Goal: Task Accomplishment & Management: Manage account settings

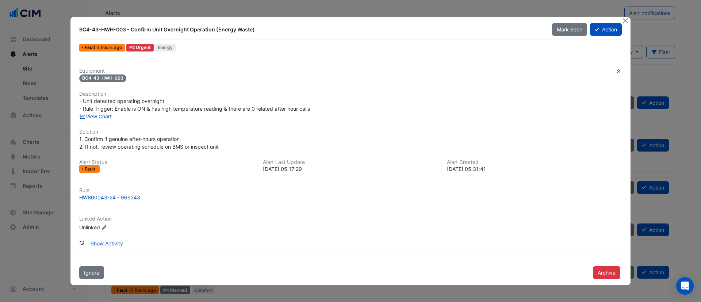
click at [17, 217] on ngb-modal-window "BC4-43-HWH-003 - Confirm Unit Overnight Operation (Energy Waste) Mark Seen Acti…" at bounding box center [350, 151] width 701 height 302
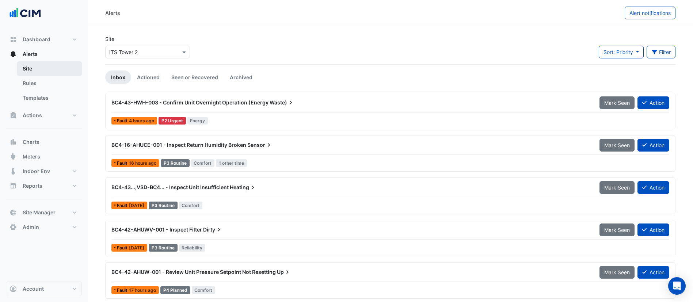
click at [37, 73] on link "Site" at bounding box center [49, 68] width 65 height 15
click at [40, 91] on link "Templates" at bounding box center [49, 98] width 65 height 15
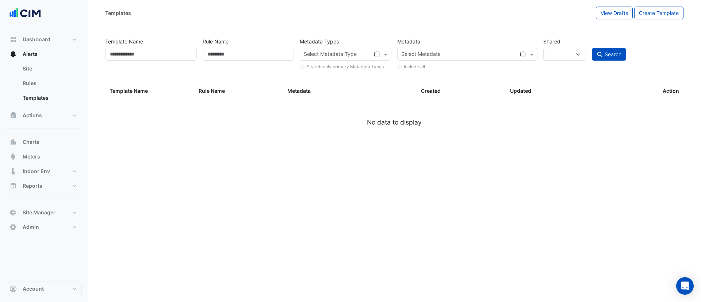
click at [482, 52] on input "text" at bounding box center [459, 55] width 116 height 8
select select
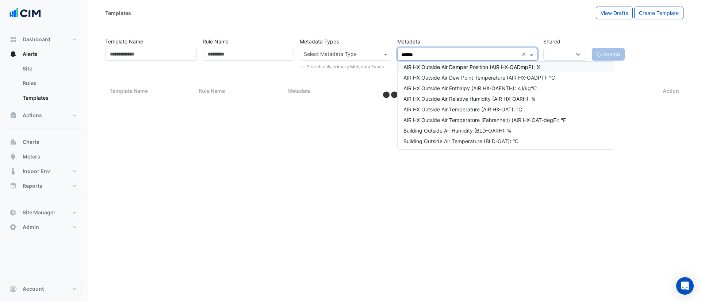
type input "*******"
select select "**"
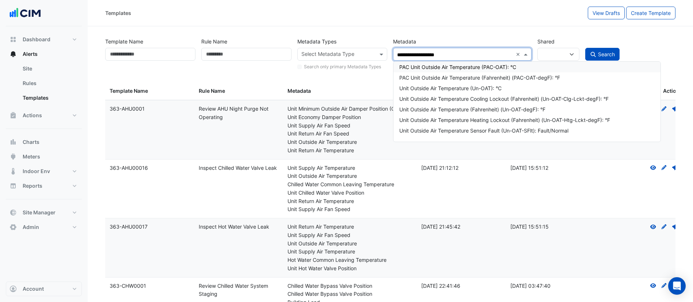
type input "**********"
click at [490, 84] on div "Unit Outside Air Temperature (Un-OAT): °C" at bounding box center [530, 88] width 263 height 8
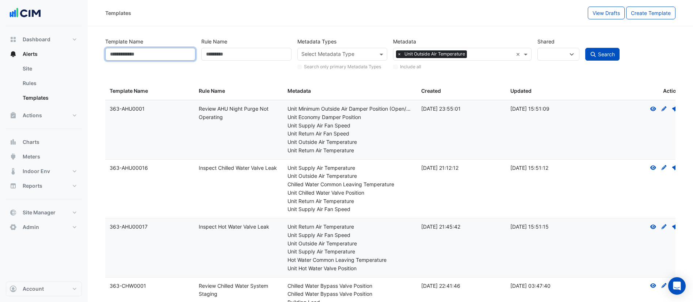
click at [152, 57] on input "Template Name" at bounding box center [150, 54] width 90 height 13
type input "******"
click at [585, 48] on button "Search" at bounding box center [602, 54] width 34 height 13
select select
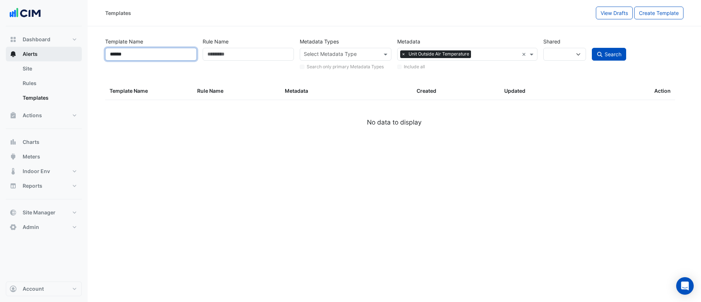
drag, startPoint x: 152, startPoint y: 57, endPoint x: 63, endPoint y: 49, distance: 88.8
click at [63, 49] on div "Templates View Drafts Create Template Template Name ****** Rule Name Metadata T…" at bounding box center [350, 151] width 701 height 302
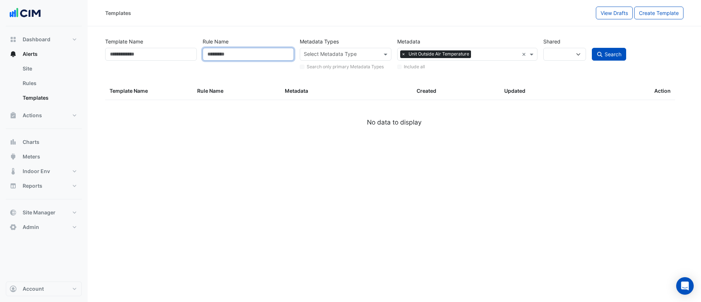
click at [243, 54] on input "Rule Name" at bounding box center [249, 54] width 92 height 13
paste input "******"
type input "******"
click at [607, 54] on span "Search" at bounding box center [613, 54] width 17 height 6
select select
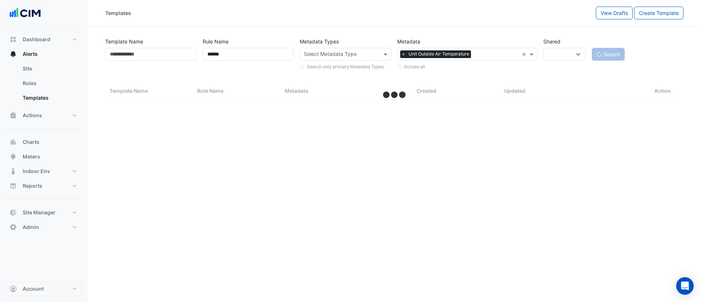
select select "**"
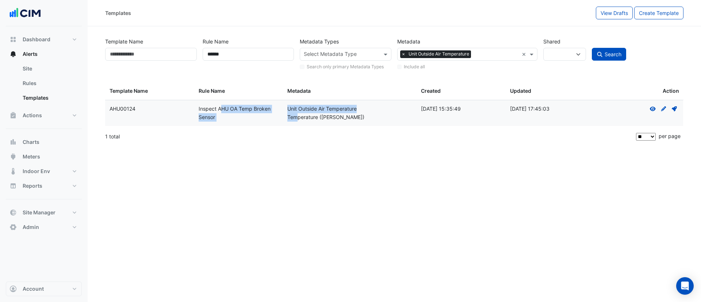
drag, startPoint x: 198, startPoint y: 108, endPoint x: 298, endPoint y: 118, distance: 100.2
click at [298, 118] on div "Template Name: AHU00124 Rule Name: Inspect AHU OA Temp Broken Sensor Metadata: …" at bounding box center [394, 113] width 579 height 26
drag, startPoint x: 349, startPoint y: 119, endPoint x: 370, endPoint y: 120, distance: 21.2
click at [351, 119] on div "Temperature (Celcius)" at bounding box center [349, 117] width 125 height 8
drag, startPoint x: 327, startPoint y: 114, endPoint x: 211, endPoint y: 114, distance: 115.8
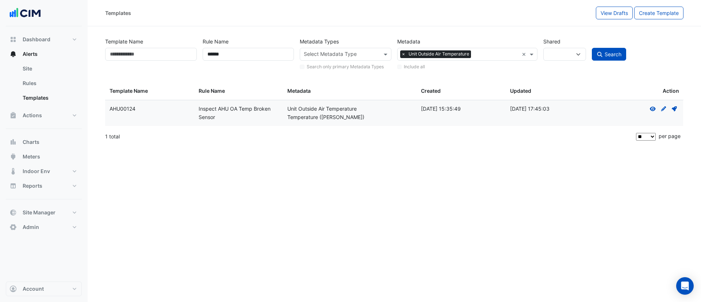
click at [211, 114] on div "Template Name: AHU00124 Rule Name: Inspect AHU OA Temp Broken Sensor Metadata: …" at bounding box center [394, 113] width 579 height 26
drag, startPoint x: 183, startPoint y: 113, endPoint x: 412, endPoint y: 112, distance: 229.4
click at [351, 109] on div "Template Name: AHU00124 Rule Name: Inspect AHU OA Temp Broken Sensor Metadata: …" at bounding box center [394, 113] width 579 height 26
click at [674, 108] on icon at bounding box center [674, 108] width 5 height 5
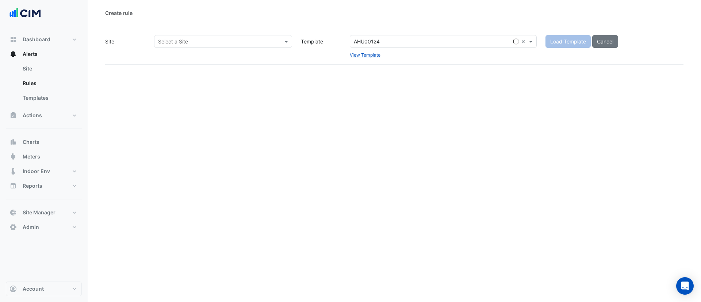
click at [242, 45] on div "Select a Site" at bounding box center [217, 42] width 125 height 8
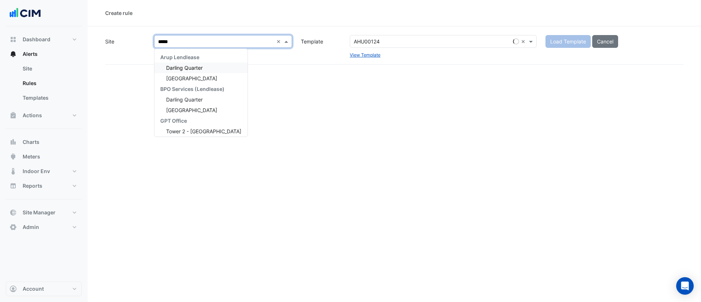
type input "******"
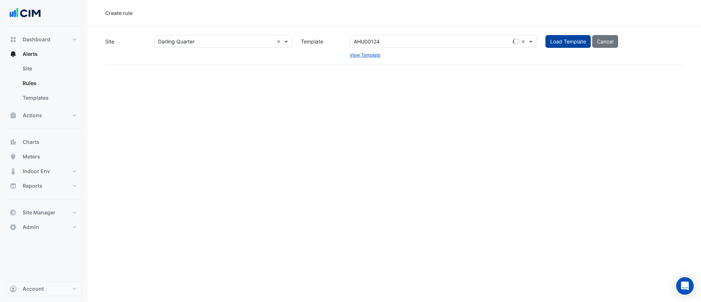
click at [565, 40] on button "Load Template" at bounding box center [568, 41] width 45 height 13
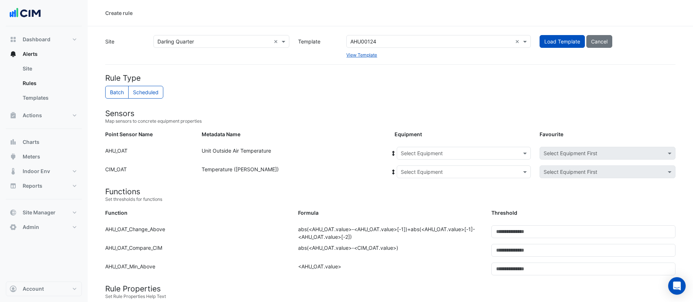
click at [429, 161] on div "Equipment: Select Equipment Favourite: Select Equipment First" at bounding box center [535, 155] width 290 height 16
click at [429, 156] on input "text" at bounding box center [456, 154] width 111 height 8
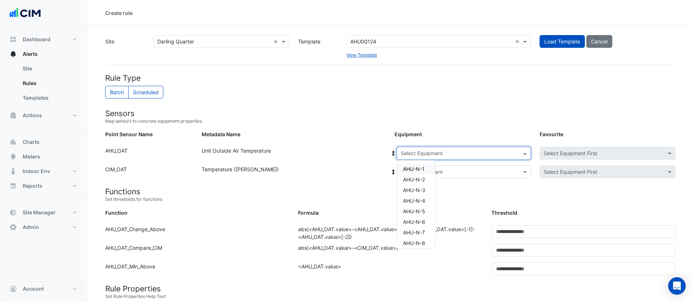
click at [422, 171] on span "AHU-N-1" at bounding box center [414, 169] width 22 height 6
click at [396, 153] on icon at bounding box center [393, 153] width 7 height 5
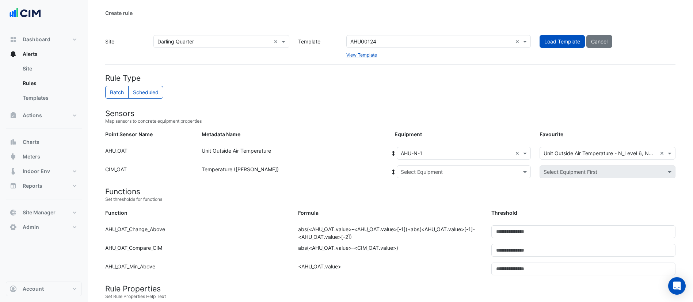
click at [415, 166] on div "Select Equipment" at bounding box center [464, 171] width 134 height 13
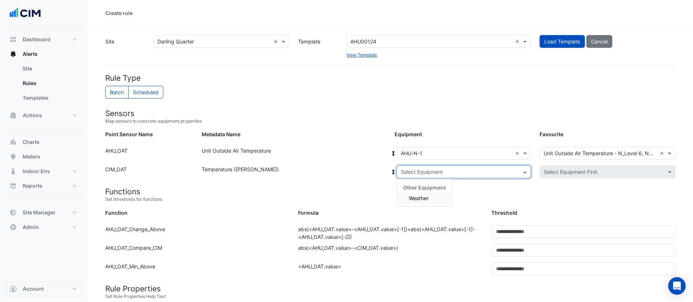
click at [425, 200] on span "Weather" at bounding box center [419, 198] width 20 height 6
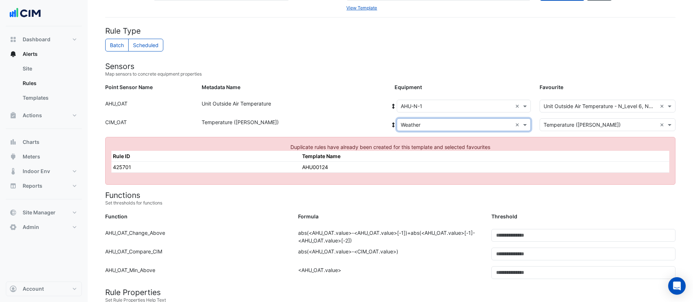
scroll to position [73, 0]
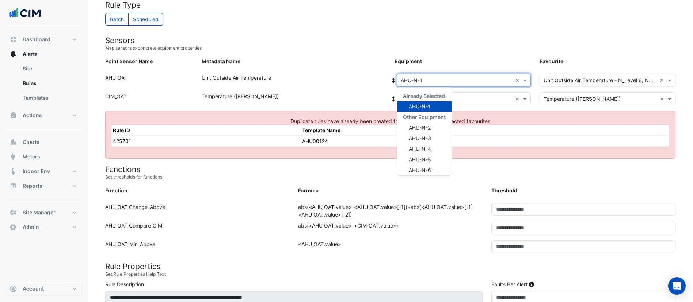
click at [419, 85] on div "Select Equipment × AHU-N-1 ×" at bounding box center [464, 80] width 134 height 13
click at [432, 118] on div "AHU-N-8" at bounding box center [424, 118] width 54 height 11
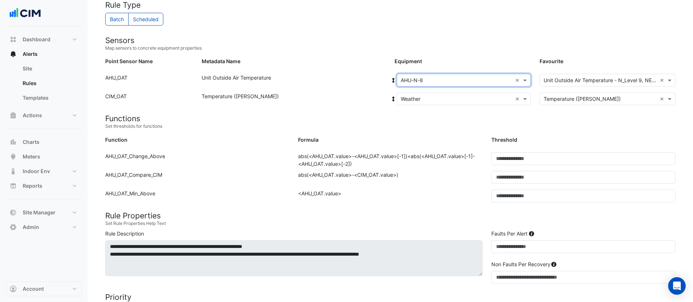
click at [392, 78] on icon at bounding box center [393, 80] width 7 height 5
click at [359, 72] on form "Rule Type Batch Scheduled Sensors Map sensors to concrete equipment properties …" at bounding box center [390, 260] width 570 height 520
click at [455, 80] on input "text" at bounding box center [456, 81] width 111 height 8
click at [436, 135] on div "AHU-N-2" at bounding box center [424, 138] width 54 height 11
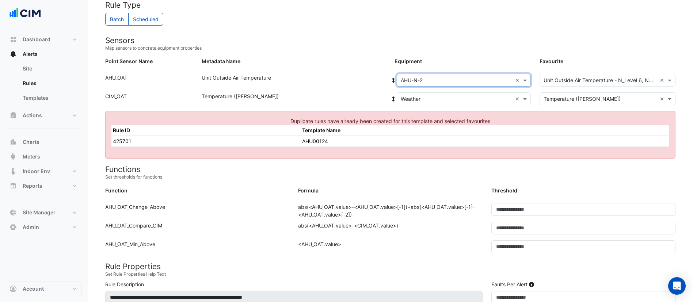
click at [426, 79] on input "text" at bounding box center [456, 81] width 111 height 8
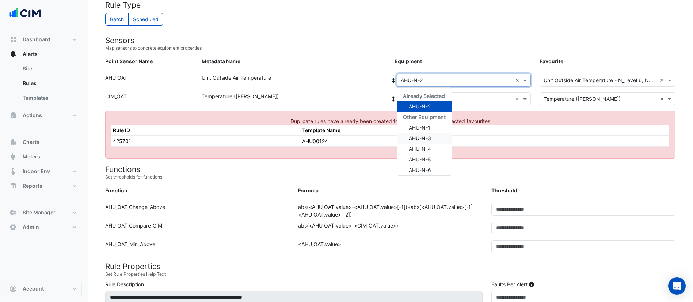
click at [437, 142] on div "AHU-N-3" at bounding box center [424, 138] width 54 height 11
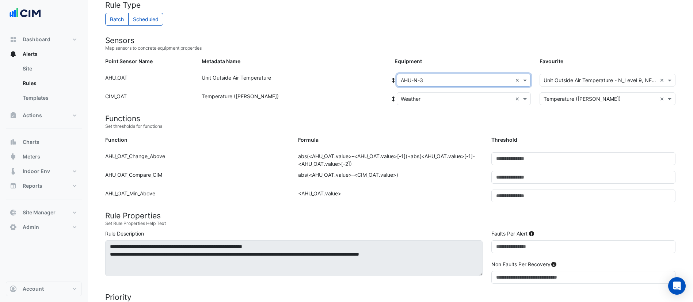
click at [374, 57] on div "Metadata Name" at bounding box center [293, 62] width 193 height 11
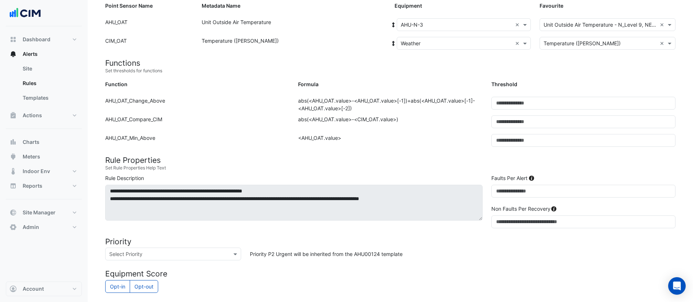
scroll to position [146, 0]
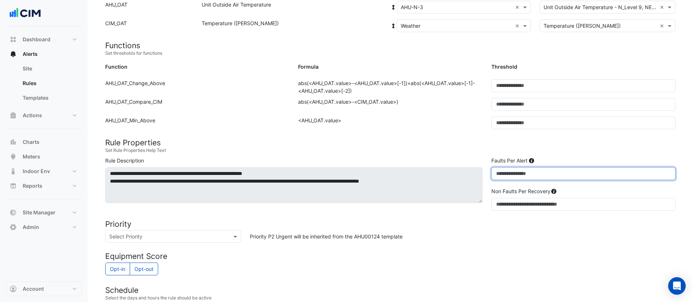
click at [445, 175] on div "**********" at bounding box center [390, 185] width 579 height 57
type input "*"
click at [560, 234] on div "Priority P2 Urgent will be inherited from the AHU00124 template" at bounding box center [462, 236] width 434 height 13
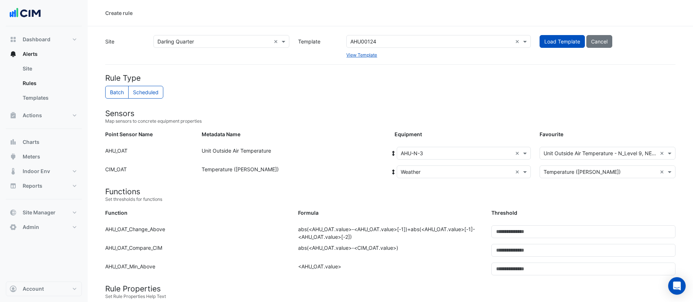
scroll to position [292, 0]
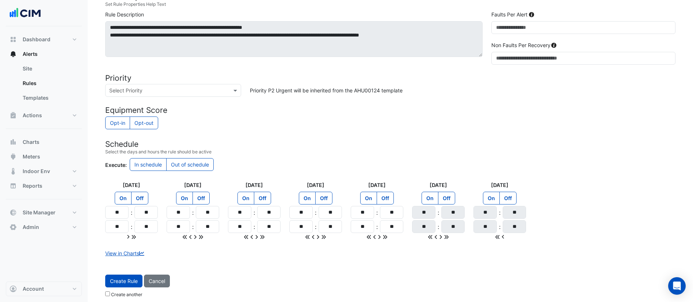
click at [50, 245] on div "Dashboard Portfolio Ratings Performance Alerts Site Rules Templates Actions Sit…" at bounding box center [44, 153] width 76 height 255
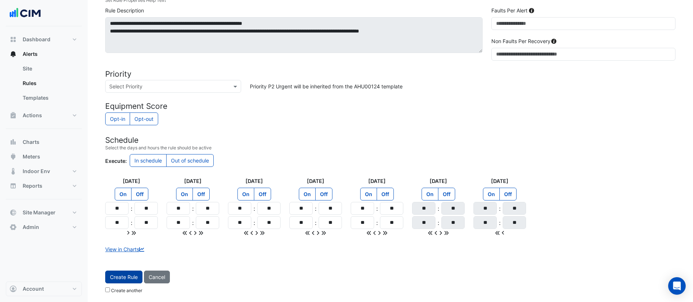
scroll to position [297, 0]
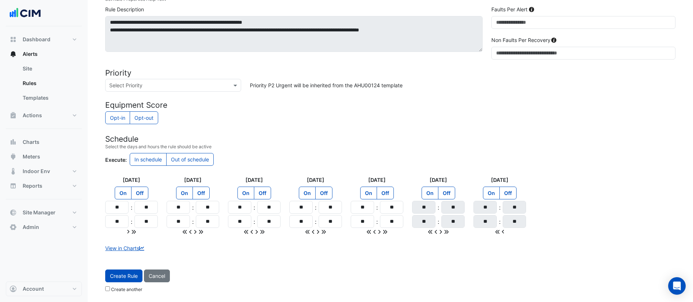
click at [122, 288] on label "Create another" at bounding box center [126, 289] width 31 height 7
drag, startPoint x: 113, startPoint y: 204, endPoint x: 156, endPoint y: 210, distance: 43.2
click at [156, 210] on div "** : **" at bounding box center [131, 207] width 53 height 13
type input "**"
drag, startPoint x: 110, startPoint y: 221, endPoint x: 143, endPoint y: 227, distance: 33.5
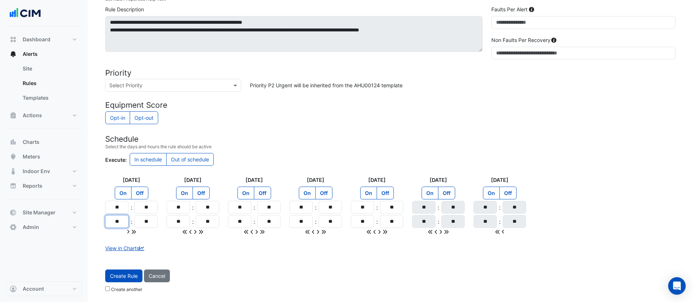
click at [143, 227] on div "** : **" at bounding box center [131, 221] width 53 height 13
type input "**"
drag, startPoint x: 147, startPoint y: 233, endPoint x: 136, endPoint y: 235, distance: 11.5
click at [146, 233] on div at bounding box center [131, 232] width 53 height 8
click at [136, 235] on fa-icon at bounding box center [133, 232] width 5 height 6
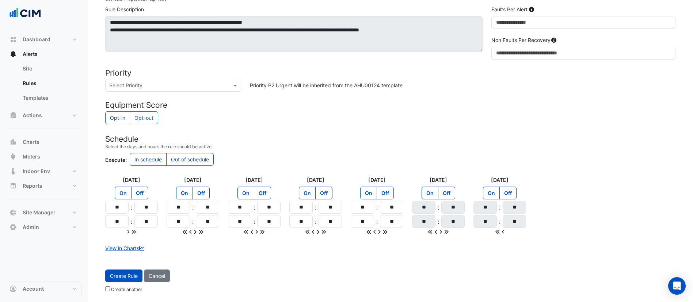
type input "**"
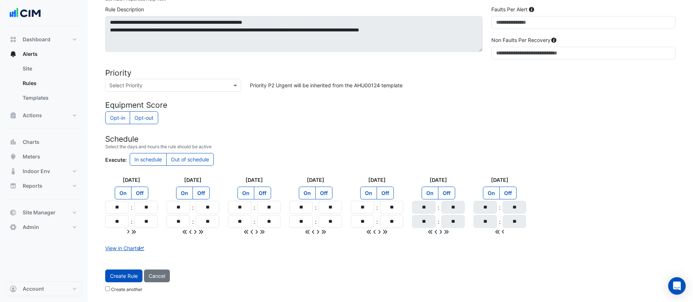
type input "**"
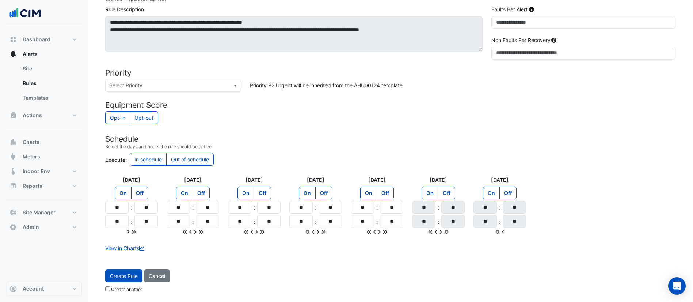
type input "**"
click at [120, 279] on button "Create Rule" at bounding box center [123, 276] width 37 height 13
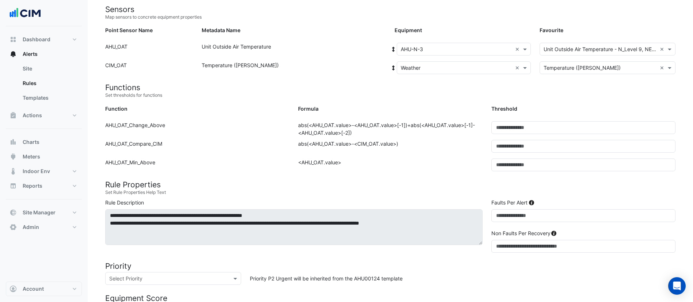
scroll to position [0, 0]
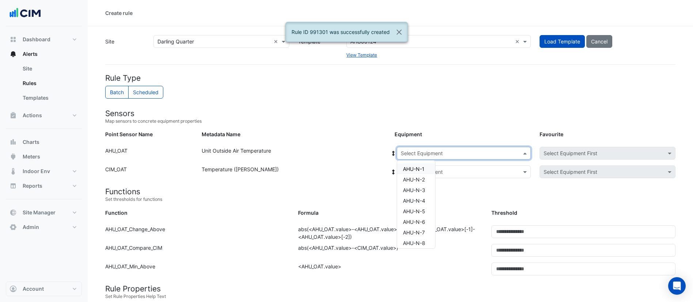
click at [459, 154] on input "text" at bounding box center [456, 154] width 111 height 8
click at [419, 211] on span "AHU-N-5" at bounding box center [414, 211] width 22 height 6
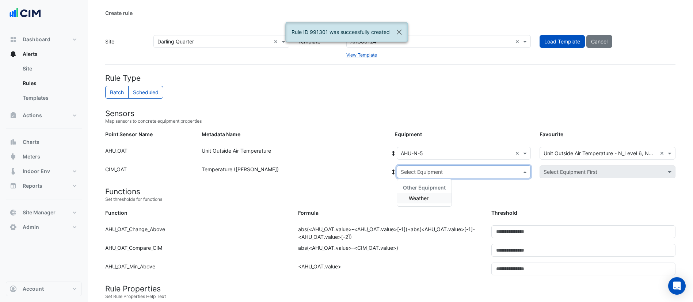
click at [418, 172] on input "text" at bounding box center [456, 172] width 111 height 8
click at [425, 199] on span "Weather" at bounding box center [419, 198] width 20 height 6
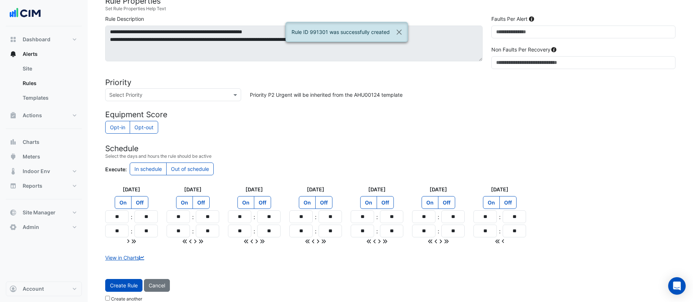
scroll to position [297, 0]
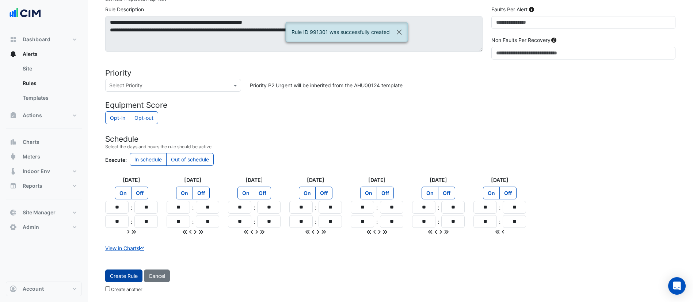
click at [126, 275] on button "Create Rule" at bounding box center [123, 276] width 37 height 13
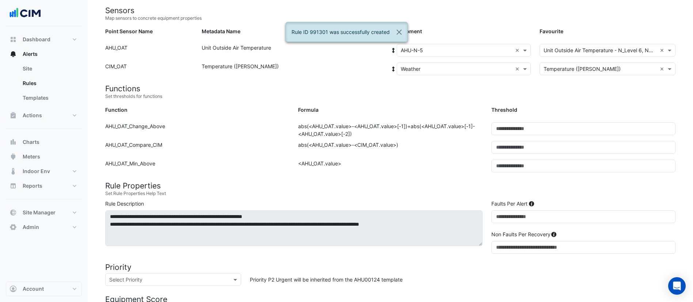
scroll to position [0, 0]
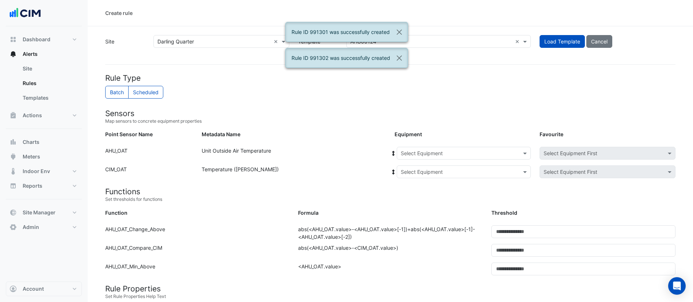
click at [450, 152] on input "text" at bounding box center [456, 154] width 111 height 8
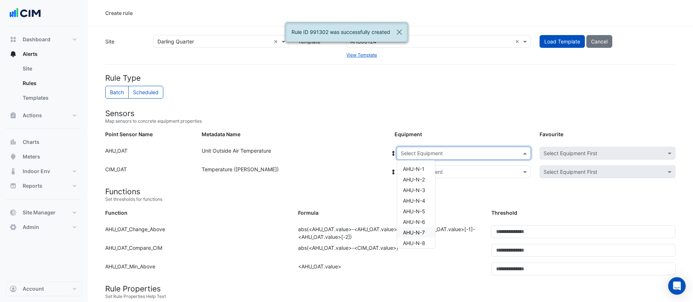
click at [429, 235] on div "AHU-N-7" at bounding box center [416, 232] width 38 height 11
click at [419, 175] on input "text" at bounding box center [456, 172] width 111 height 8
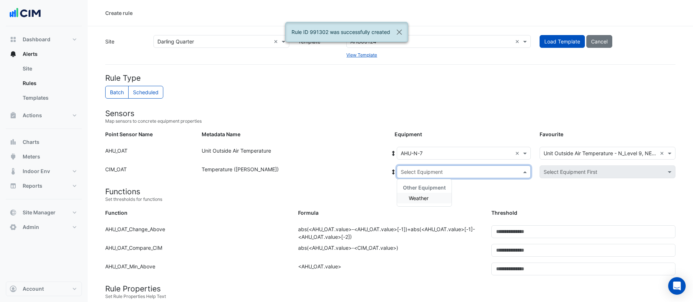
click at [422, 199] on span "Weather" at bounding box center [419, 198] width 20 height 6
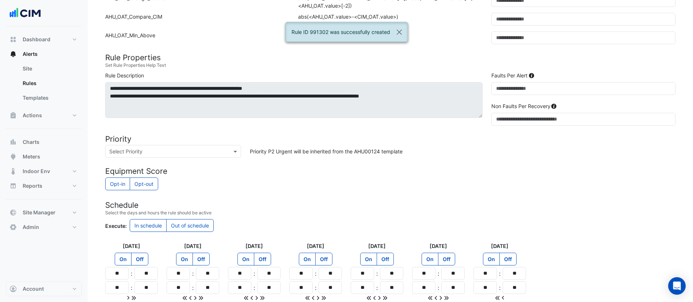
scroll to position [292, 0]
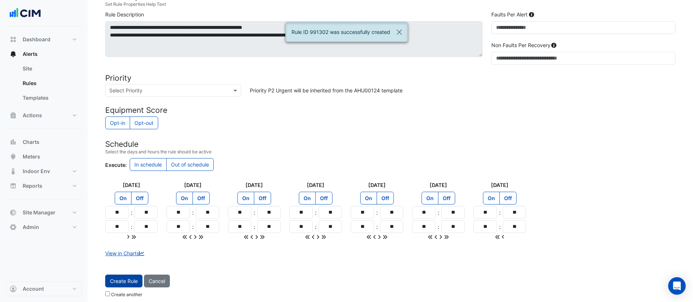
click at [118, 280] on button "Create Rule" at bounding box center [123, 281] width 37 height 13
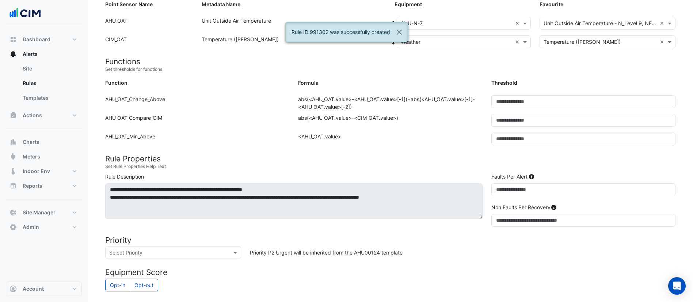
scroll to position [0, 0]
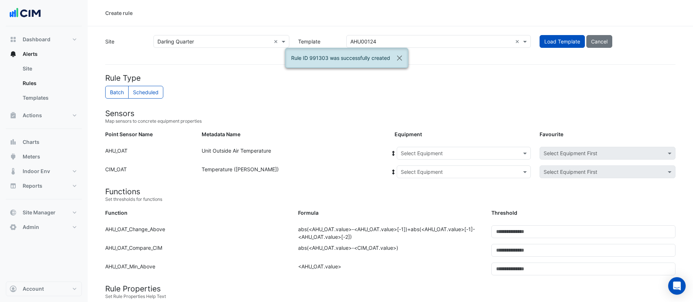
click at [474, 148] on div "Select Equipment" at bounding box center [464, 153] width 134 height 13
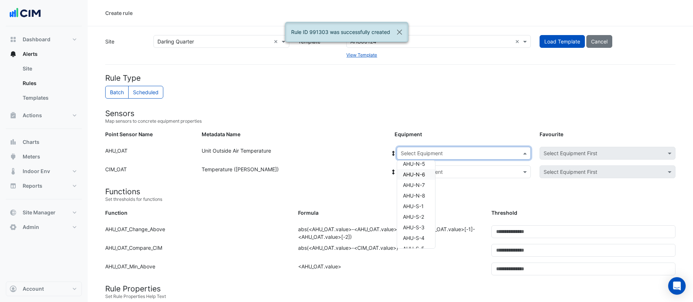
scroll to position [73, 0]
click at [418, 182] on span "AHU-S-1" at bounding box center [413, 181] width 21 height 6
click at [417, 171] on input "text" at bounding box center [456, 172] width 111 height 8
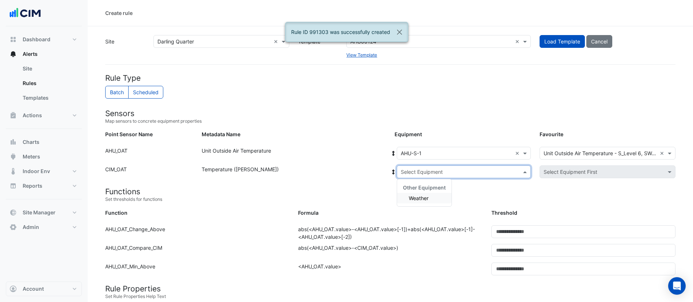
click at [426, 197] on span "Weather" at bounding box center [419, 198] width 20 height 6
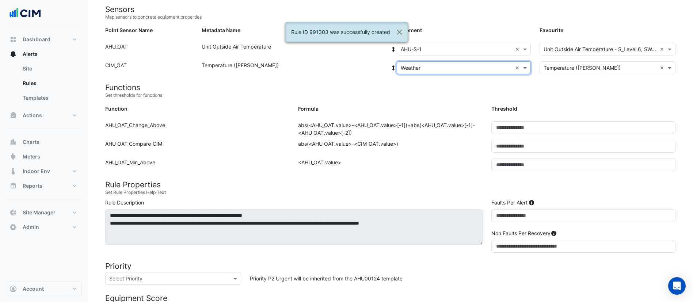
scroll to position [297, 0]
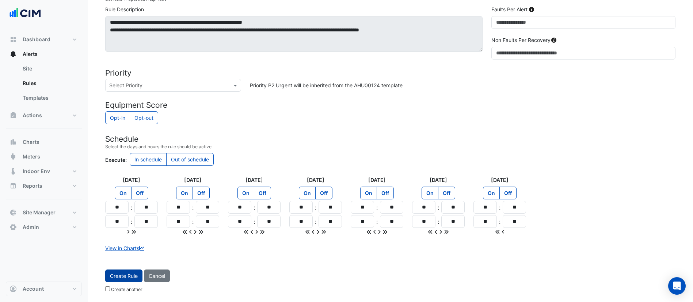
click at [121, 277] on button "Create Rule" at bounding box center [123, 276] width 37 height 13
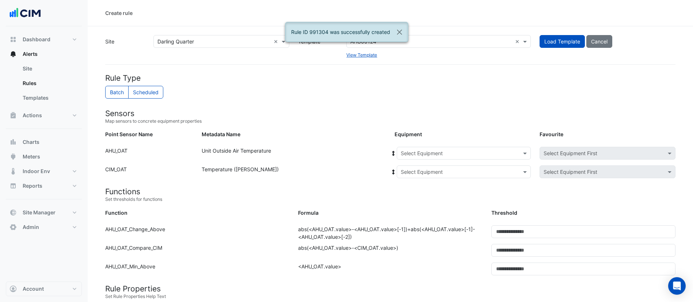
drag, startPoint x: 449, startPoint y: 145, endPoint x: 446, endPoint y: 153, distance: 8.6
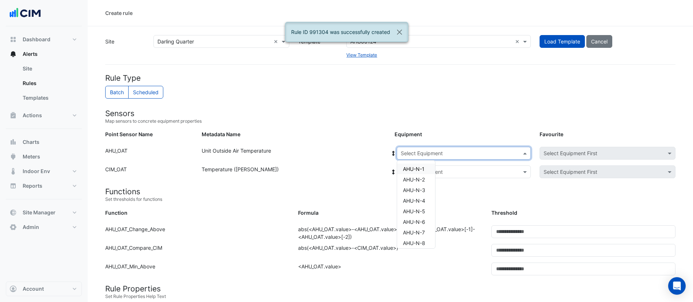
drag, startPoint x: 446, startPoint y: 153, endPoint x: 437, endPoint y: 174, distance: 23.3
click at [445, 154] on input "text" at bounding box center [456, 154] width 111 height 8
click at [424, 204] on span "AHU-S-3" at bounding box center [414, 202] width 22 height 6
click at [394, 159] on div at bounding box center [393, 153] width 7 height 13
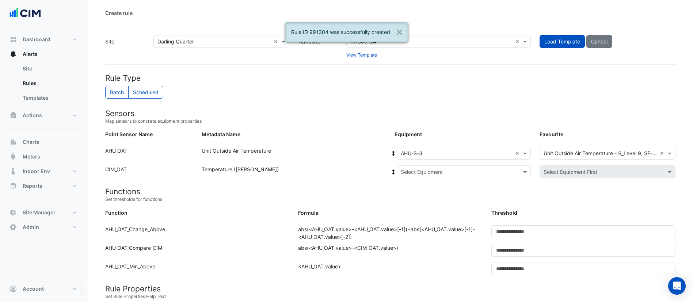
click at [415, 168] on input "text" at bounding box center [456, 172] width 111 height 8
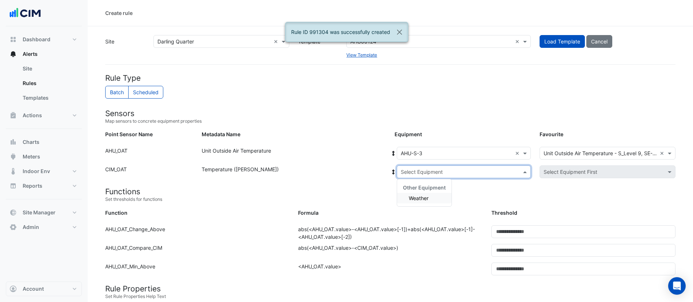
click at [418, 192] on div "Other Equipment" at bounding box center [424, 187] width 54 height 11
click at [418, 195] on span "Weather" at bounding box center [419, 198] width 20 height 6
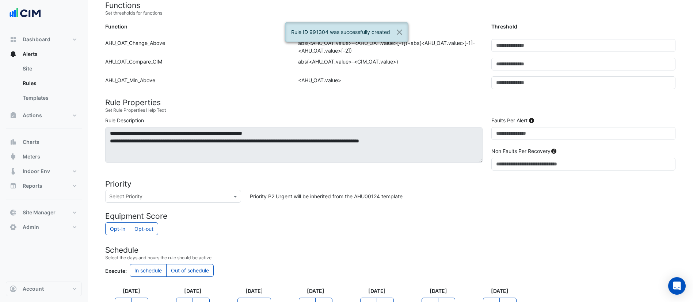
scroll to position [297, 0]
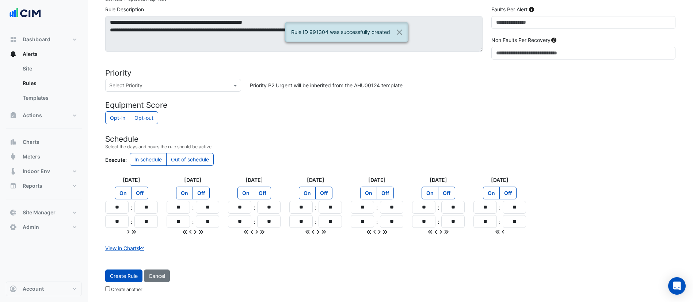
click at [134, 266] on form "Rule Type Batch Scheduled Sensors Map sensors to concrete equipment properties …" at bounding box center [390, 36] width 570 height 520
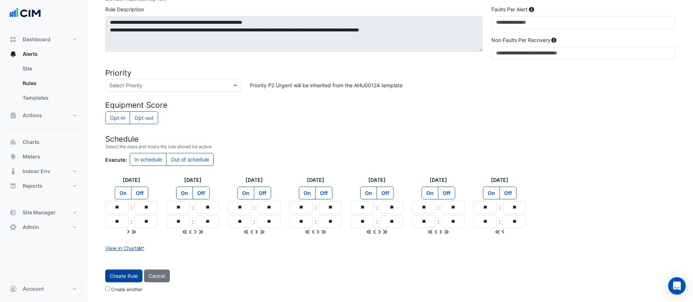
click at [138, 274] on button "Create Rule" at bounding box center [123, 276] width 37 height 13
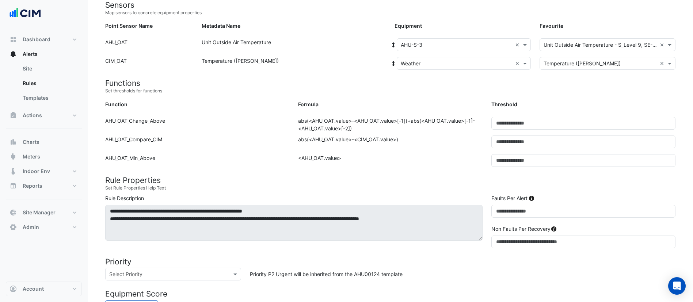
scroll to position [78, 0]
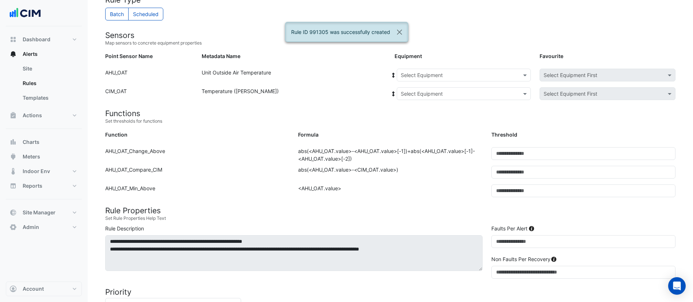
click at [417, 76] on input "text" at bounding box center [456, 76] width 111 height 8
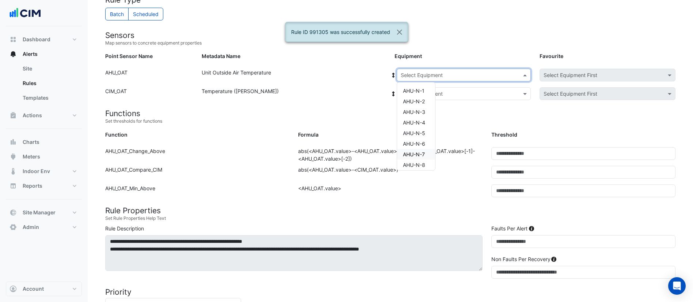
scroll to position [73, 0]
click at [422, 142] on span "AHU-S-5" at bounding box center [414, 145] width 22 height 6
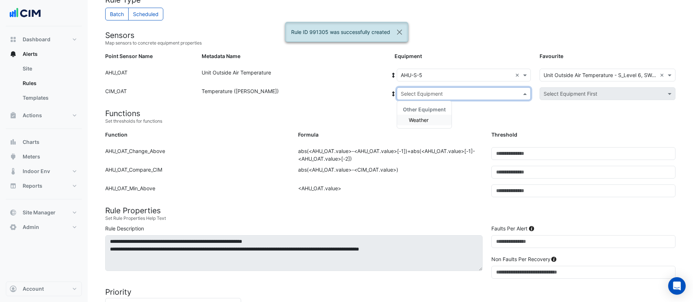
click at [408, 92] on input "text" at bounding box center [456, 94] width 111 height 8
click at [417, 117] on span "Weather" at bounding box center [419, 120] width 20 height 6
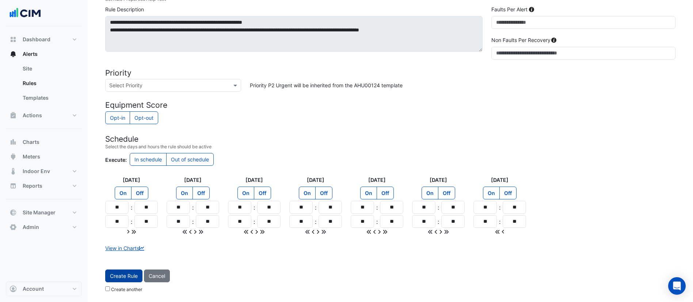
drag, startPoint x: 127, startPoint y: 272, endPoint x: 154, endPoint y: 268, distance: 26.9
click at [128, 272] on button "Create Rule" at bounding box center [123, 276] width 37 height 13
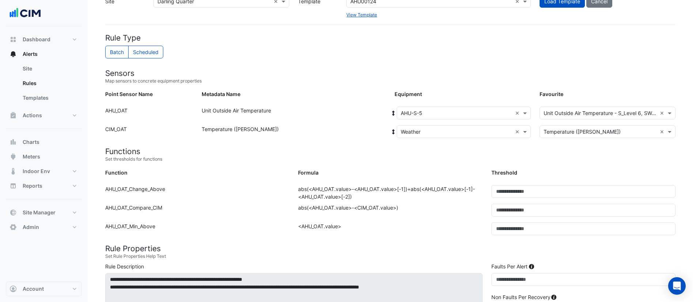
scroll to position [0, 0]
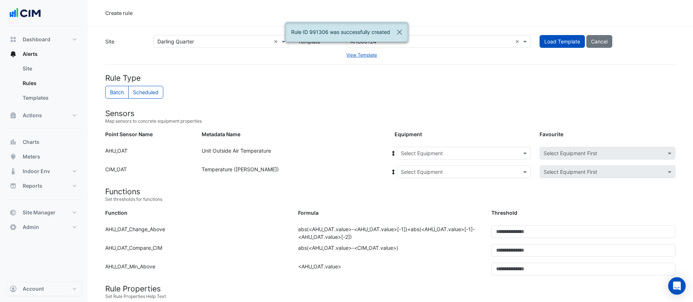
click at [462, 153] on input "text" at bounding box center [456, 154] width 111 height 8
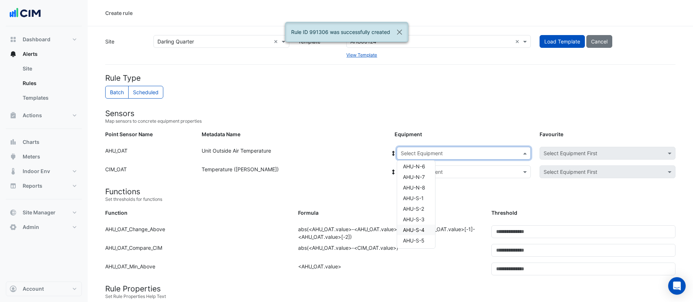
scroll to position [109, 0]
click at [421, 208] on span "AHU-S-7" at bounding box center [413, 208] width 21 height 6
click at [422, 175] on div "Select Equipment" at bounding box center [422, 172] width 42 height 8
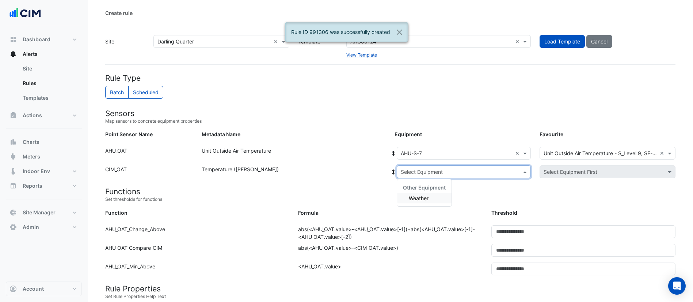
drag, startPoint x: 431, startPoint y: 191, endPoint x: 431, endPoint y: 195, distance: 4.0
click at [431, 192] on div "Other Equipment" at bounding box center [424, 187] width 54 height 11
click at [431, 198] on div "Weather" at bounding box center [424, 198] width 54 height 11
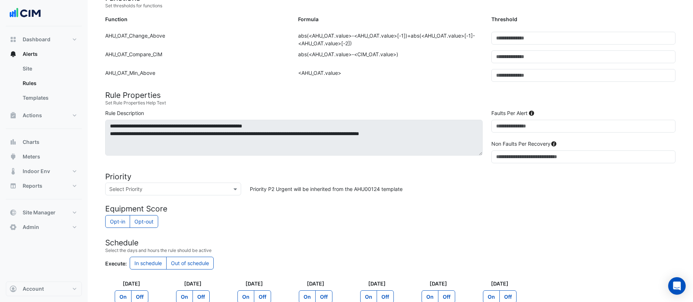
scroll to position [297, 0]
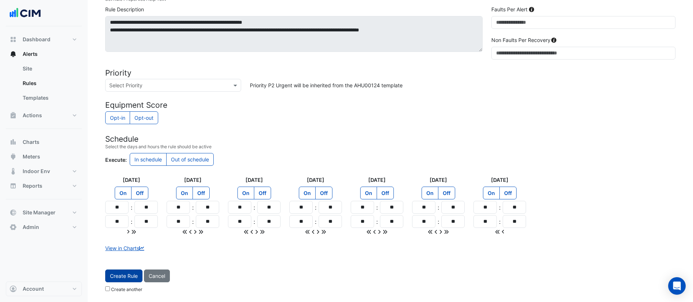
click at [130, 276] on button "Create Rule" at bounding box center [123, 276] width 37 height 13
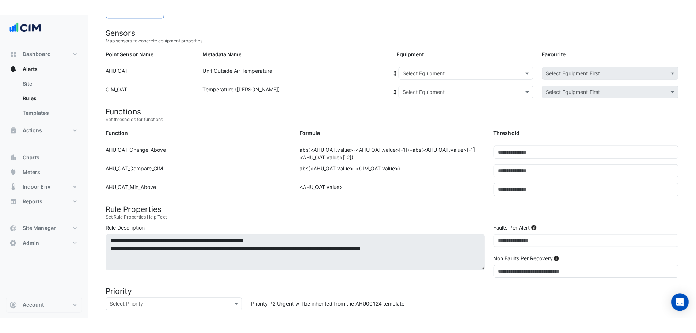
scroll to position [0, 0]
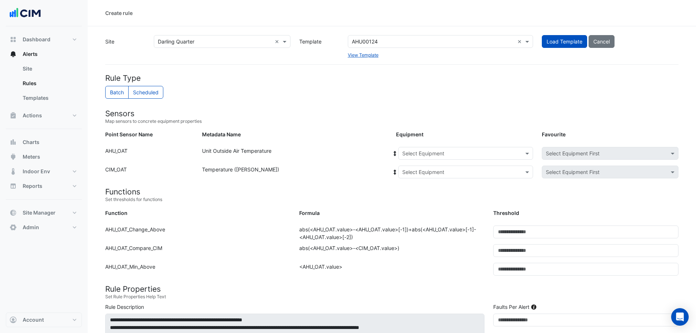
click at [443, 144] on form "Rule Type Batch Scheduled Sensors Map sensors to concrete equipment properties …" at bounding box center [391, 324] width 573 height 503
click at [448, 156] on input "text" at bounding box center [458, 154] width 112 height 8
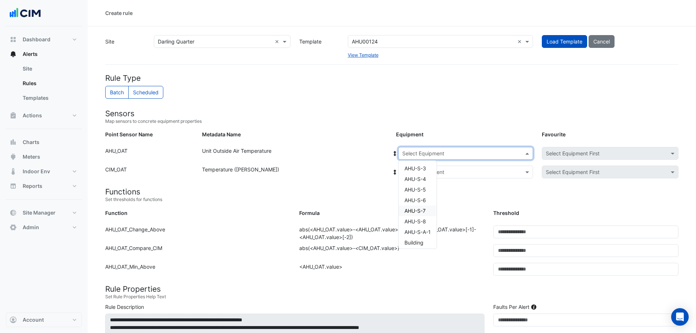
scroll to position [109, 0]
click at [370, 125] on form "Rule Type Batch Scheduled Sensors Map sensors to concrete equipment properties …" at bounding box center [391, 324] width 573 height 503
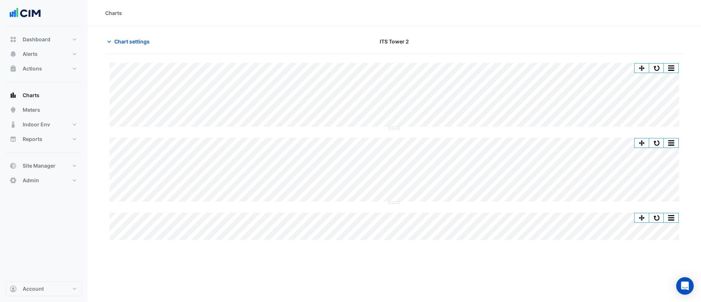
click at [661, 63] on div "Split by Equip Split All Split None Print Save as JPEG Save as PNG Pivot Data T…" at bounding box center [656, 68] width 45 height 10
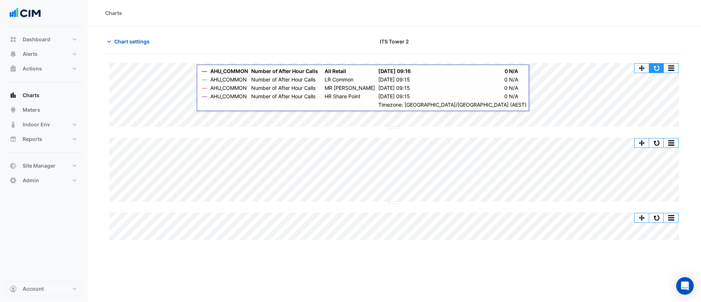
click at [658, 68] on button "button" at bounding box center [656, 68] width 15 height 9
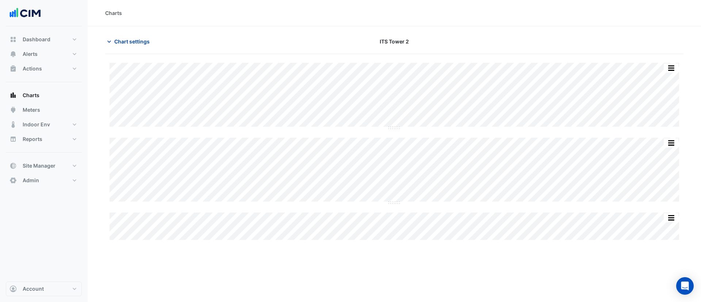
click at [139, 44] on span "Chart settings" at bounding box center [131, 42] width 35 height 8
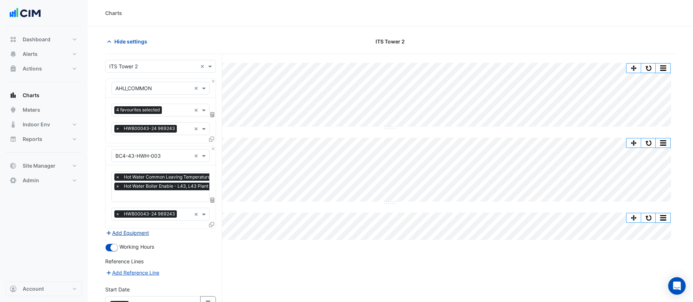
click at [147, 236] on button "Add Equipment" at bounding box center [127, 233] width 44 height 8
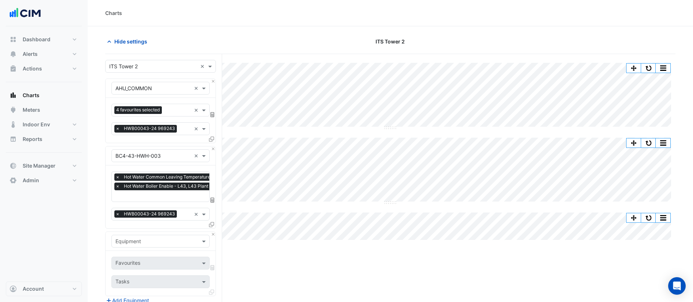
click at [148, 237] on div "Equipment" at bounding box center [160, 241] width 98 height 13
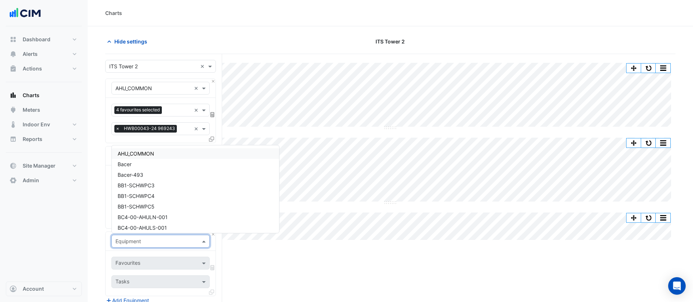
click at [157, 236] on div "Equipment" at bounding box center [160, 241] width 98 height 13
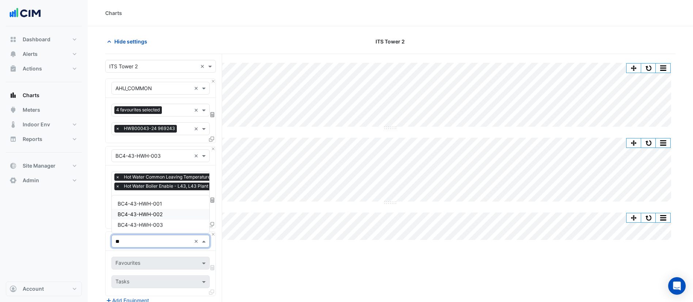
type input "***"
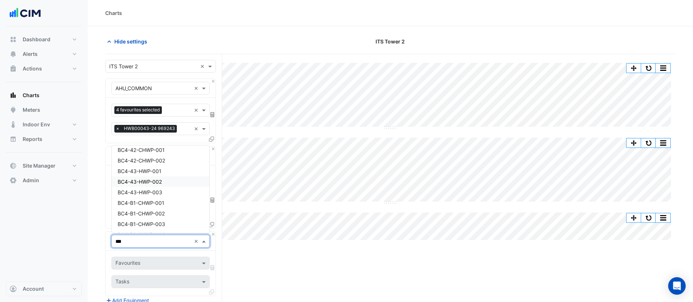
scroll to position [73, 0]
click at [168, 195] on div "BC4-43-HWP-001" at bounding box center [161, 197] width 98 height 11
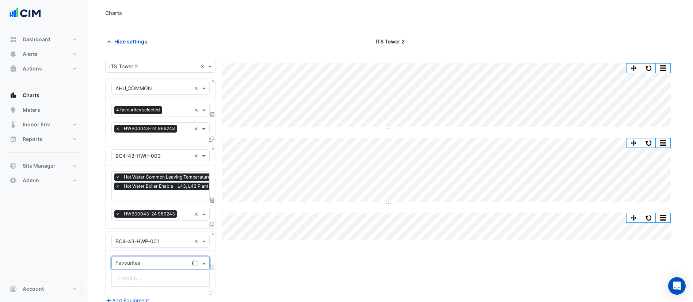
click at [152, 260] on input "text" at bounding box center [152, 264] width 74 height 8
type input "****"
click at [170, 275] on span "Primary Hot Water Pump Status - L43, Plantroom" at bounding box center [176, 278] width 117 height 6
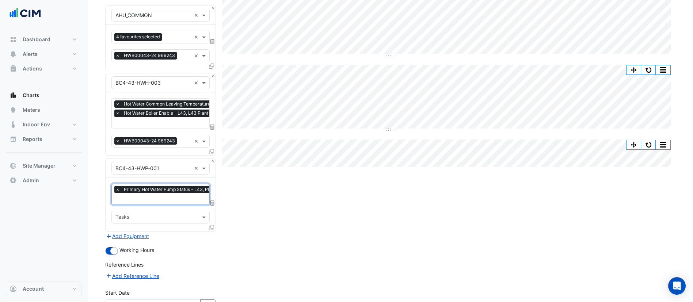
click at [211, 225] on icon at bounding box center [211, 227] width 5 height 5
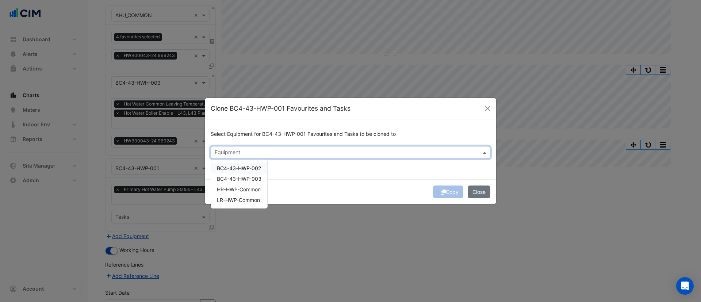
click at [243, 147] on div "Equipment" at bounding box center [344, 152] width 267 height 11
click at [259, 172] on div "BC4-43-HWP-002" at bounding box center [239, 168] width 56 height 11
click at [256, 180] on span "BC4-43-HWP-003" at bounding box center [239, 179] width 45 height 6
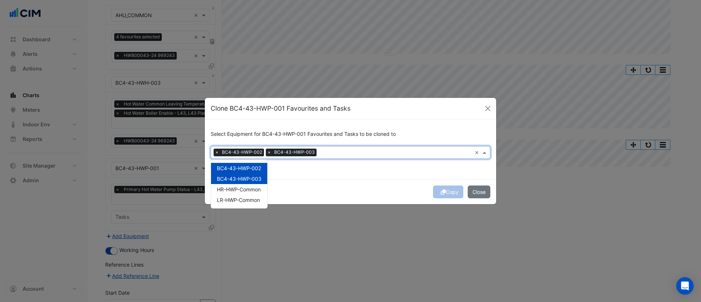
click at [368, 183] on div "Copy Close" at bounding box center [350, 191] width 291 height 25
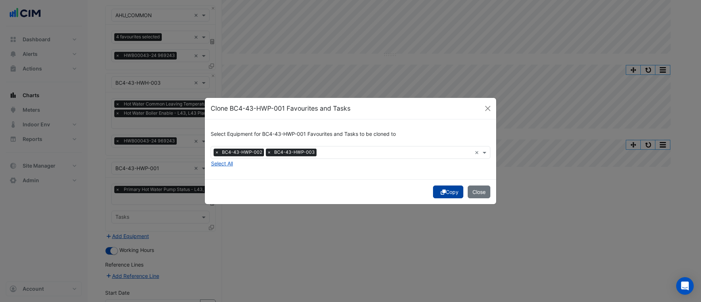
click at [443, 191] on icon "submit" at bounding box center [443, 192] width 5 height 5
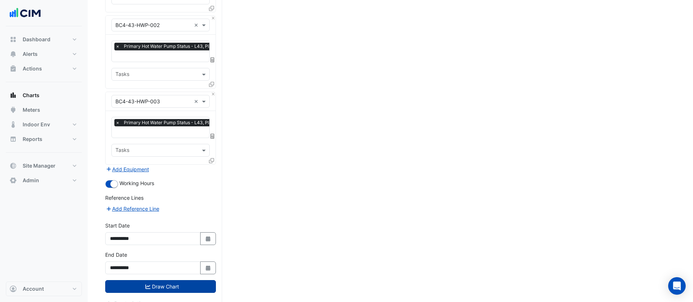
click at [181, 285] on button "Draw Chart" at bounding box center [160, 286] width 111 height 13
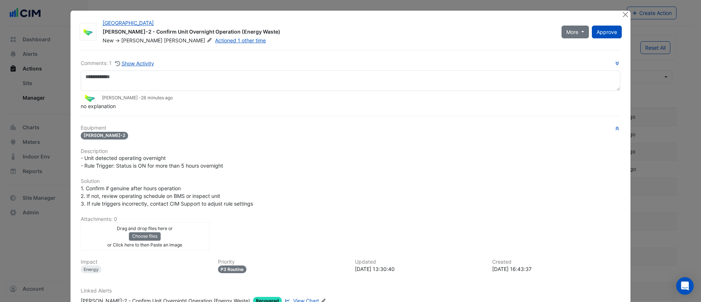
select select "**"
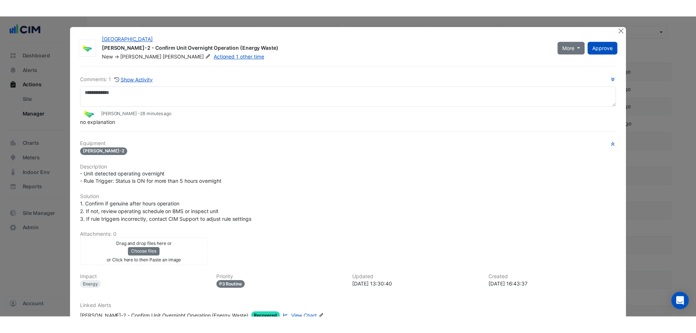
scroll to position [61, 0]
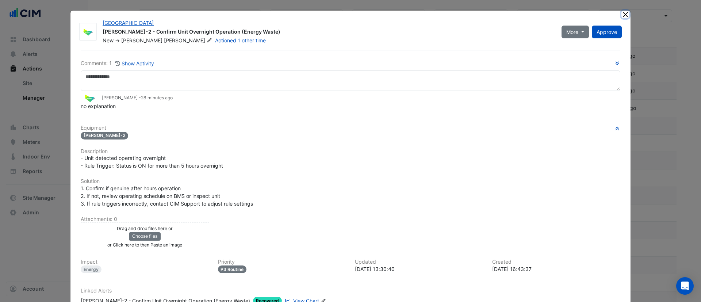
click at [624, 14] on button "Close" at bounding box center [626, 15] width 8 height 8
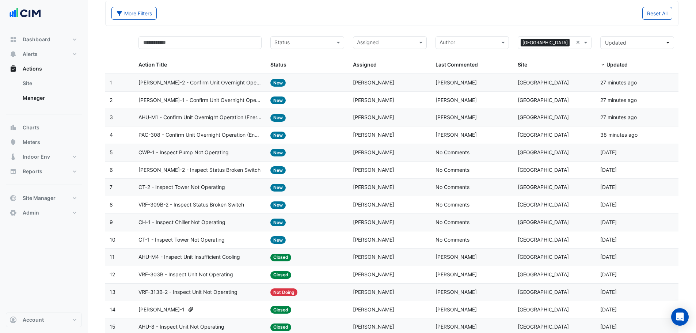
scroll to position [12, 0]
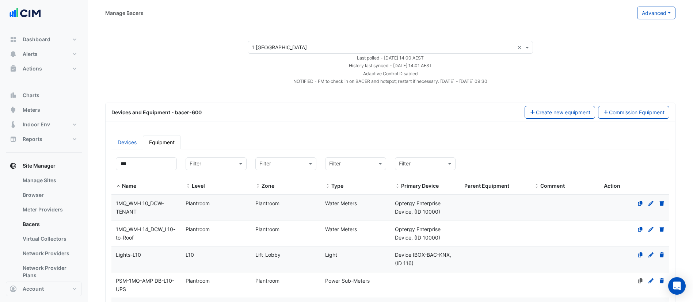
select select "**"
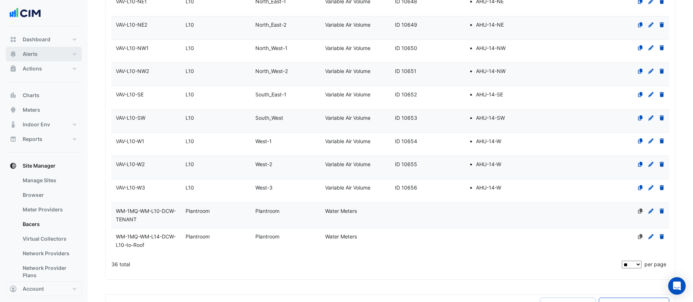
click at [19, 58] on button "Alerts" at bounding box center [44, 54] width 76 height 15
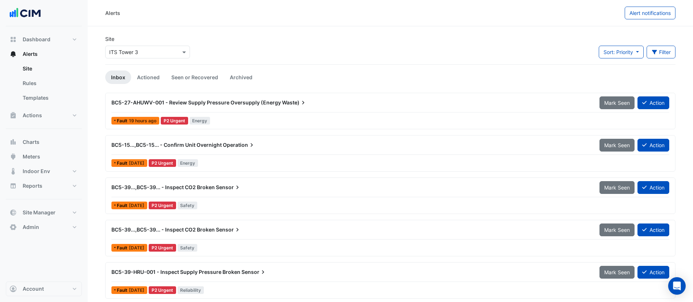
click at [134, 53] on input "text" at bounding box center [140, 53] width 62 height 8
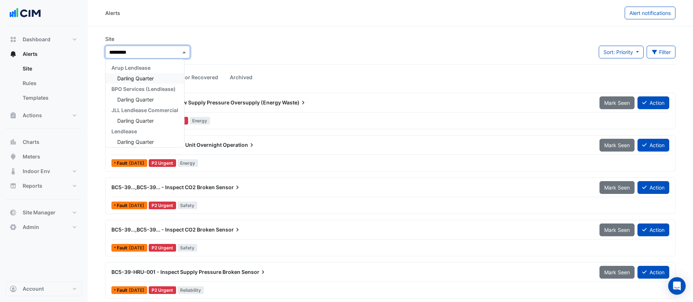
type input "**********"
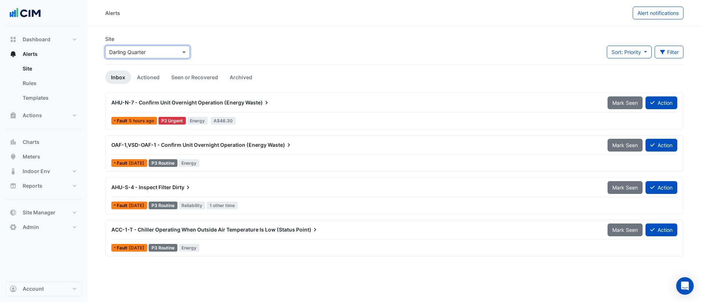
click at [197, 109] on div "AHU-N-7 - Confirm Unit Overnight Operation (Energy Waste)" at bounding box center [355, 102] width 496 height 13
click at [182, 87] on app-alert-tickets "Site Select a Site × Darling Quarter Sort: Priority Priority Updated Filter Tit…" at bounding box center [394, 145] width 579 height 221
click at [190, 79] on link "Seen or Recovered" at bounding box center [194, 77] width 58 height 14
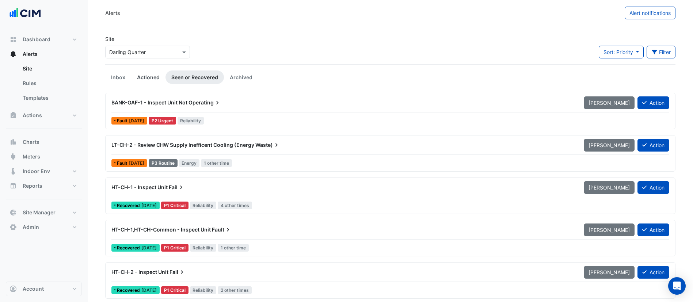
click at [152, 74] on link "Actioned" at bounding box center [148, 77] width 34 height 14
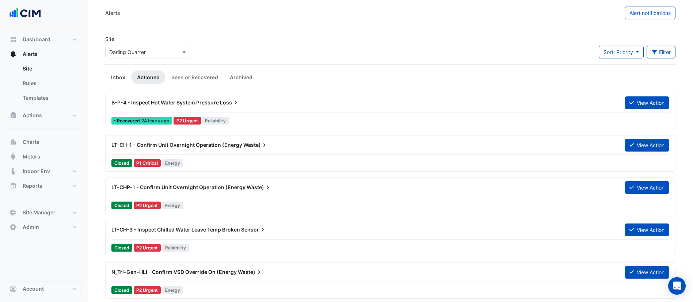
click at [118, 76] on link "Inbox" at bounding box center [118, 77] width 26 height 14
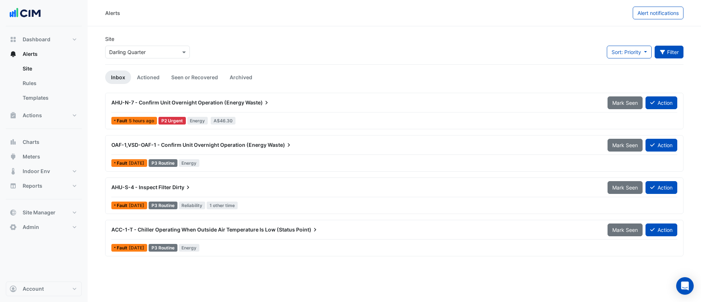
click at [668, 53] on button "Filter" at bounding box center [669, 52] width 29 height 13
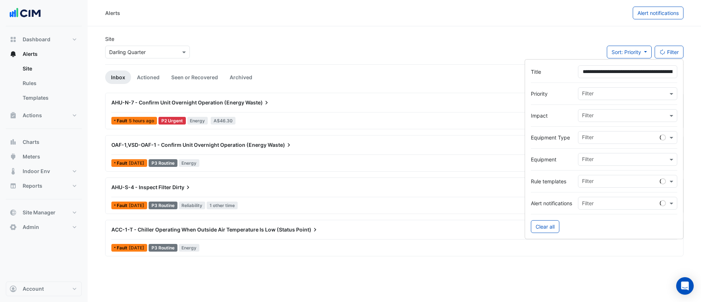
scroll to position [0, 104]
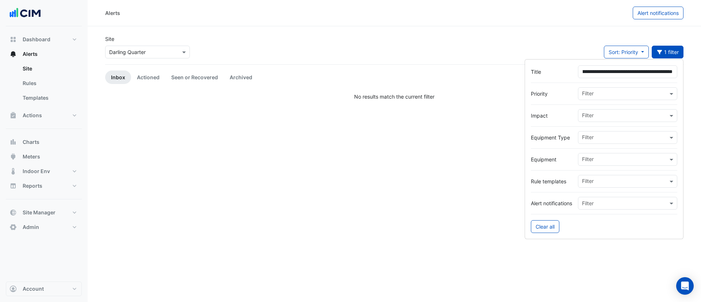
type input "**********"
click at [150, 86] on app-alert-tickets "Site Select a Site × Darling Quarter Sort: Priority Priority Updated 1 filter I…" at bounding box center [394, 67] width 579 height 65
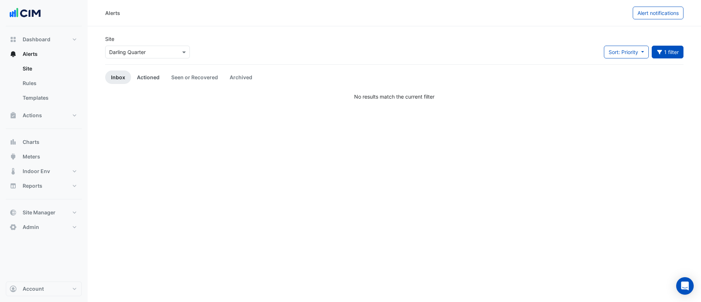
click at [148, 80] on link "Actioned" at bounding box center [148, 77] width 34 height 14
click at [190, 77] on link "Seen or Recovered" at bounding box center [194, 77] width 58 height 14
click at [230, 76] on link "Archived" at bounding box center [241, 77] width 34 height 14
click at [117, 80] on link "Inbox" at bounding box center [118, 77] width 26 height 14
click at [663, 54] on button "1 filter" at bounding box center [668, 52] width 32 height 13
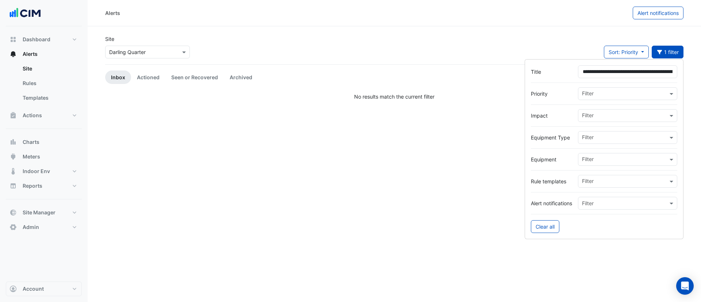
scroll to position [0, 104]
drag, startPoint x: 701, startPoint y: 82, endPoint x: 701, endPoint y: 104, distance: 22.3
click at [693, 92] on body "Alerts Alert notifications Site Select a Site × Darling Quarter Sort: Priority …" at bounding box center [350, 151] width 701 height 302
drag, startPoint x: 627, startPoint y: 73, endPoint x: 701, endPoint y: 76, distance: 73.8
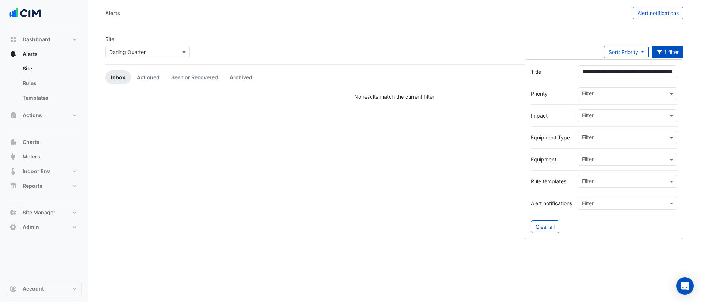
click at [693, 76] on body "Alerts Alert notifications Site Select a Site × Darling Quarter Sort: Priority …" at bounding box center [350, 151] width 701 height 302
type input "**********"
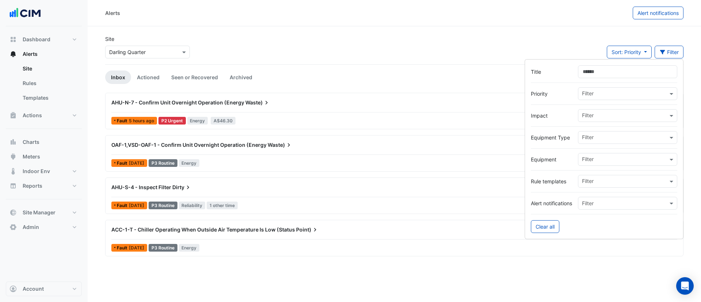
click at [171, 230] on span "ACC-1-T - Chiller Operating When Outside Air Temperature Is Low (Status" at bounding box center [203, 229] width 184 height 6
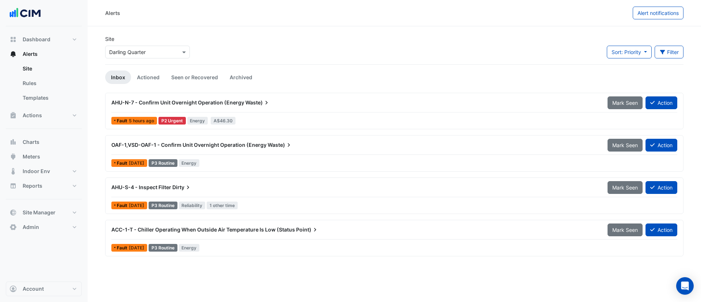
click at [186, 237] on div "ACC-1-T - Chiller Operating When Outside Air Temperature Is Low (Status Point) …" at bounding box center [394, 231] width 566 height 16
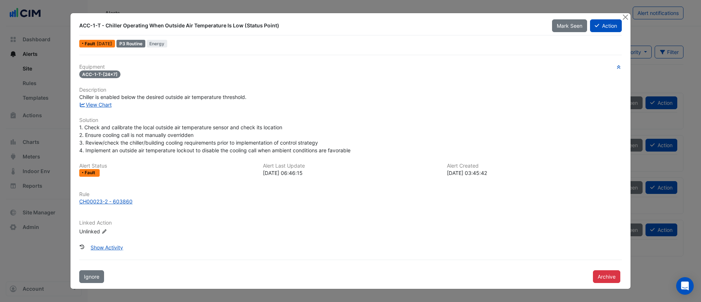
drag, startPoint x: 100, startPoint y: 104, endPoint x: 106, endPoint y: 101, distance: 6.5
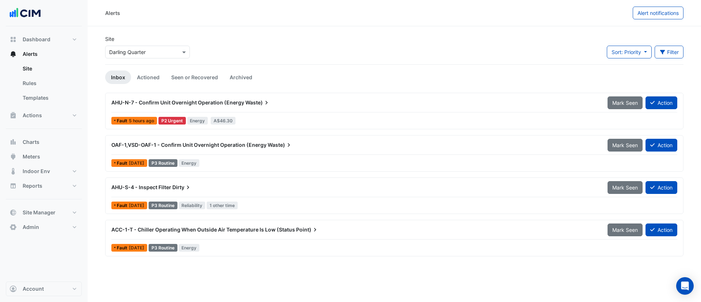
click at [210, 107] on div "AHU-N-7 - Confirm Unit Overnight Operation (Energy Waste)" at bounding box center [355, 102] width 496 height 13
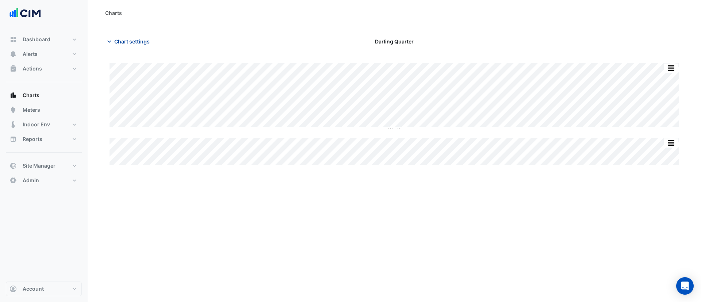
click at [133, 43] on span "Chart settings" at bounding box center [131, 42] width 35 height 8
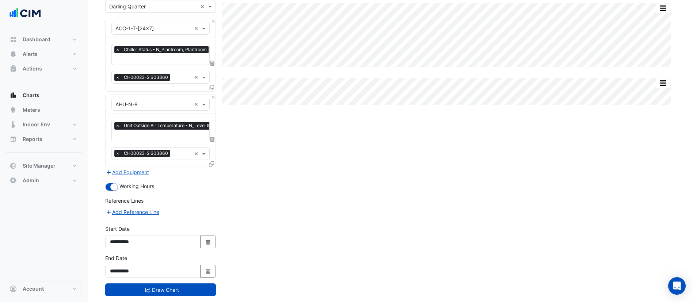
scroll to position [73, 0]
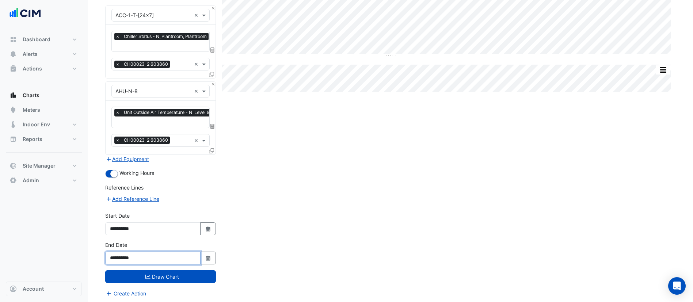
click at [199, 259] on input "**********" at bounding box center [152, 258] width 95 height 13
click at [208, 255] on fa-icon "Select Date" at bounding box center [208, 258] width 7 height 6
select select "*"
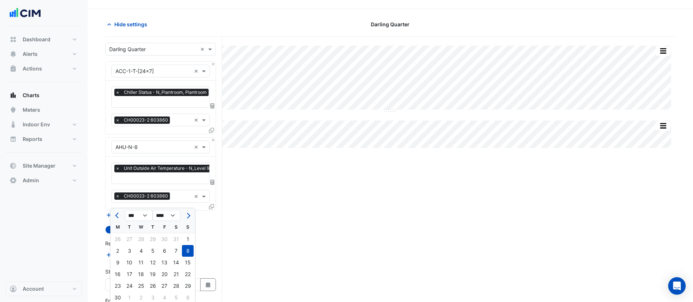
scroll to position [0, 0]
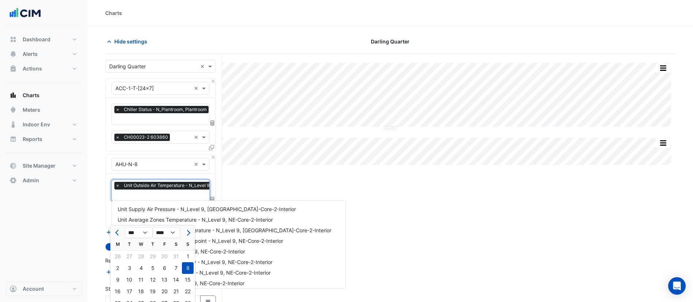
click at [155, 195] on input "text" at bounding box center [188, 196] width 146 height 8
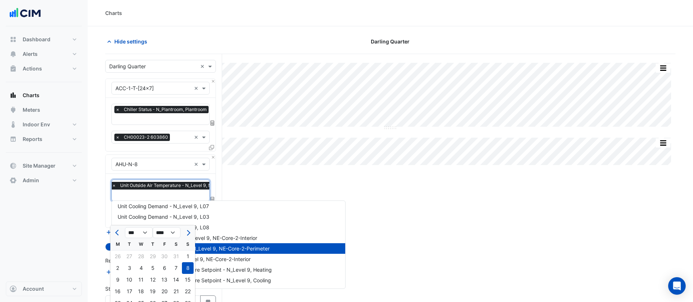
scroll to position [73, 0]
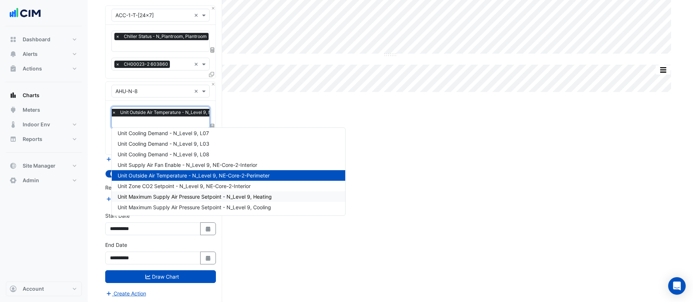
drag, startPoint x: 472, startPoint y: 195, endPoint x: 455, endPoint y: 192, distance: 16.6
click at [466, 193] on div "Split by Equip Split All Split None Print Save as JPEG Save as PNG Pivot Data T…" at bounding box center [390, 142] width 570 height 323
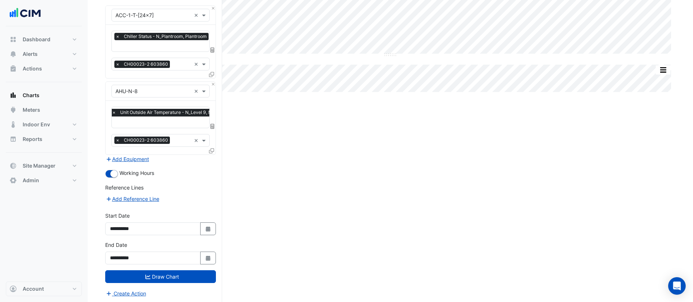
click at [209, 248] on div "**********" at bounding box center [160, 252] width 111 height 23
click at [209, 252] on button "Select Date" at bounding box center [208, 258] width 16 height 13
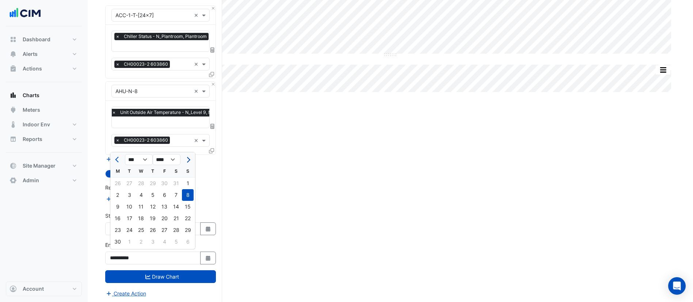
click at [188, 158] on span "Next month" at bounding box center [187, 159] width 5 height 5
select select "*"
click at [145, 218] on div "20" at bounding box center [141, 219] width 12 height 12
type input "**********"
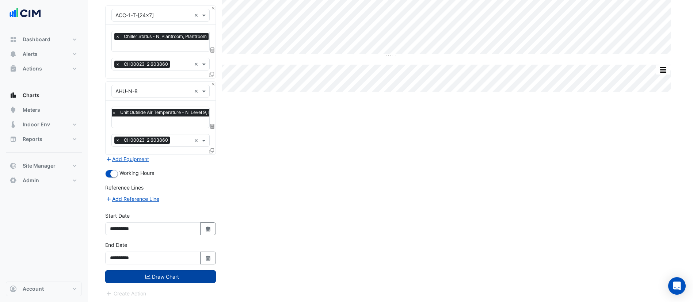
click at [191, 277] on button "Draw Chart" at bounding box center [160, 276] width 111 height 13
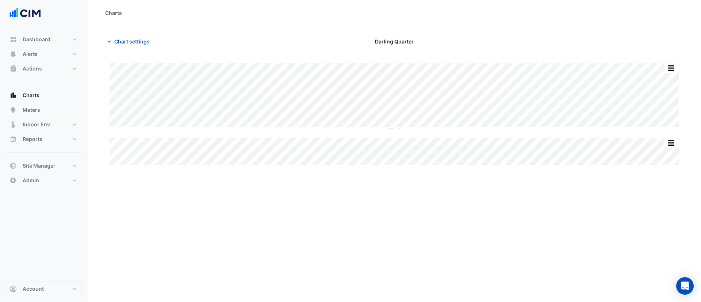
click at [131, 34] on section "Chart settings Darling Quarter Split by Equip Split All Split None Print Save a…" at bounding box center [395, 96] width 614 height 140
click at [133, 39] on span "Chart settings" at bounding box center [131, 42] width 35 height 8
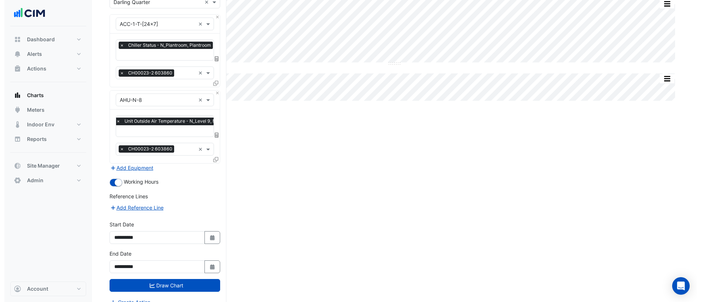
scroll to position [73, 0]
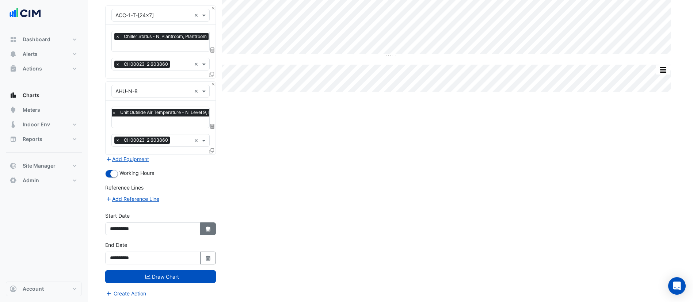
click at [208, 224] on button "Select Date" at bounding box center [208, 228] width 16 height 13
select select "*"
select select "****"
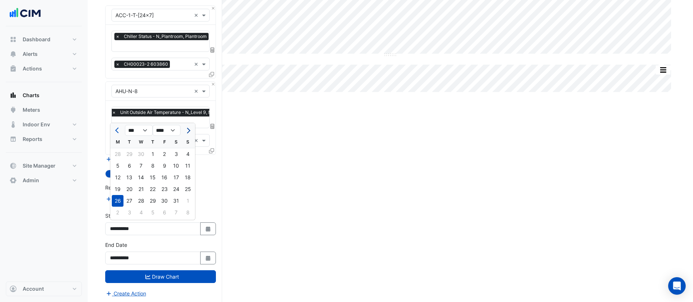
click at [189, 129] on span "Next month" at bounding box center [187, 130] width 5 height 5
select select "*"
click at [189, 129] on div at bounding box center [187, 131] width 15 height 12
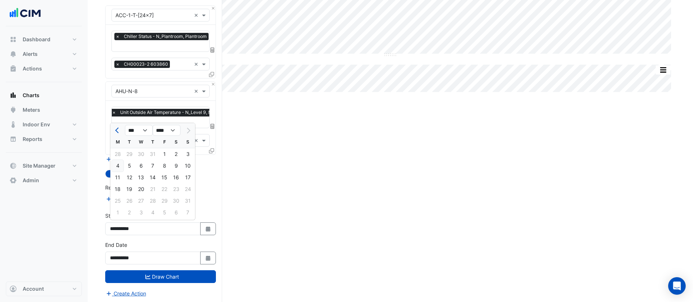
click at [117, 168] on div "4" at bounding box center [118, 166] width 12 height 12
type input "**********"
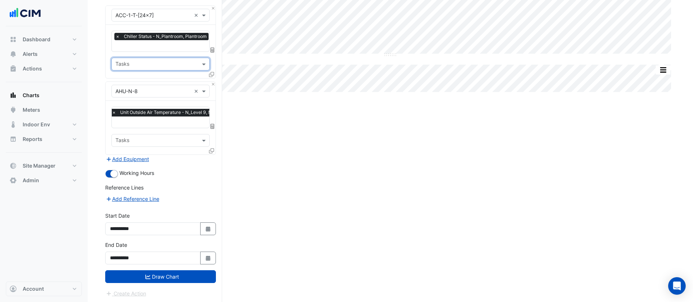
click at [213, 148] on icon at bounding box center [211, 150] width 5 height 5
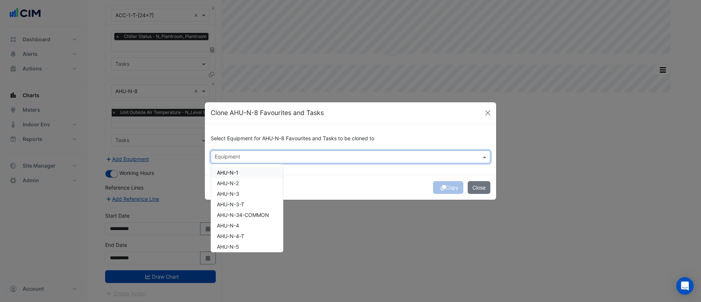
click at [286, 159] on input "text" at bounding box center [346, 158] width 263 height 8
click at [240, 193] on div "AHU-N-7" at bounding box center [247, 195] width 72 height 11
click at [239, 188] on div "AHU-N-6" at bounding box center [247, 184] width 72 height 11
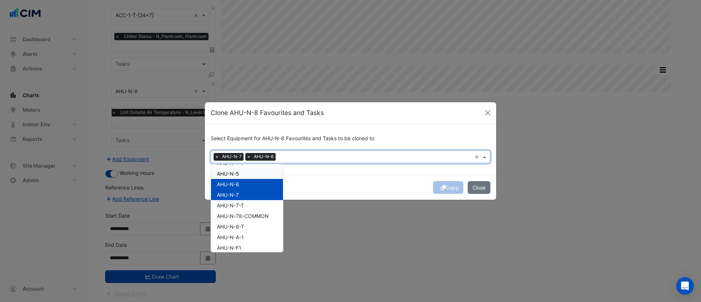
click at [239, 176] on span "AHU-N-5" at bounding box center [228, 174] width 22 height 6
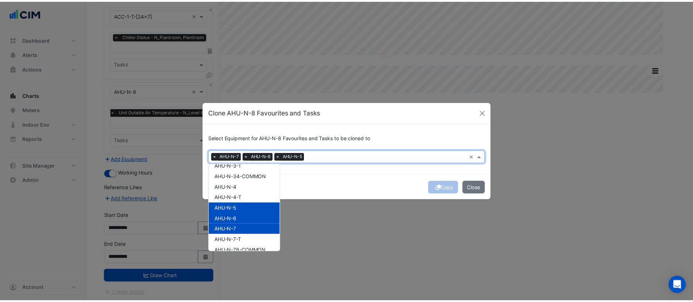
scroll to position [0, 0]
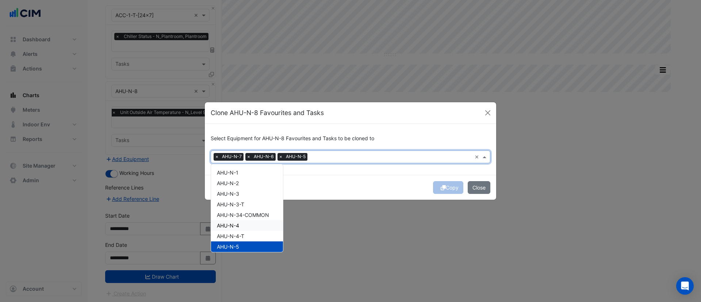
click at [248, 226] on div "AHU-N-4" at bounding box center [247, 225] width 72 height 11
click at [245, 194] on div "AHU-N-3" at bounding box center [247, 193] width 72 height 11
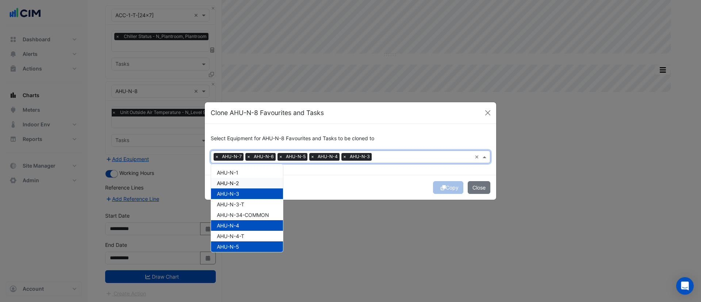
click at [246, 182] on div "AHU-N-2" at bounding box center [247, 183] width 72 height 11
click at [247, 176] on div "AHU-N-1" at bounding box center [247, 172] width 72 height 11
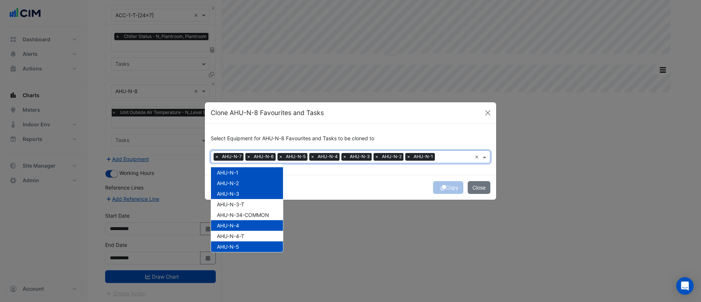
drag, startPoint x: 382, startPoint y: 184, endPoint x: 415, endPoint y: 186, distance: 32.6
click at [383, 184] on div "Copy Close" at bounding box center [350, 187] width 291 height 25
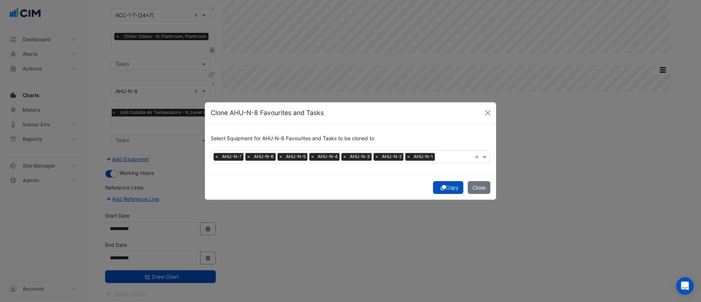
click at [450, 196] on div "Copy Close" at bounding box center [350, 187] width 291 height 25
click at [454, 188] on button "Copy" at bounding box center [448, 187] width 30 height 13
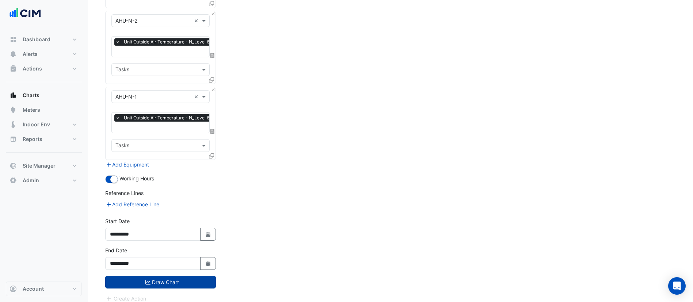
click at [170, 276] on button "Draw Chart" at bounding box center [160, 282] width 111 height 13
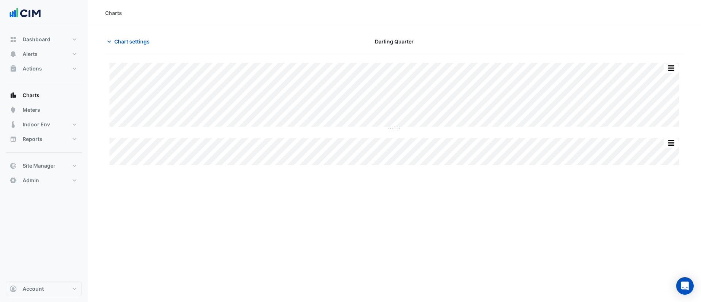
click at [399, 129] on div "Print Save as JPEG Save as PNG Sample Tooltip Print Save as JPEG Save as PNG Sa…" at bounding box center [394, 114] width 579 height 102
drag, startPoint x: 395, startPoint y: 129, endPoint x: 396, endPoint y: 134, distance: 5.6
click at [396, 133] on div "Split by Equip Split All Split None Print Save as JPEG Save as PNG Pivot Data T…" at bounding box center [395, 98] width 570 height 70
click at [396, 134] on div "Split by Equip Split All Split None Print Save as JPEG Save as PNG Pivot Data T…" at bounding box center [394, 116] width 579 height 107
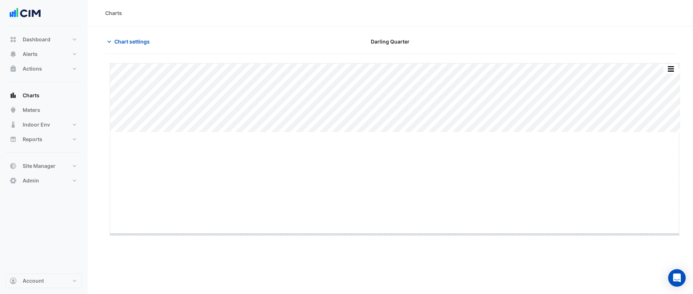
drag, startPoint x: 396, startPoint y: 133, endPoint x: 405, endPoint y: 240, distance: 107.7
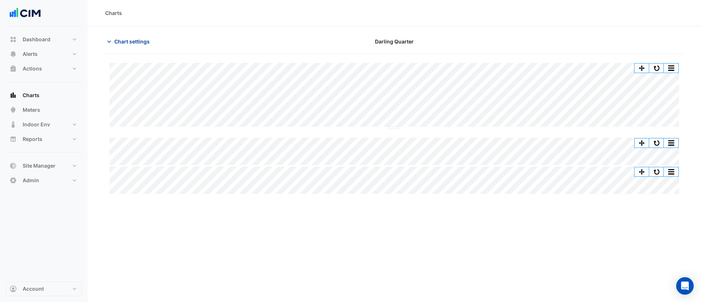
click at [134, 41] on span "Chart settings" at bounding box center [131, 42] width 35 height 8
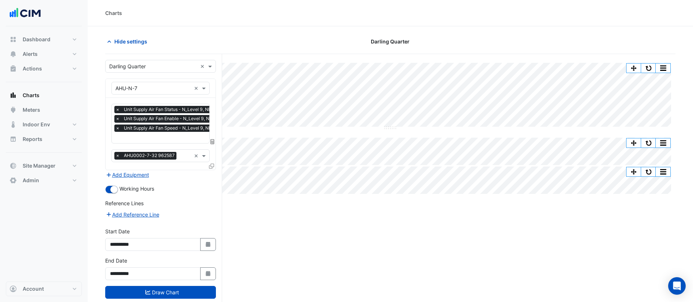
click at [181, 125] on span "Unit Supply Air Fan Speed - N_Level 9, NE-Core-2-Perimeter" at bounding box center [187, 128] width 131 height 7
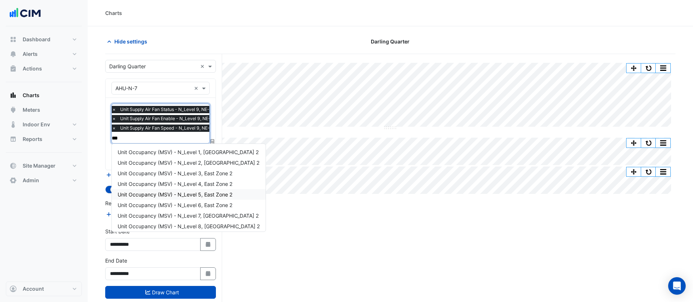
type input "****"
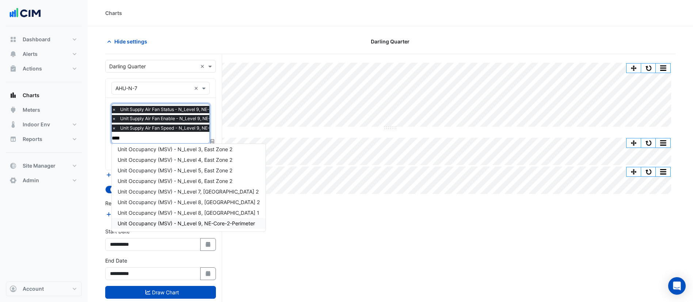
scroll to position [28, 0]
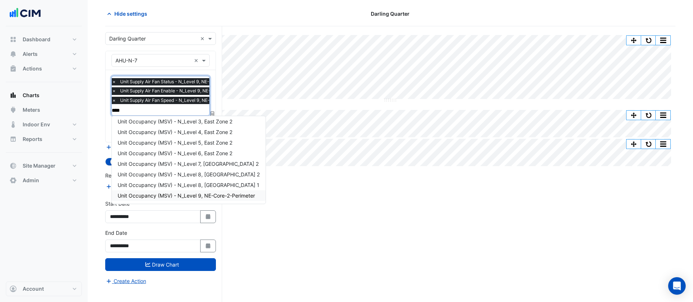
click at [229, 198] on span "Unit Occupancy (MSV) - N_Level 9, NE-Core-2-Perimeter" at bounding box center [186, 195] width 137 height 6
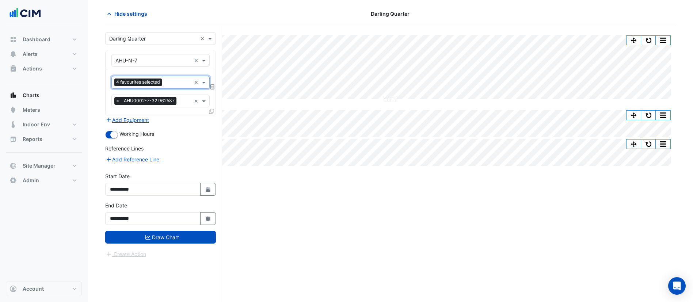
scroll to position [0, 0]
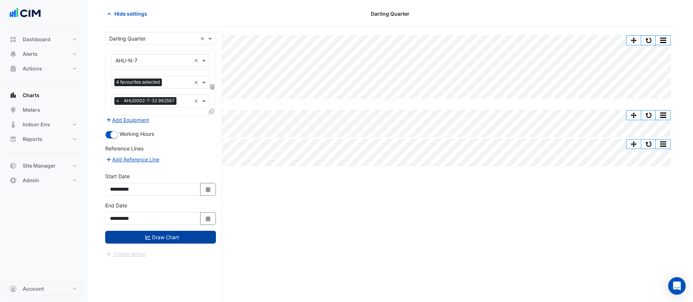
click at [202, 235] on button "Draw Chart" at bounding box center [160, 237] width 111 height 13
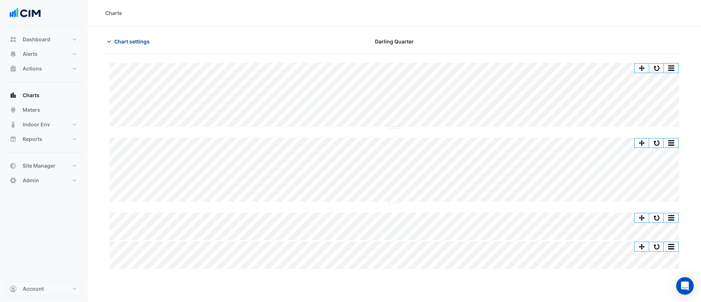
click at [133, 40] on span "Chart settings" at bounding box center [131, 42] width 35 height 8
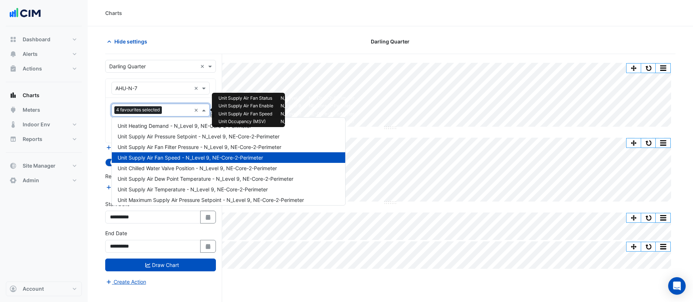
click at [172, 112] on input "text" at bounding box center [178, 111] width 26 height 8
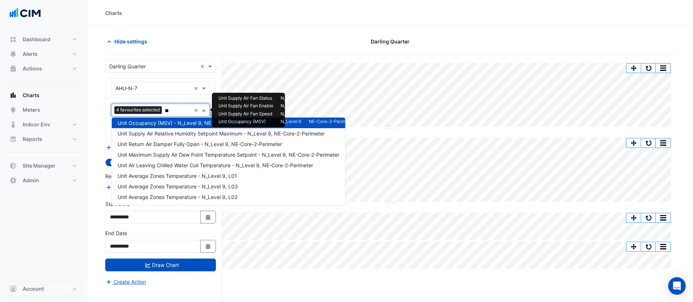
scroll to position [24, 0]
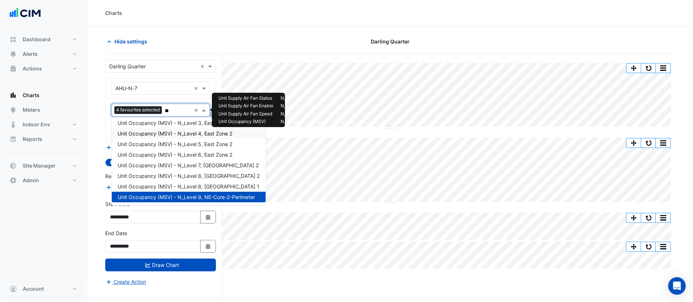
type input "***"
click at [212, 188] on span "Unit Occupancy (MSV) - N_Level 8, [GEOGRAPHIC_DATA] 1" at bounding box center [189, 186] width 142 height 6
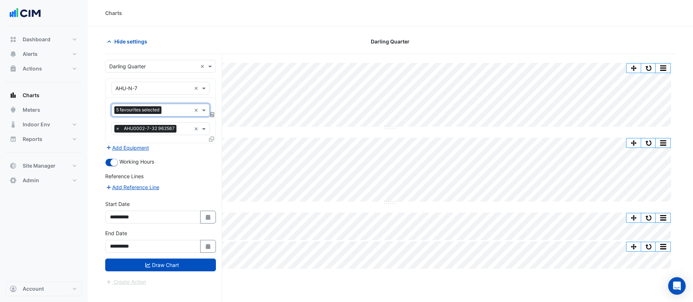
click at [164, 114] on div at bounding box center [177, 110] width 28 height 9
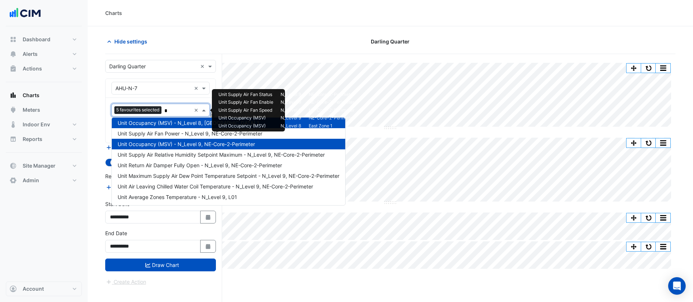
type input "**"
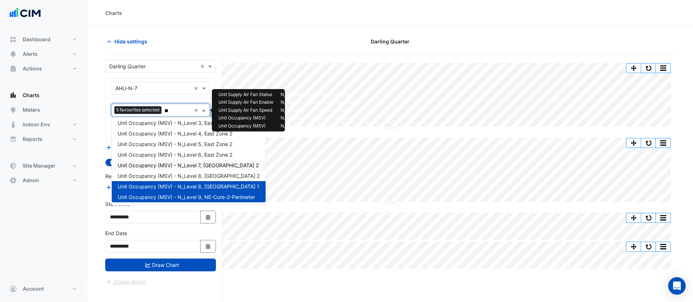
scroll to position [0, 0]
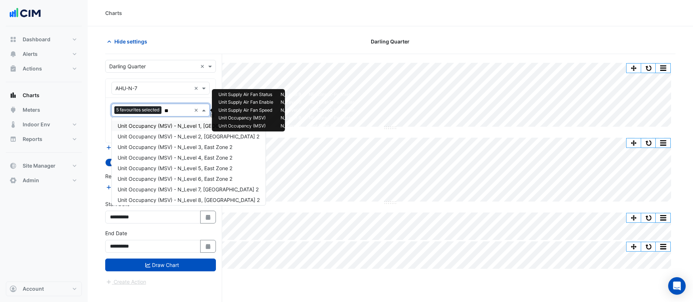
click at [170, 123] on span "Unit Occupancy (MSV) - N_Level 1, [GEOGRAPHIC_DATA] 2" at bounding box center [188, 126] width 141 height 6
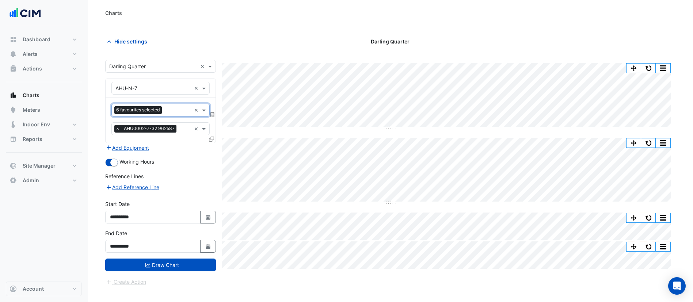
paste input "**"
type input "**"
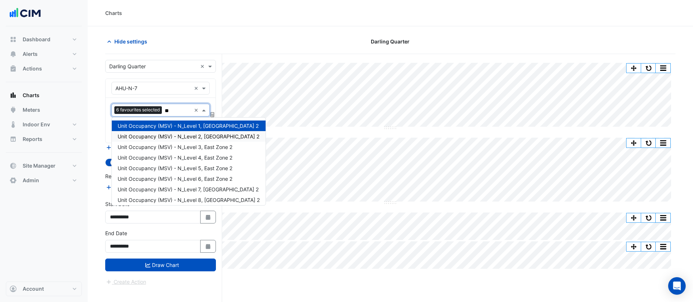
click at [174, 139] on span "Unit Occupancy (MSV) - N_Level 2, [GEOGRAPHIC_DATA] 2" at bounding box center [189, 136] width 142 height 6
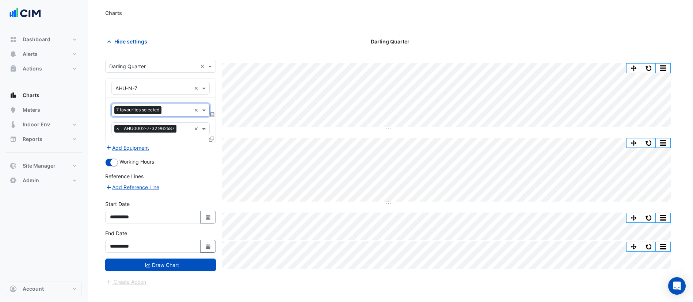
paste input "**"
type input "**"
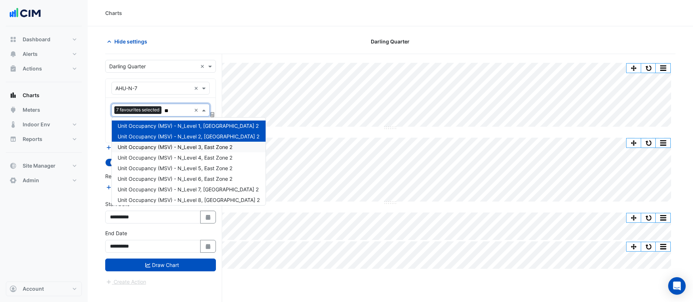
click at [184, 149] on span "Unit Occupancy (MSV) - N_Level 3, East Zone 2" at bounding box center [175, 147] width 115 height 6
paste input "**"
type input "**"
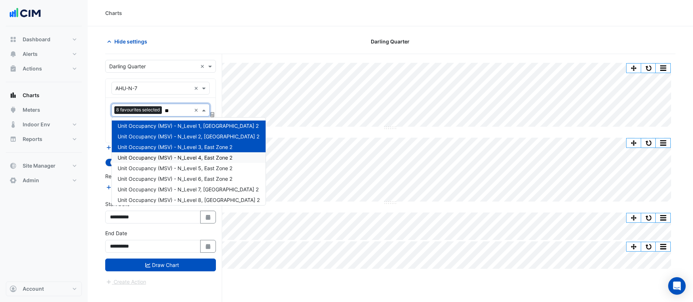
click at [196, 162] on div "Unit Occupancy (MSV) - N_Level 4, East Zone 2" at bounding box center [189, 157] width 154 height 11
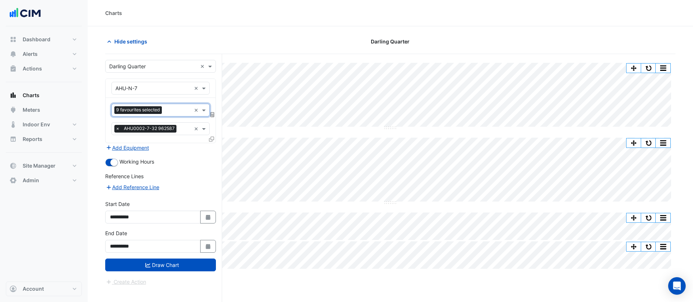
paste input "**"
type input "**"
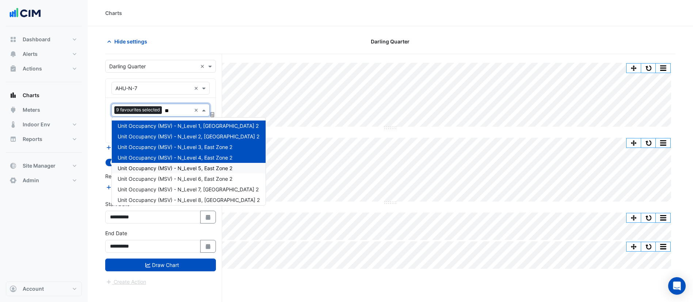
drag, startPoint x: 201, startPoint y: 173, endPoint x: 203, endPoint y: 165, distance: 8.2
click at [203, 165] on div "Unit Occupancy (MSV) - N_Level 1, [GEOGRAPHIC_DATA] 2 Unit Occupancy (MSV) - N_…" at bounding box center [189, 174] width 154 height 106
click at [203, 167] on span "Unit Occupancy (MSV) - N_Level 5, East Zone 2" at bounding box center [175, 168] width 115 height 6
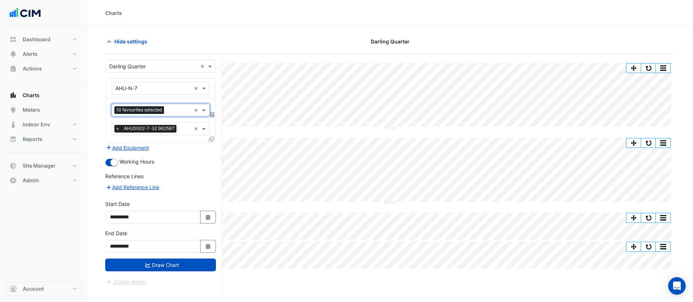
paste input "**"
type input "**"
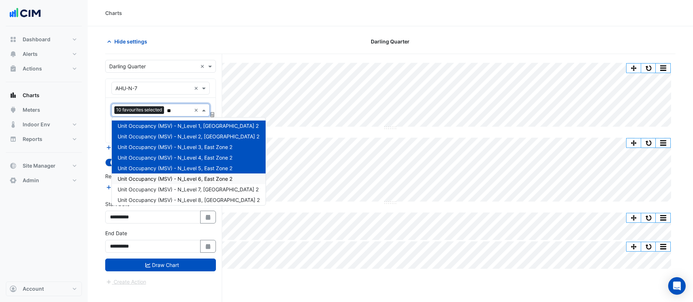
click at [211, 178] on span "Unit Occupancy (MSV) - N_Level 6, East Zone 2" at bounding box center [175, 179] width 115 height 6
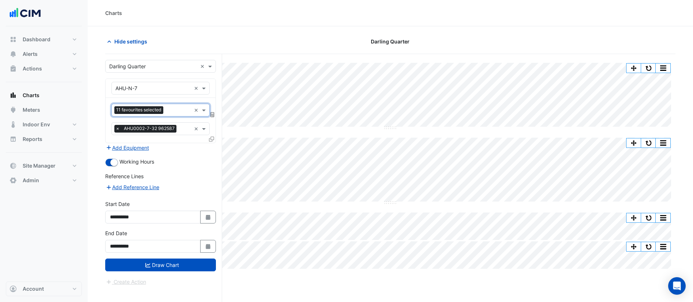
paste input "**"
type input "**"
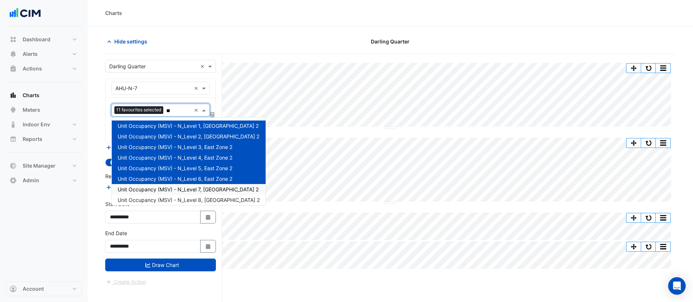
click at [218, 186] on span "Unit Occupancy (MSV) - N_Level 7, [GEOGRAPHIC_DATA] 2" at bounding box center [188, 189] width 141 height 6
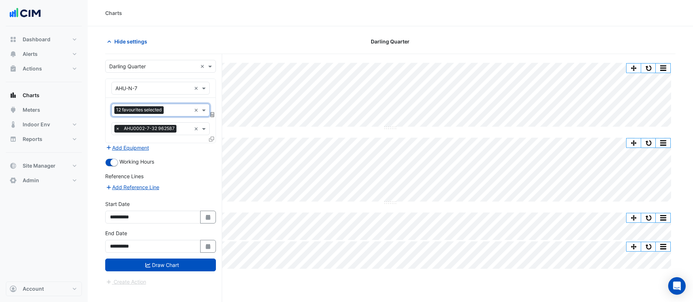
paste input "**"
type input "**"
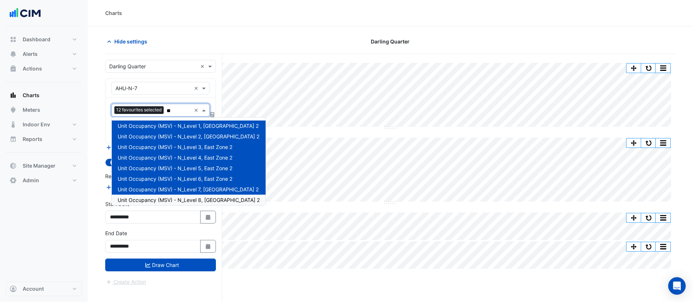
click at [220, 200] on span "Unit Occupancy (MSV) - N_Level 8, [GEOGRAPHIC_DATA] 2" at bounding box center [189, 200] width 142 height 6
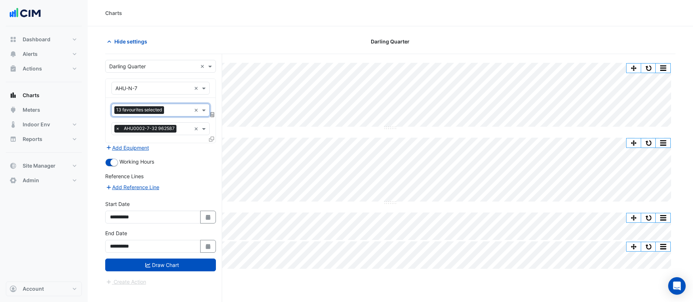
paste input "**"
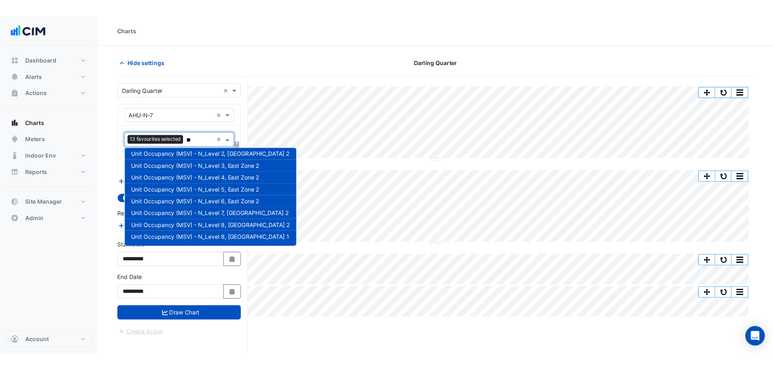
scroll to position [24, 0]
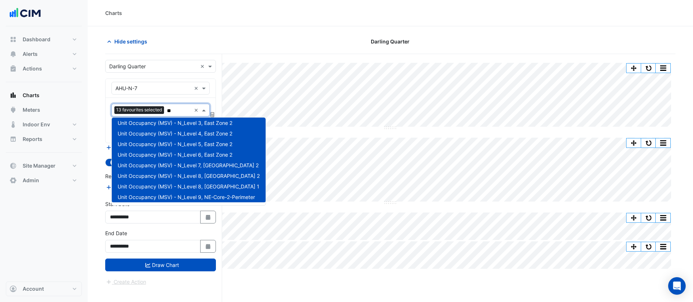
type input "**"
click at [182, 277] on form "**********" at bounding box center [160, 173] width 111 height 226
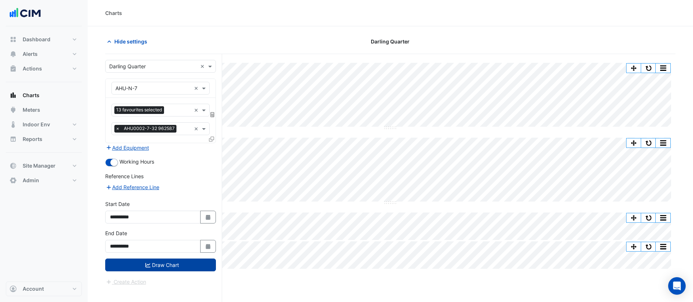
click at [182, 270] on button "Draw Chart" at bounding box center [160, 265] width 111 height 13
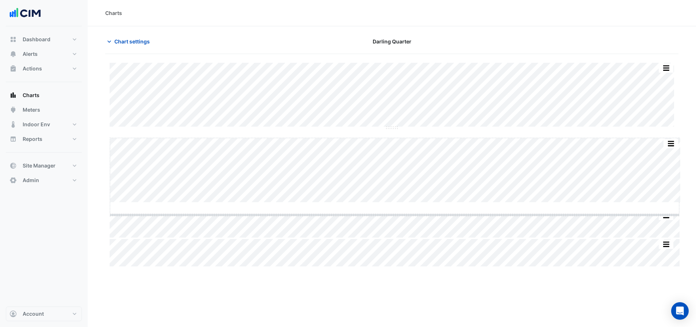
drag, startPoint x: 395, startPoint y: 203, endPoint x: 384, endPoint y: 240, distance: 39.3
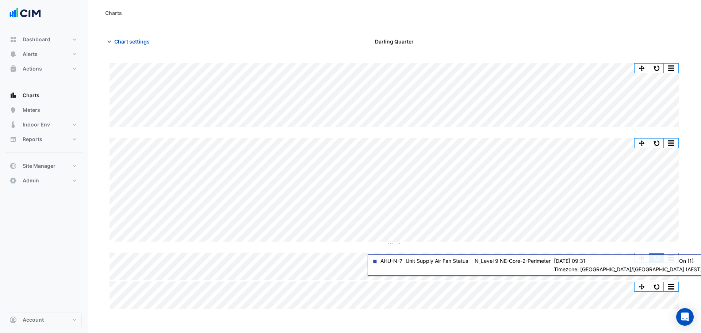
click at [659, 260] on button "button" at bounding box center [656, 257] width 15 height 9
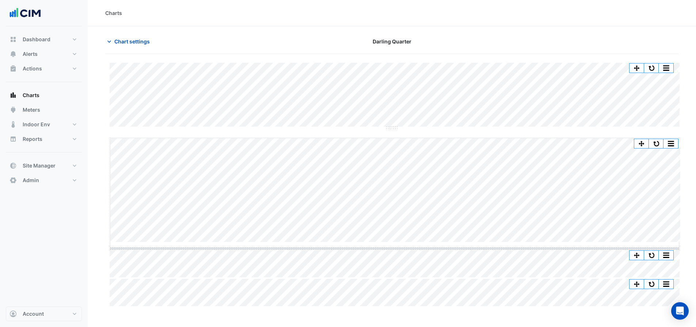
drag, startPoint x: 393, startPoint y: 243, endPoint x: 394, endPoint y: 266, distance: 23.0
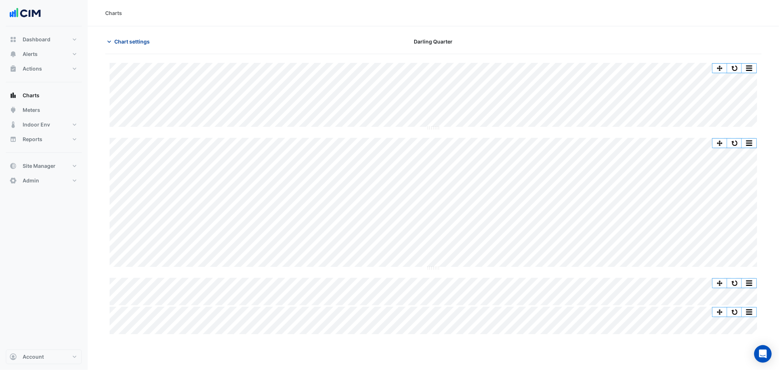
click at [129, 39] on span "Chart settings" at bounding box center [131, 42] width 35 height 8
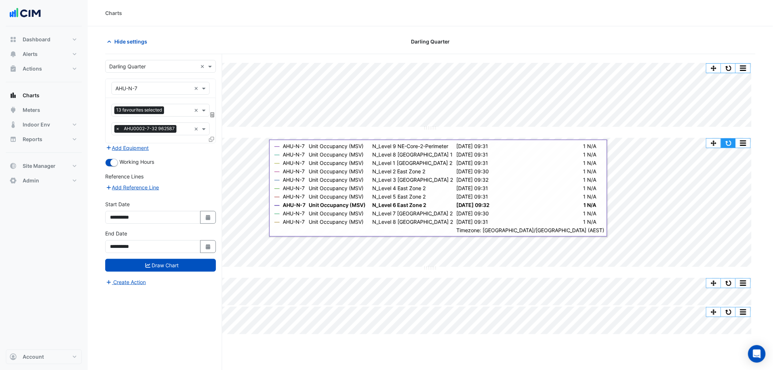
click at [701, 143] on button "button" at bounding box center [728, 142] width 15 height 9
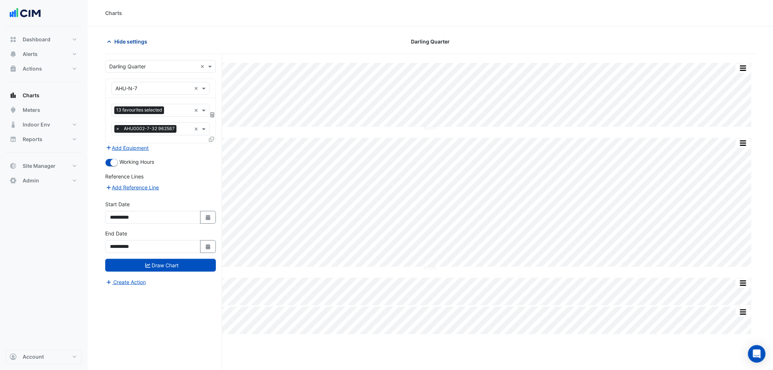
click at [130, 47] on button "Hide settings" at bounding box center [128, 41] width 47 height 13
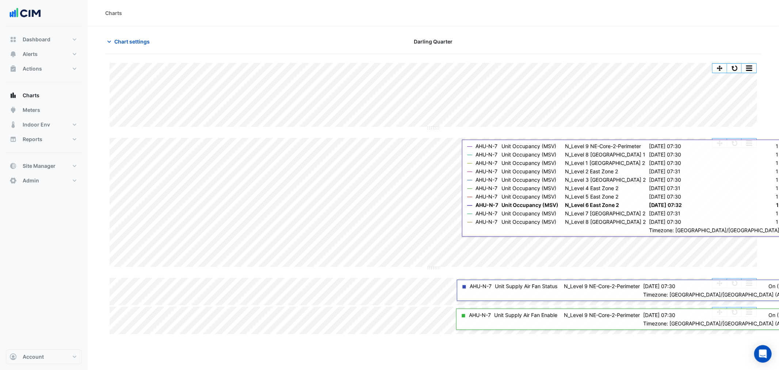
click at [701, 72] on button "button" at bounding box center [734, 68] width 15 height 9
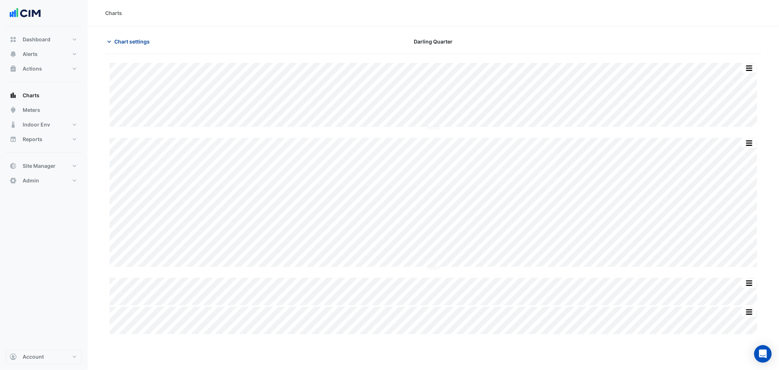
click at [126, 40] on span "Chart settings" at bounding box center [131, 42] width 35 height 8
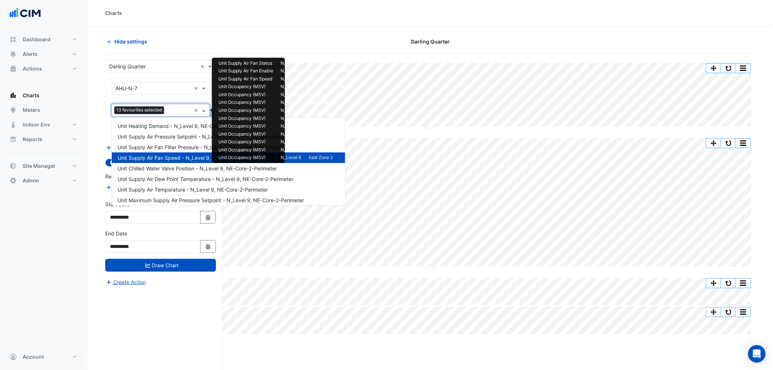
click at [147, 110] on span "13 favourites selected" at bounding box center [139, 109] width 50 height 7
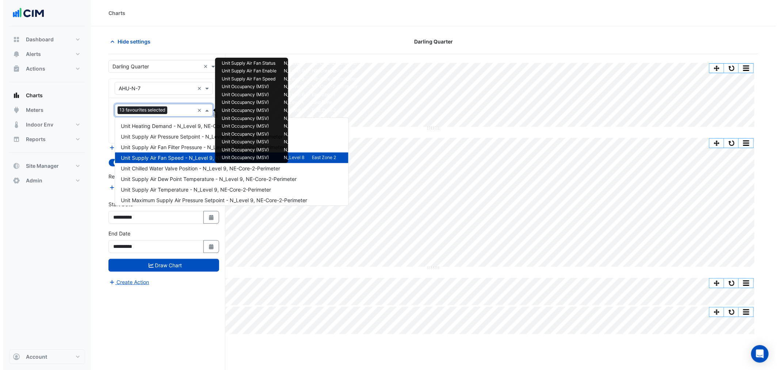
scroll to position [807, 0]
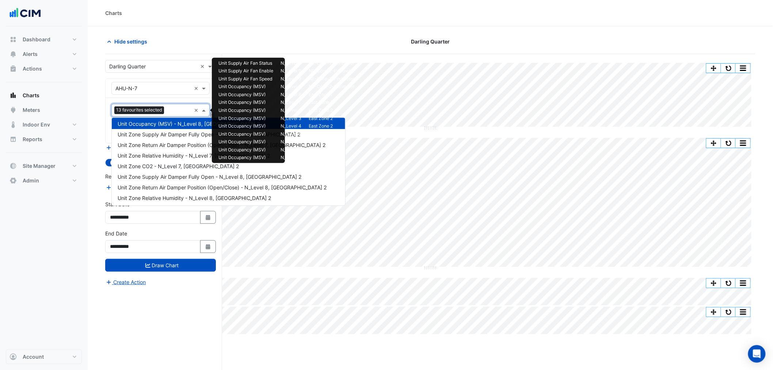
drag, startPoint x: 315, startPoint y: 7, endPoint x: 296, endPoint y: 43, distance: 40.5
click at [315, 8] on div "Charts" at bounding box center [430, 13] width 685 height 26
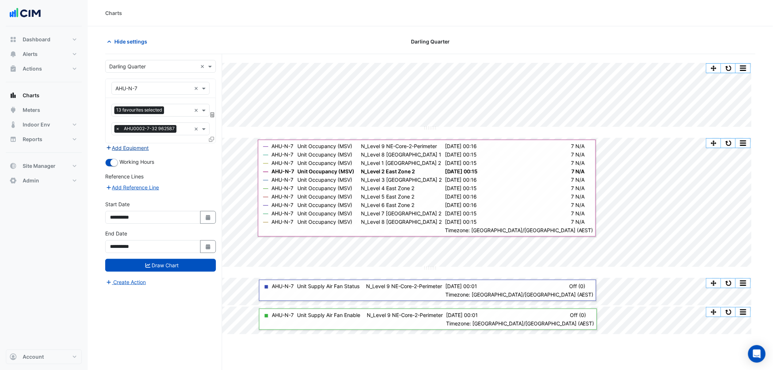
click at [136, 145] on button "Add Equipment" at bounding box center [127, 148] width 44 height 8
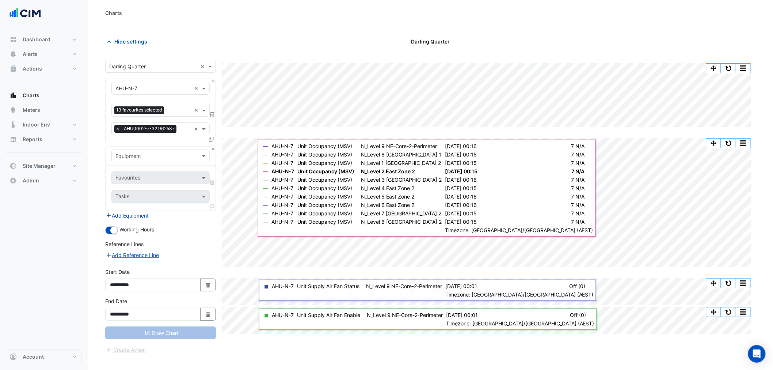
click at [137, 160] on div "Equipment" at bounding box center [160, 155] width 98 height 13
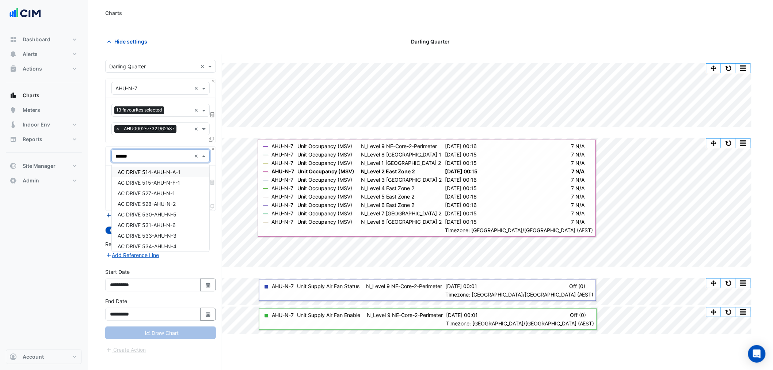
type input "*******"
click at [144, 190] on span "AHU-N-7-T" at bounding box center [131, 193] width 27 height 6
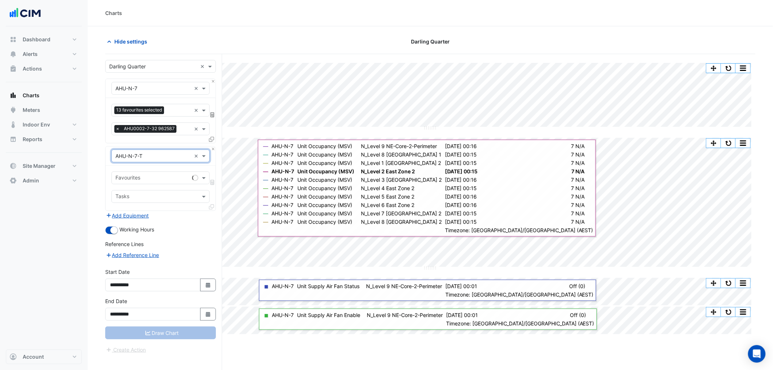
drag, startPoint x: 140, startPoint y: 187, endPoint x: 135, endPoint y: 178, distance: 10.1
click at [139, 187] on div "Favourites Tasks" at bounding box center [161, 187] width 110 height 45
click at [135, 178] on input "text" at bounding box center [152, 179] width 74 height 8
type input "****"
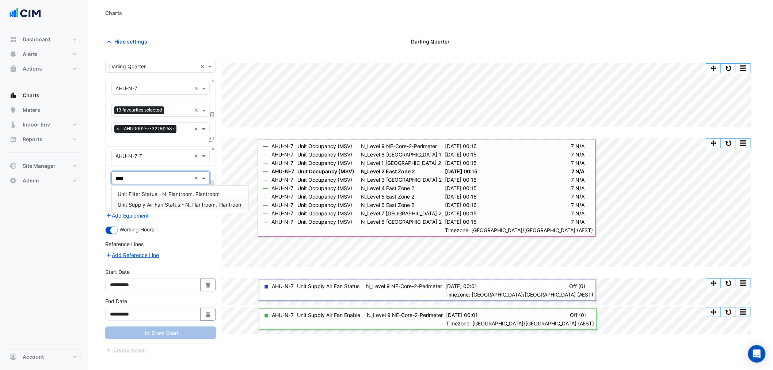
click at [194, 202] on span "Unit Supply Air Fan Status - N_Plantroom, Plantroom" at bounding box center [180, 204] width 125 height 6
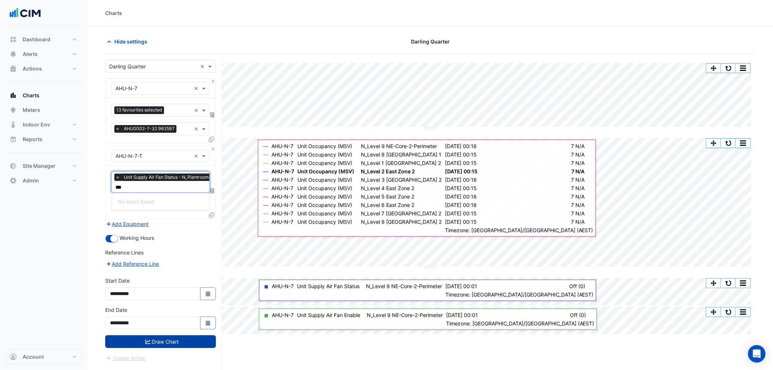
type input "***"
click at [165, 302] on button "Draw Chart" at bounding box center [160, 341] width 111 height 13
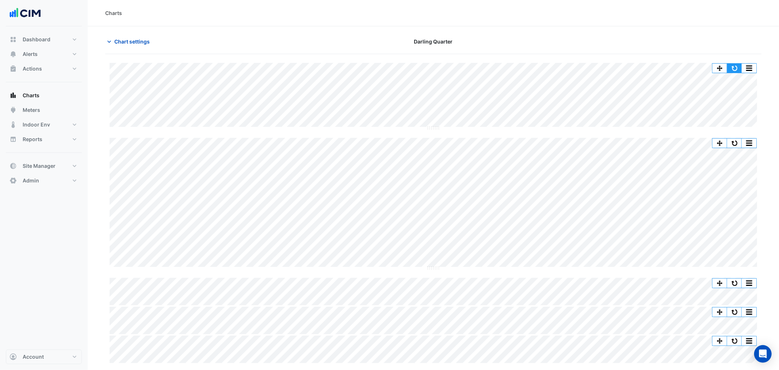
click at [701, 65] on button "button" at bounding box center [734, 68] width 15 height 9
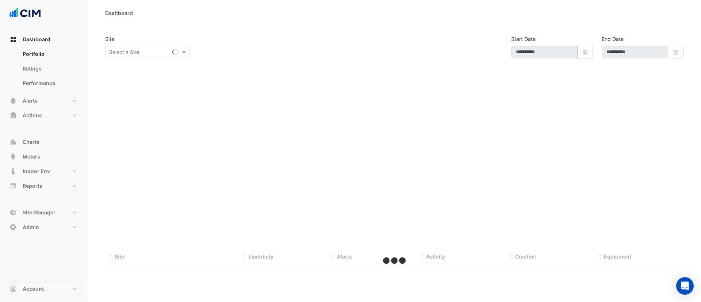
type input "**********"
select select "**"
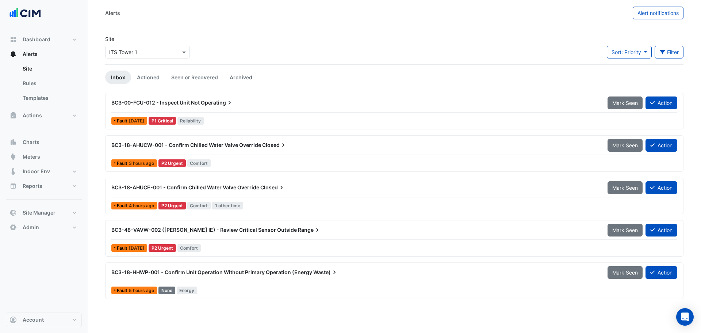
click at [141, 55] on input "text" at bounding box center [140, 53] width 62 height 8
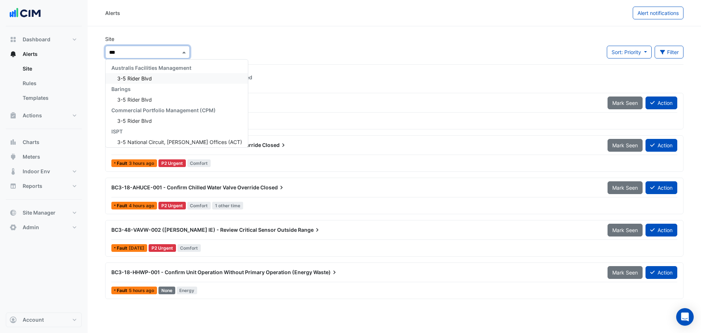
type input "***"
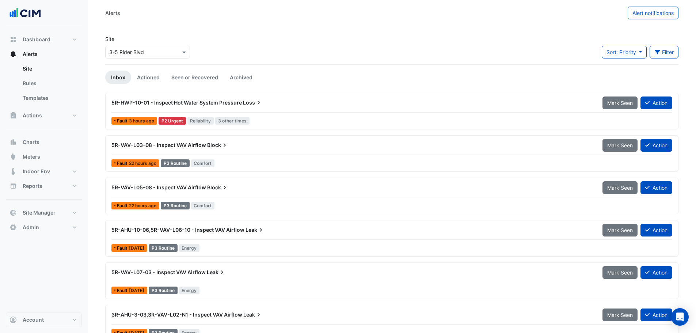
click at [205, 109] on div "5R-HWP-10-01 - Inspect Hot Water System Pressure Loss" at bounding box center [352, 102] width 491 height 13
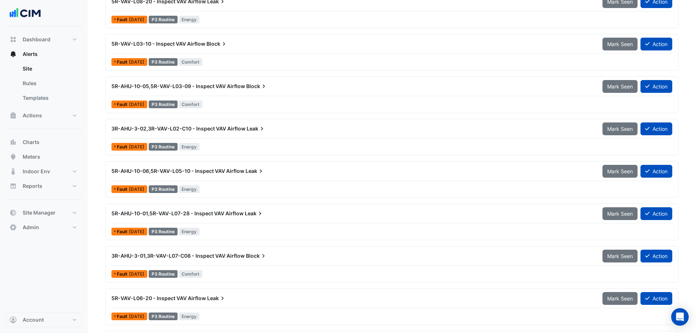
drag, startPoint x: 84, startPoint y: 294, endPoint x: 87, endPoint y: 279, distance: 15.0
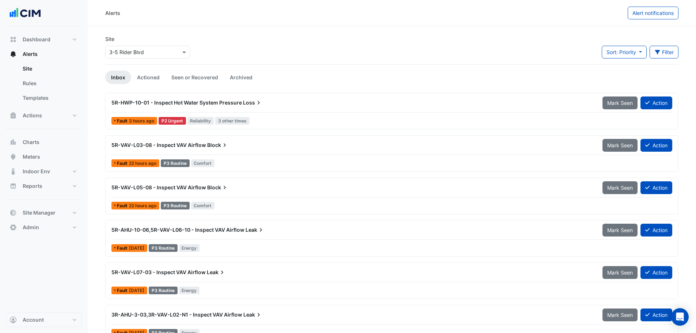
drag, startPoint x: 156, startPoint y: 59, endPoint x: 156, endPoint y: 62, distance: 3.7
click at [156, 61] on div "Site Select a Site × 3-5 Rider Blvd" at bounding box center [148, 49] width 94 height 29
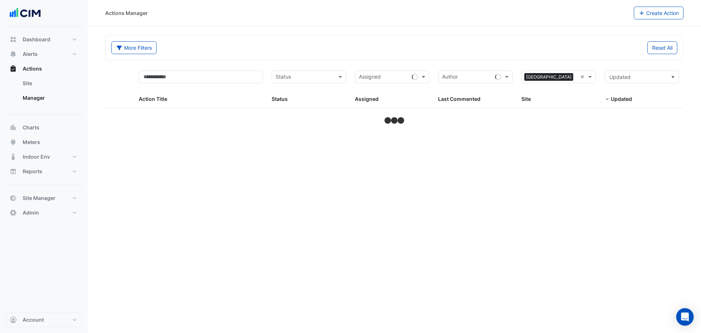
select select "**"
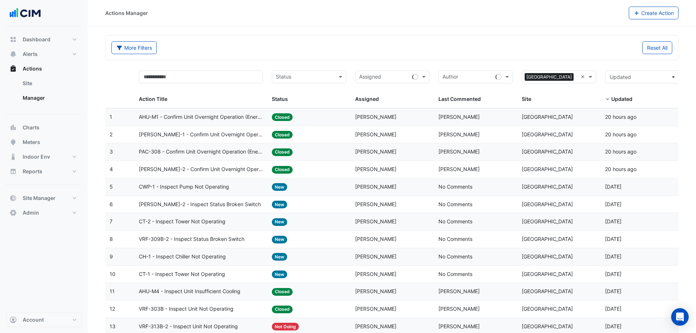
click at [279, 120] on span "Closed" at bounding box center [282, 117] width 21 height 8
click at [274, 138] on div "Status: Closed" at bounding box center [309, 134] width 75 height 8
click at [249, 216] on datatable-body-cell "Action Title: CT-2 - Inspect Tower Not Operating" at bounding box center [200, 221] width 133 height 17
click at [243, 213] on datatable-body-cell "Action Title: [PERSON_NAME]-2 - Inspect Status Broken Switch" at bounding box center [200, 204] width 133 height 17
click at [242, 206] on div "AC-BL-2 - Inspect Status Broken Switch" at bounding box center [201, 204] width 125 height 8
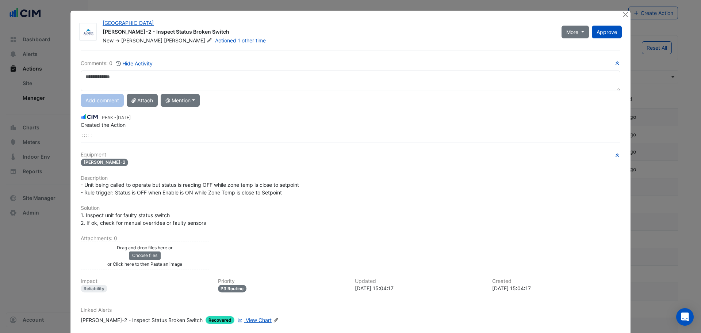
click at [139, 320] on div "AC-BL-2 - Inspect Status Broken Switch" at bounding box center [142, 320] width 122 height 8
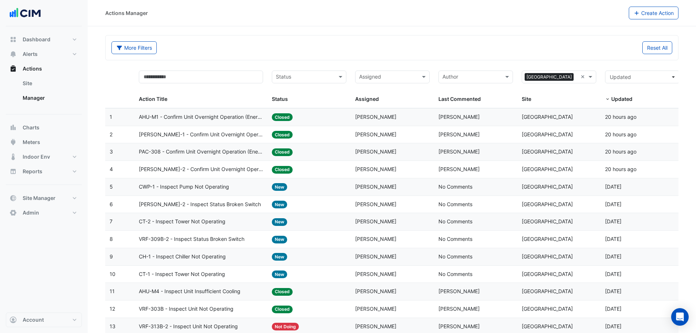
click at [219, 184] on span "CWP-1 - Inspect Pump Not Operating" at bounding box center [184, 187] width 90 height 8
click at [174, 141] on datatable-body-cell "Action Title: AC-BL-1 - Confirm Unit Overnight Operation (Energy Waste)" at bounding box center [200, 134] width 133 height 17
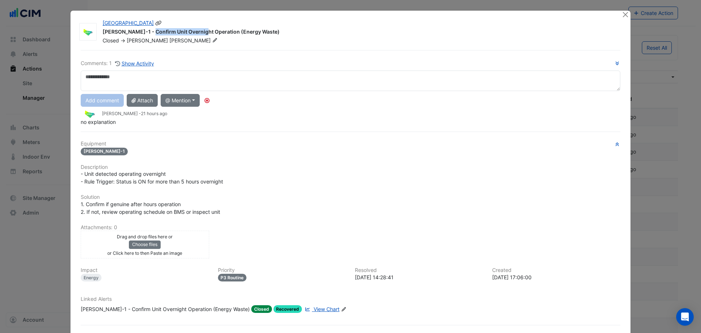
drag, startPoint x: 110, startPoint y: 34, endPoint x: 160, endPoint y: 35, distance: 49.7
click at [160, 35] on div "AC-BL-1 - Confirm Unit Overnight Operation (Energy Waste)" at bounding box center [358, 32] width 511 height 9
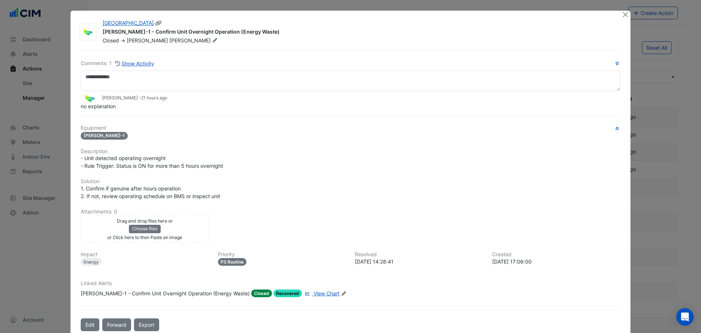
click at [161, 32] on div "AC-BL-1 - Confirm Unit Overnight Operation (Energy Waste)" at bounding box center [358, 32] width 511 height 9
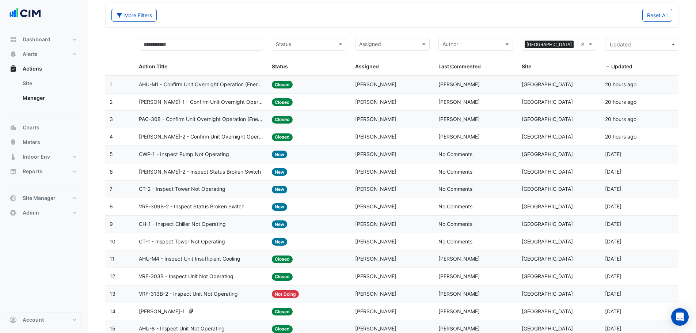
scroll to position [49, 0]
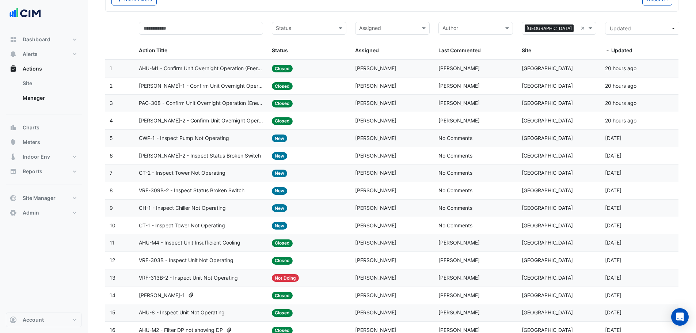
click at [228, 231] on datatable-body-cell "Action Title: CT-1 - Inspect Tower Not Operating" at bounding box center [200, 225] width 133 height 17
click at [218, 207] on span "CH-1 - Inspect Chiller Not Operating" at bounding box center [182, 208] width 87 height 8
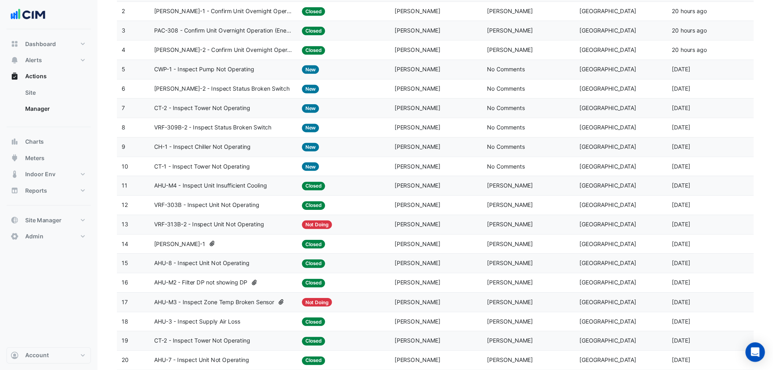
scroll to position [0, 0]
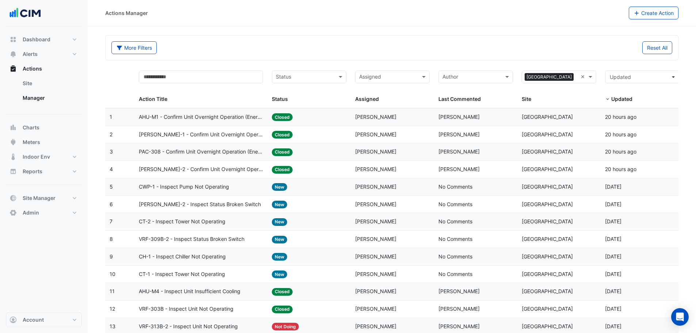
click at [349, 113] on datatable-body-cell "Status: Closed" at bounding box center [308, 116] width 83 height 17
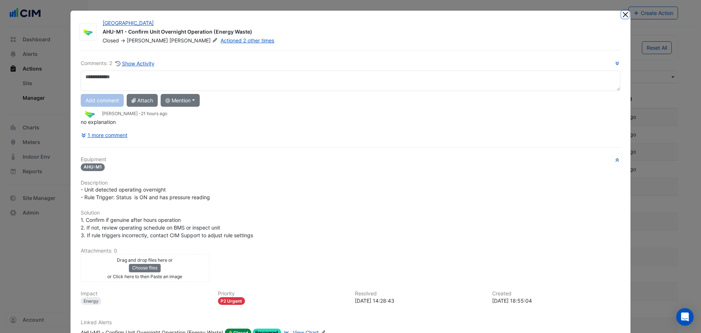
drag, startPoint x: 625, startPoint y: 12, endPoint x: 582, endPoint y: 0, distance: 44.4
click at [625, 12] on button "Close" at bounding box center [626, 15] width 8 height 8
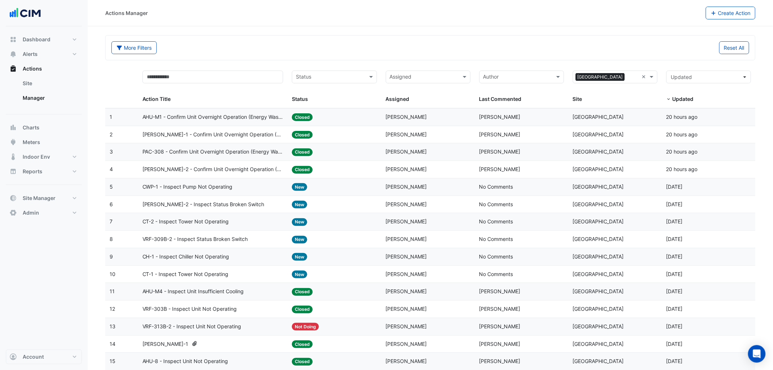
click at [210, 115] on span "AHU-M1 - Confirm Unit Overnight Operation (Energy Waste)" at bounding box center [212, 117] width 141 height 8
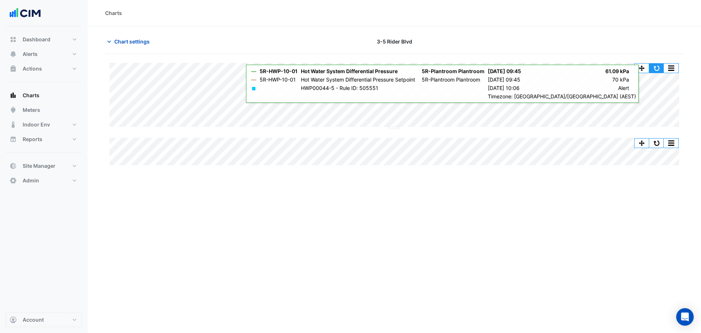
click at [655, 64] on button "button" at bounding box center [656, 68] width 15 height 9
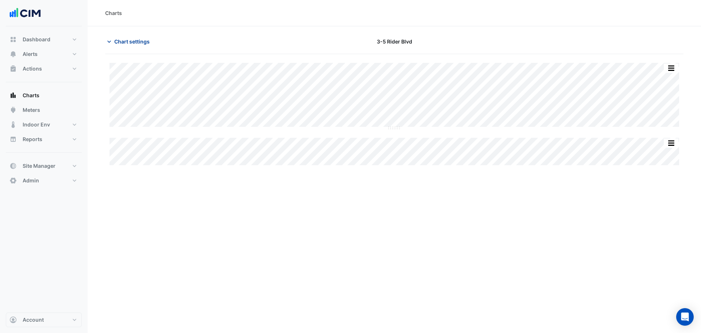
click at [129, 43] on span "Chart settings" at bounding box center [131, 42] width 35 height 8
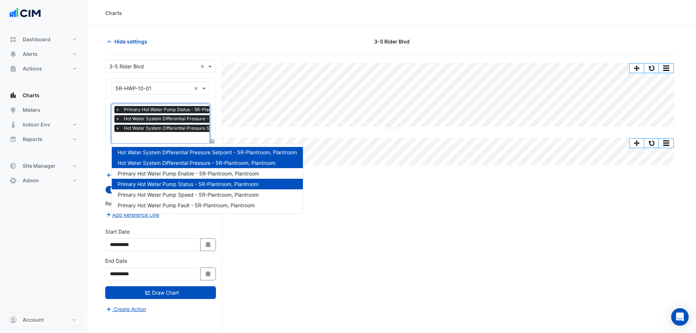
click at [173, 138] on input "text" at bounding box center [199, 138] width 169 height 8
drag, startPoint x: 398, startPoint y: 229, endPoint x: 390, endPoint y: 221, distance: 11.6
click at [397, 228] on div "Split All Split None Print Save as JPEG Save as PNG Pivot Data Table Export CSV…" at bounding box center [391, 207] width 573 height 306
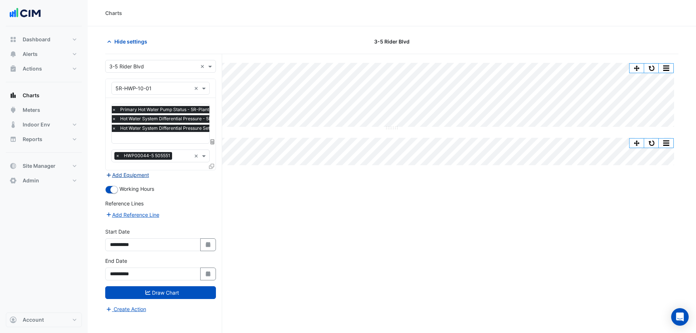
click at [130, 178] on button "Add Equipment" at bounding box center [127, 175] width 44 height 8
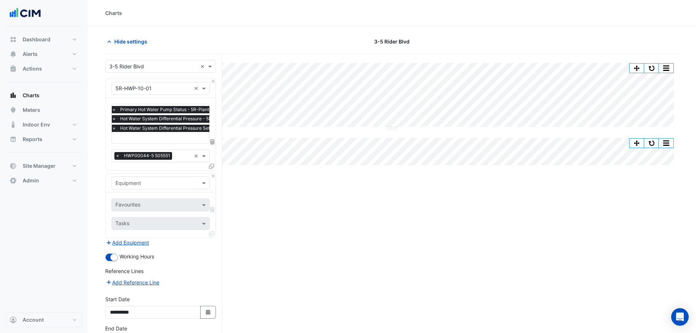
click at [140, 184] on input "text" at bounding box center [153, 183] width 76 height 8
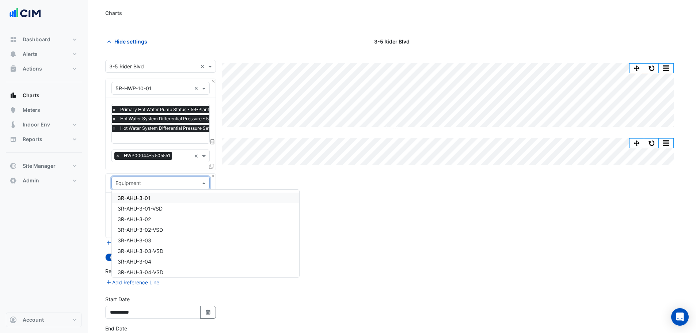
click at [152, 135] on input "text" at bounding box center [196, 138] width 169 height 8
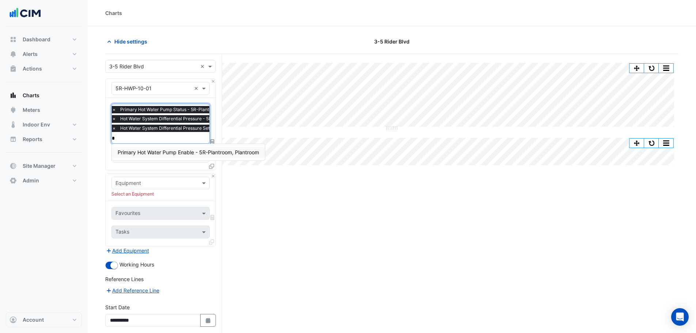
type input "*"
click at [157, 182] on input "text" at bounding box center [153, 183] width 76 height 8
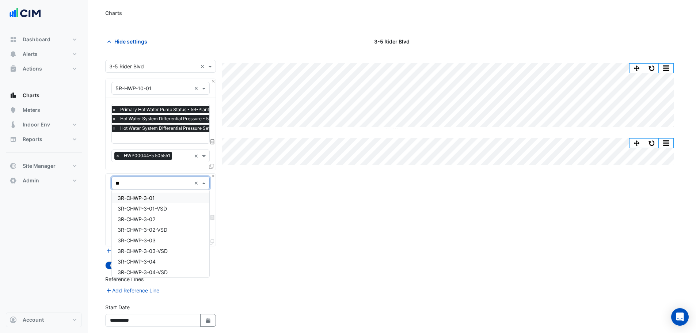
type input "***"
click at [170, 218] on div "5R-HWB-10-01" at bounding box center [161, 219] width 98 height 11
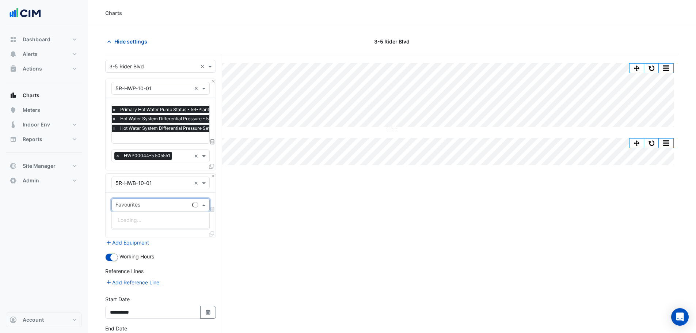
click at [160, 202] on input "text" at bounding box center [152, 206] width 74 height 8
type input "*****"
click at [185, 220] on span "Hot Water Bypass Valve Position - 5R-Plantroom, Plantroom" at bounding box center [189, 220] width 142 height 6
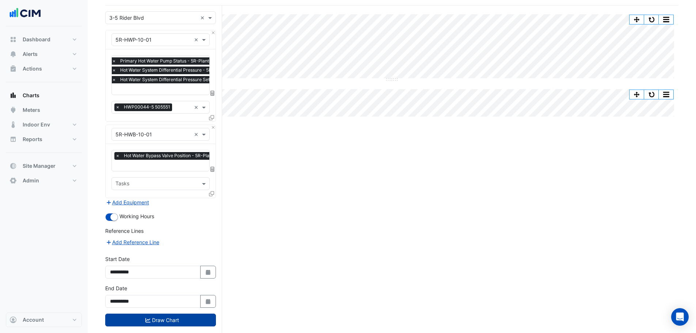
click at [186, 317] on button "Draw Chart" at bounding box center [160, 319] width 111 height 13
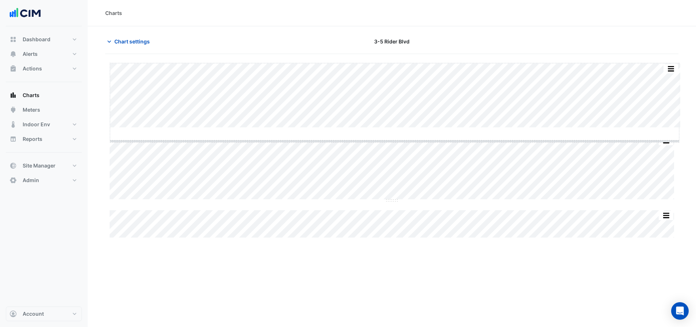
drag, startPoint x: 393, startPoint y: 129, endPoint x: 393, endPoint y: 135, distance: 6.6
drag, startPoint x: 397, startPoint y: 219, endPoint x: 392, endPoint y: 235, distance: 16.8
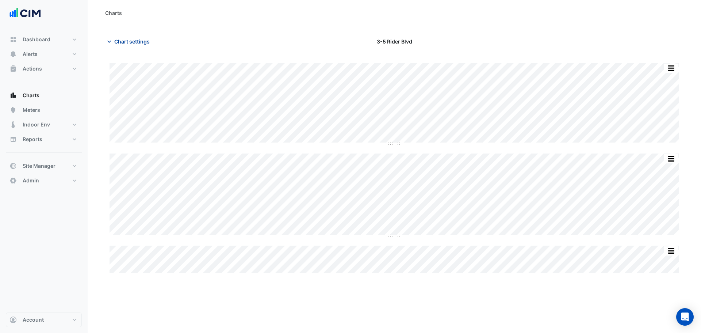
click at [142, 40] on span "Chart settings" at bounding box center [131, 42] width 35 height 8
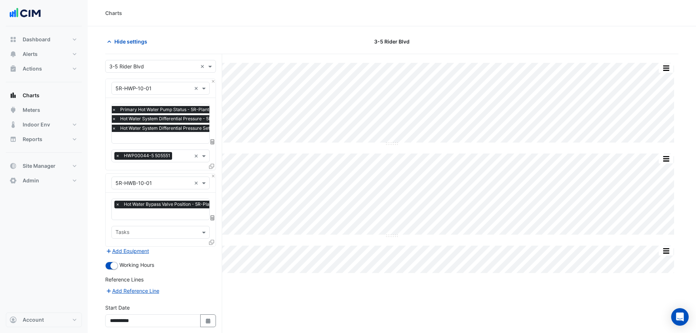
click at [140, 132] on div "× Primary Hot Water Pump Status - 5R-Plantroom, Plantroom × Hot Water System Di…" at bounding box center [196, 120] width 170 height 28
type input "**"
click at [154, 201] on div "Favourites × Hot Water Bypass Valve Position - 5R-Plantroom, Plantroom" at bounding box center [182, 209] width 140 height 20
type input "*"
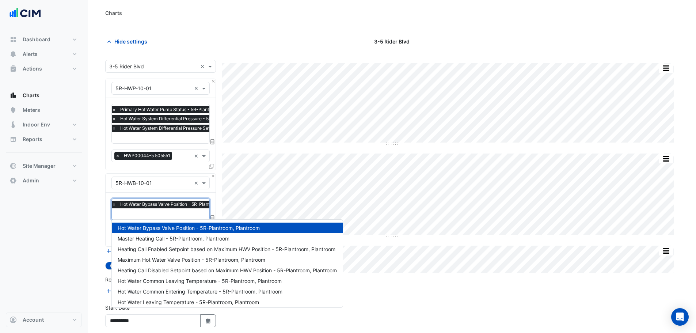
click at [447, 300] on div "Split by Equip Split All Split None Print Save as JPEG Save as PNG Pivot Data T…" at bounding box center [391, 224] width 573 height 341
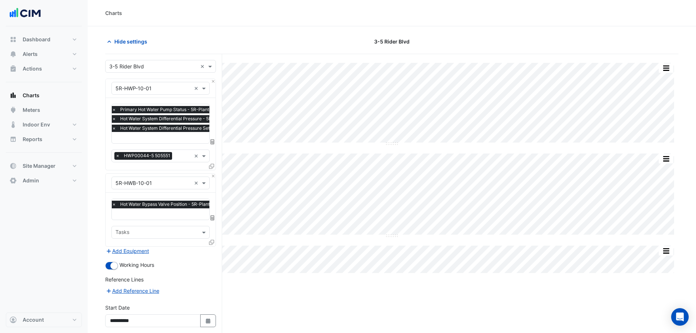
click at [141, 125] on span "Hot Water System Differential Pressure Setpoint - 5R-Plantroom, Plantroom" at bounding box center [198, 128] width 161 height 7
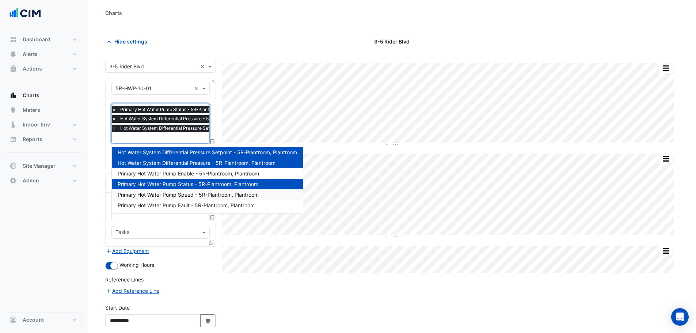
click at [208, 196] on span "Primary Hot Water Pump Speed - 5R-Plantroom, Plantroom" at bounding box center [188, 194] width 141 height 6
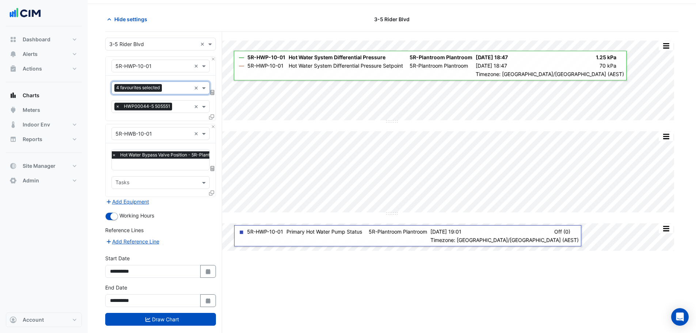
scroll to position [34, 0]
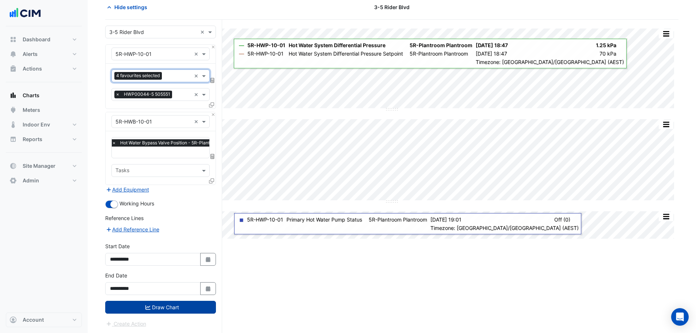
click at [164, 310] on button "Draw Chart" at bounding box center [160, 307] width 111 height 13
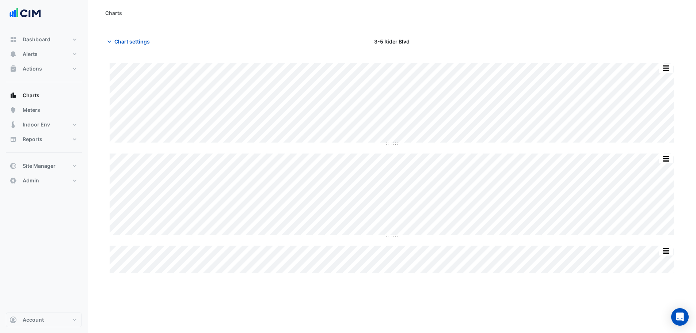
click at [164, 308] on div "Select a Site × 3-5 Rider Blvd × Equipment × 5R-HWP-10-01 × Favourites 4 favour…" at bounding box center [163, 211] width 117 height 314
click at [655, 70] on button "button" at bounding box center [656, 68] width 15 height 9
click at [125, 40] on span "Chart settings" at bounding box center [131, 42] width 35 height 8
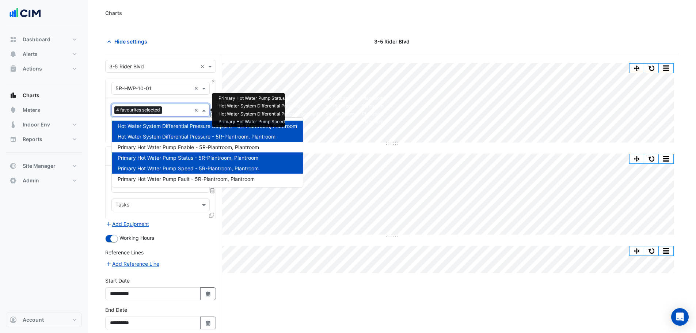
click at [146, 107] on span "4 favourites selected" at bounding box center [137, 109] width 47 height 7
type input "*"
click at [67, 222] on div "Dashboard Portfolio Ratings Performance Alerts Site Rules Templates Actions Sit…" at bounding box center [44, 169] width 76 height 286
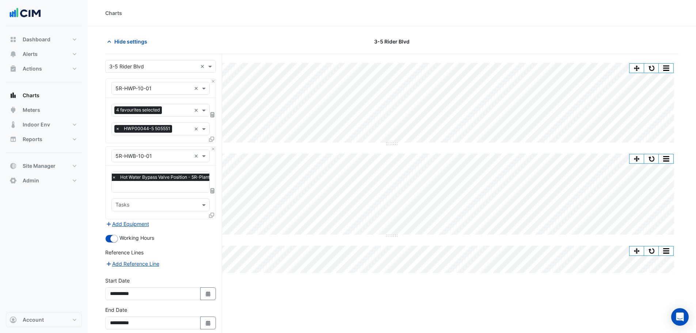
click at [144, 179] on span "Hot Water Bypass Valve Position - 5R-Plantroom, Plantroom" at bounding box center [182, 177] width 128 height 7
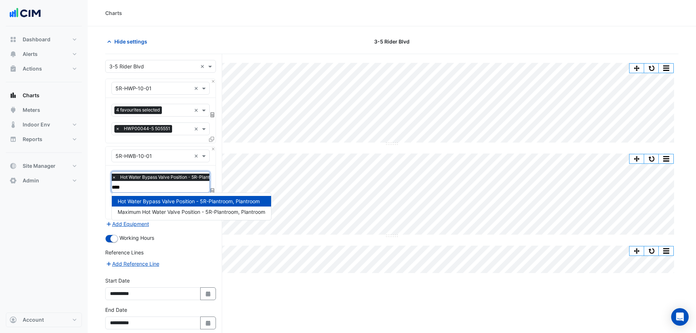
type input "*****"
click at [178, 214] on span "Maximum Hot Water Valve Position - 5R-Plantroom, Plantroom" at bounding box center [192, 212] width 148 height 6
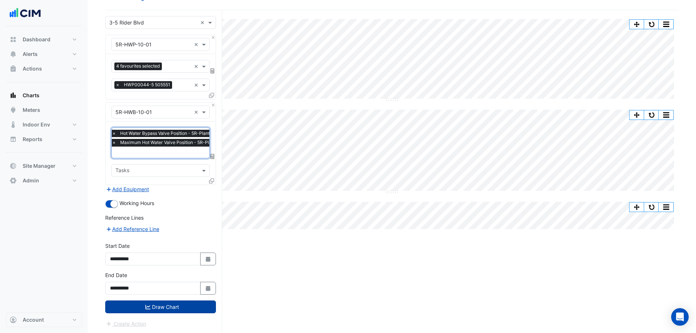
click at [163, 305] on button "Draw Chart" at bounding box center [160, 306] width 111 height 13
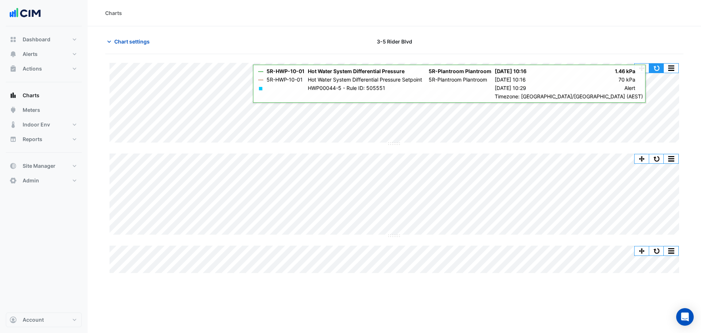
drag, startPoint x: 657, startPoint y: 70, endPoint x: 488, endPoint y: 30, distance: 173.6
click at [657, 71] on button "button" at bounding box center [656, 68] width 15 height 9
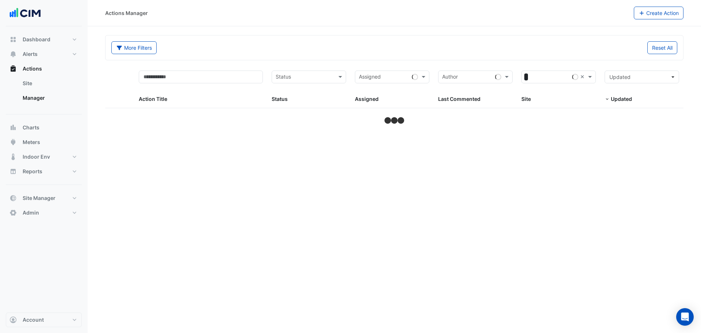
select select "**"
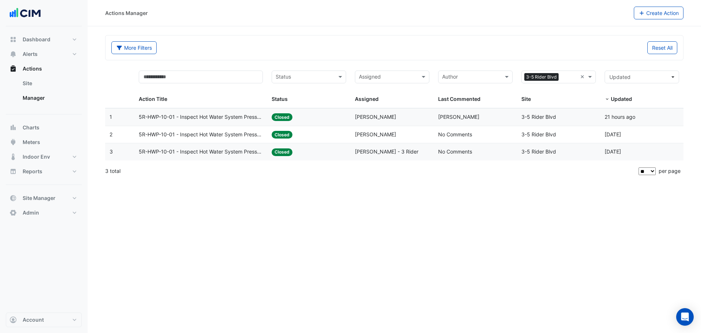
click at [369, 123] on datatable-body-cell "Assigned: [PERSON_NAME]" at bounding box center [392, 116] width 83 height 17
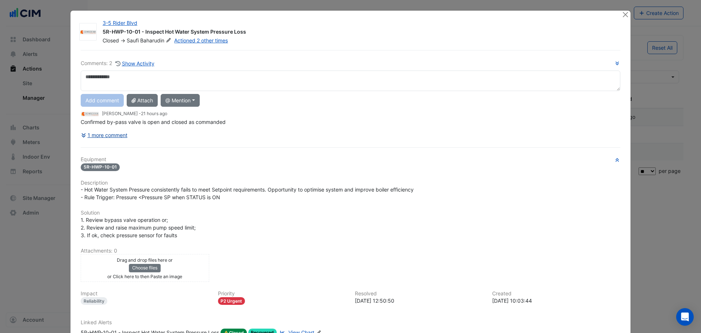
click at [106, 135] on button "1 more comment" at bounding box center [104, 135] width 47 height 13
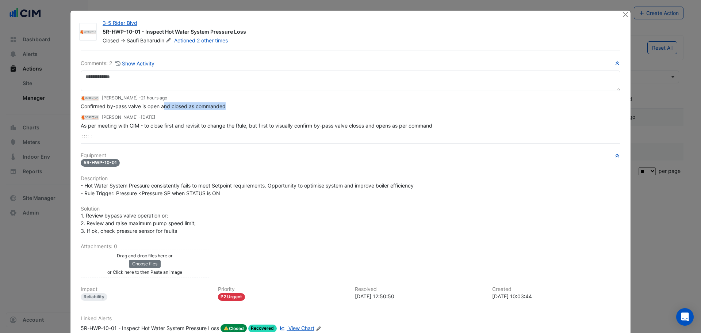
drag, startPoint x: 162, startPoint y: 106, endPoint x: 264, endPoint y: 108, distance: 102.3
click at [266, 108] on div "Confirmed by-pass valve is open and closed as commanded" at bounding box center [351, 106] width 540 height 8
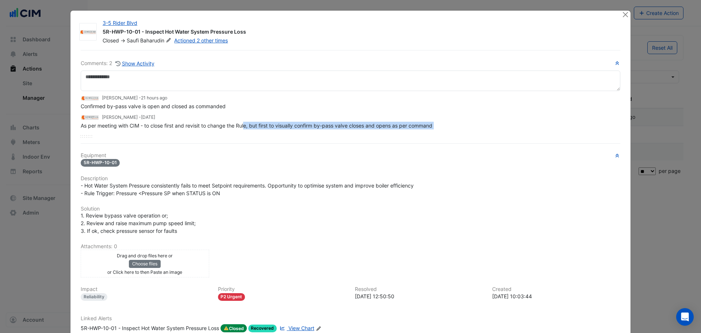
drag, startPoint x: 112, startPoint y: 131, endPoint x: 248, endPoint y: 124, distance: 136.0
click at [248, 124] on div "[PERSON_NAME] - 21 hours ago Confirmed by-pass valve is open and closed as comm…" at bounding box center [351, 114] width 540 height 46
click at [253, 125] on span "As per meeting with CIM - to close first and revisit to change the Rule, but fi…" at bounding box center [257, 125] width 352 height 6
click at [252, 126] on span "As per meeting with CIM - to close first and revisit to change the Rule, but fi…" at bounding box center [257, 125] width 352 height 6
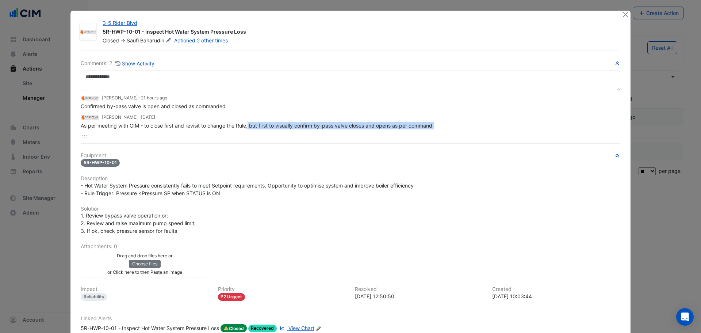
drag, startPoint x: 173, startPoint y: 129, endPoint x: 175, endPoint y: 125, distance: 5.1
click at [246, 128] on div "[PERSON_NAME] - 21 hours ago Confirmed by-pass valve is open and closed as comm…" at bounding box center [351, 114] width 540 height 46
drag, startPoint x: 167, startPoint y: 125, endPoint x: 342, endPoint y: 140, distance: 174.9
click at [340, 140] on div "Comments: 2 Show Activity [PERSON_NAME] - 21 hours ago Confirmed by-pass valve …" at bounding box center [350, 208] width 549 height 316
click at [313, 128] on span "As per meeting with CIM - to close first and revisit to change the Rule, but fi…" at bounding box center [257, 125] width 352 height 6
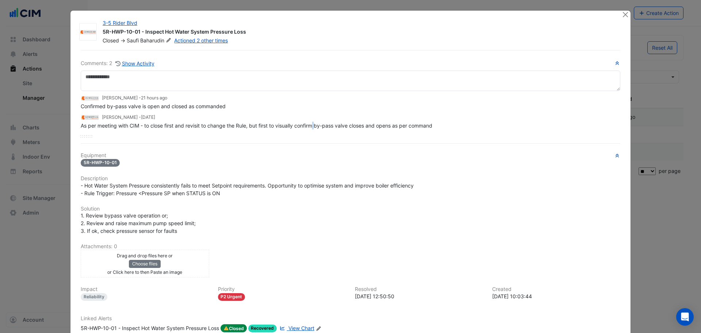
click at [313, 128] on span "As per meeting with CIM - to close first and revisit to change the Rule, but fi…" at bounding box center [257, 125] width 352 height 6
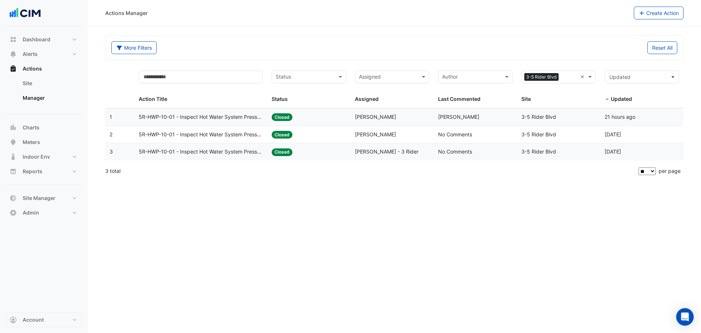
click at [229, 137] on span "5R-HWP-10-01 - Inspect Hot Water System Pressure Loss" at bounding box center [201, 134] width 125 height 8
click at [199, 154] on span "5R-HWP-10-01 - Inspect Hot Water System Pressure Loss" at bounding box center [201, 152] width 125 height 8
click at [194, 110] on datatable-body-cell "Action Title: 5R-HWP-10-01 - Inspect Hot Water System Pressure Loss" at bounding box center [200, 116] width 133 height 17
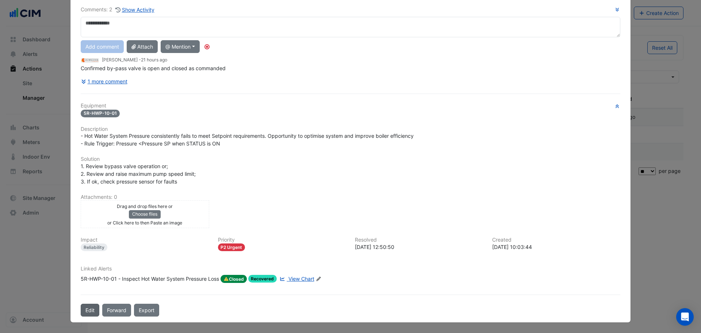
click at [87, 308] on button "Edit" at bounding box center [90, 310] width 19 height 13
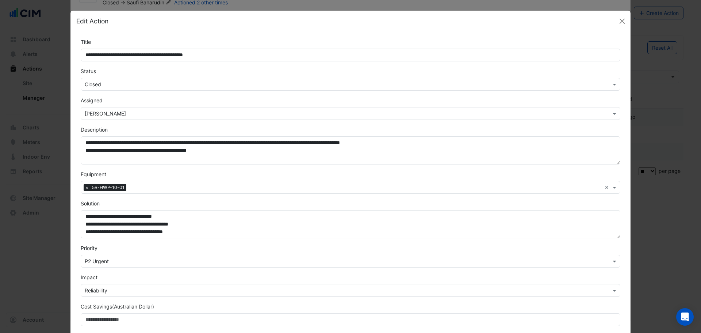
scroll to position [38, 0]
click at [102, 84] on input "text" at bounding box center [343, 85] width 517 height 8
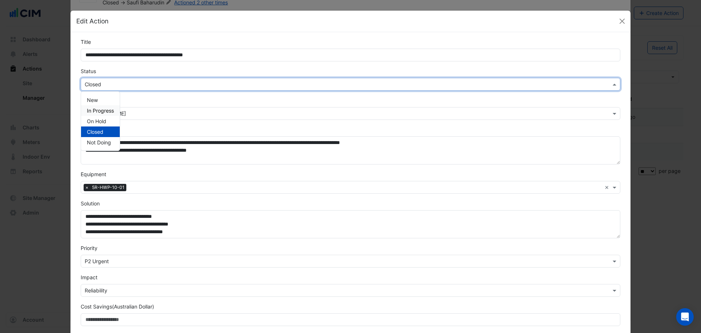
click at [99, 110] on span "In Progress" at bounding box center [100, 110] width 27 height 6
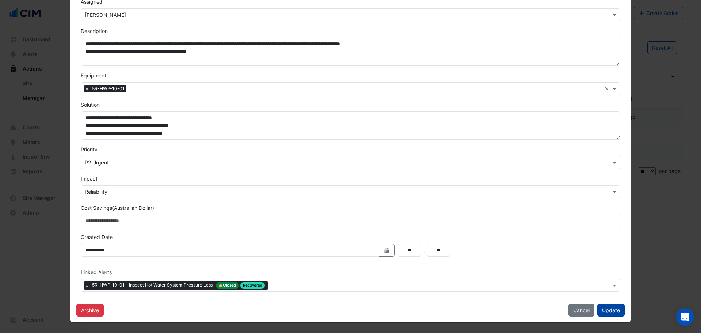
click at [614, 313] on button "Update" at bounding box center [611, 310] width 27 height 13
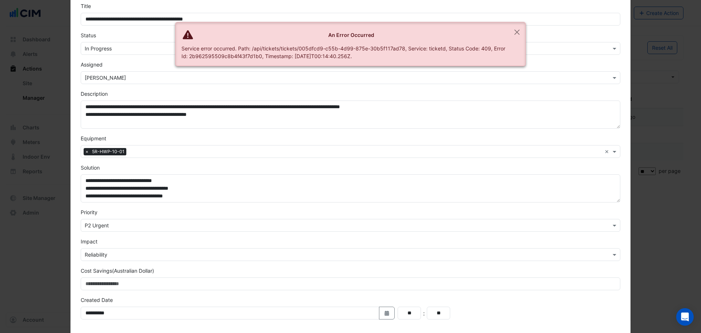
scroll to position [0, 0]
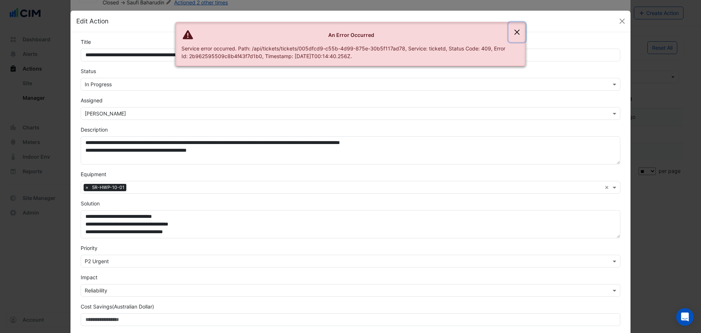
click at [517, 34] on button "Close" at bounding box center [517, 32] width 17 height 20
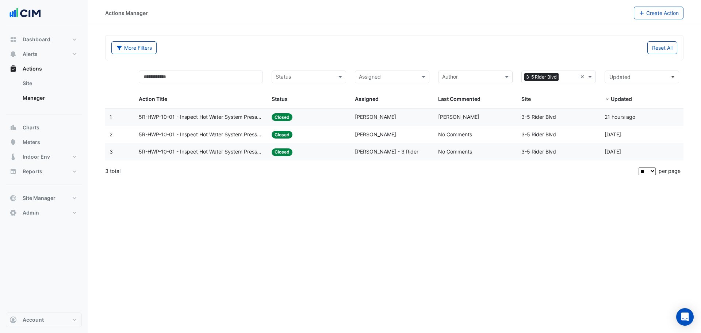
click at [196, 116] on span "5R-HWP-10-01 - Inspect Hot Water System Pressure Loss" at bounding box center [201, 117] width 125 height 8
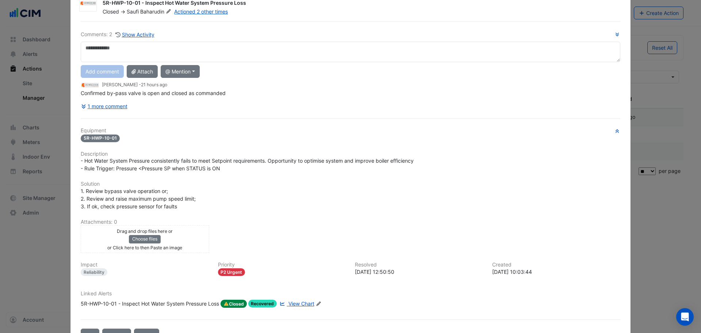
scroll to position [54, 0]
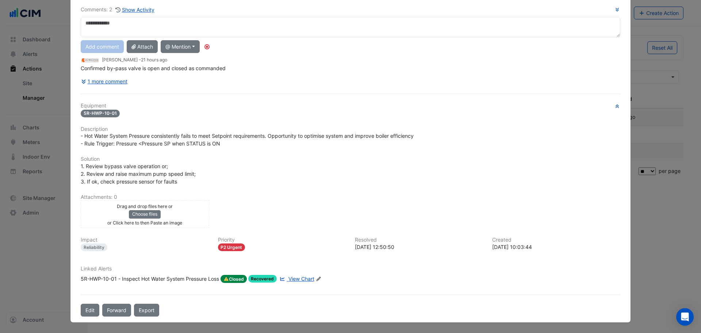
click at [320, 281] on icon "Edit Linked Alerts" at bounding box center [318, 279] width 5 height 4
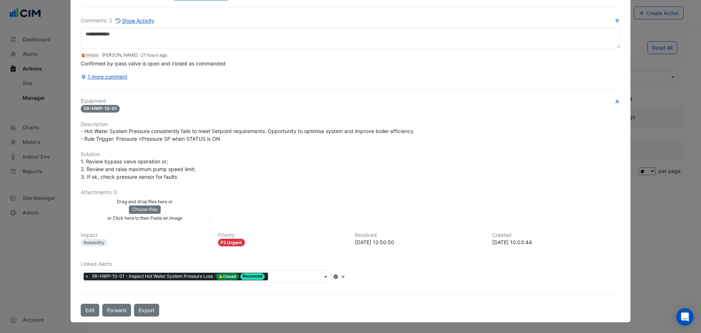
scroll to position [43, 0]
click at [299, 280] on input "text" at bounding box center [296, 277] width 51 height 8
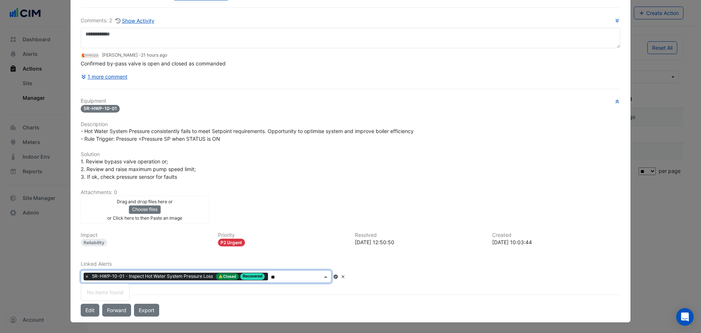
type input "*"
type input "**********"
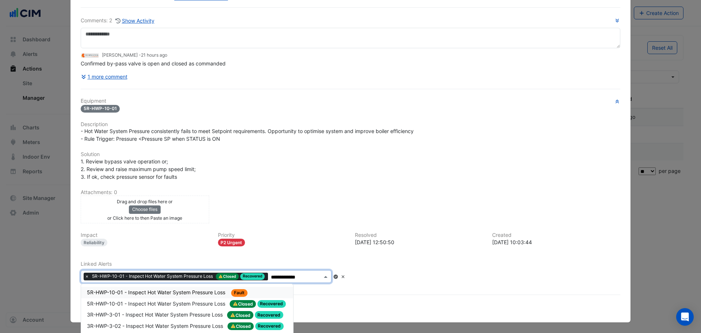
click at [176, 295] on span "5R-HWP-10-01 - Inspect Hot Water System Pressure Loss" at bounding box center [157, 292] width 140 height 6
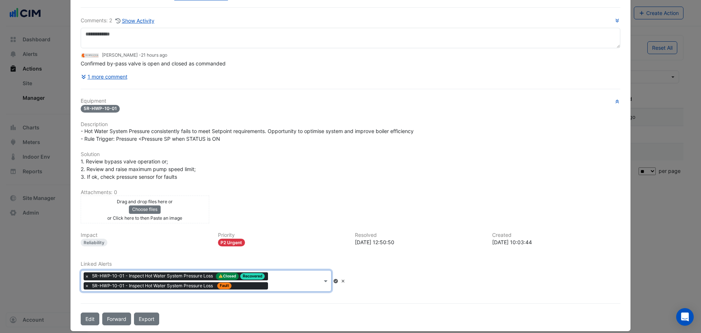
click at [338, 281] on icon at bounding box center [336, 281] width 4 height 4
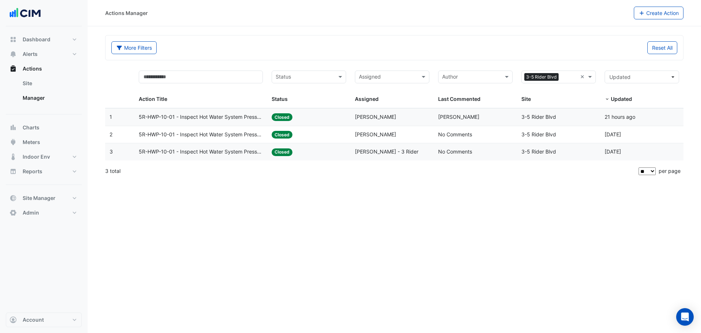
click at [162, 103] on div "Action Title" at bounding box center [200, 99] width 122 height 8
click at [164, 121] on span "5R-HWP-10-01 - Inspect Hot Water System Pressure Loss" at bounding box center [201, 117] width 125 height 8
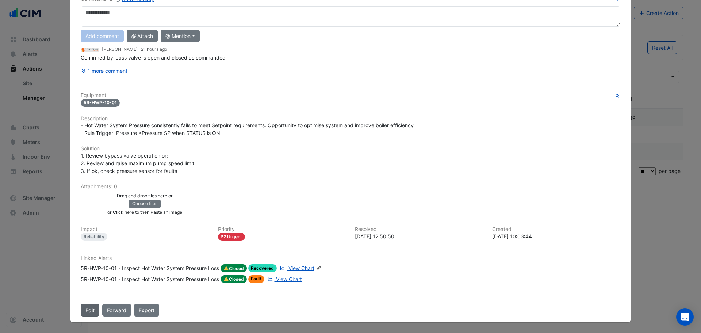
click at [87, 311] on button "Edit" at bounding box center [90, 310] width 19 height 13
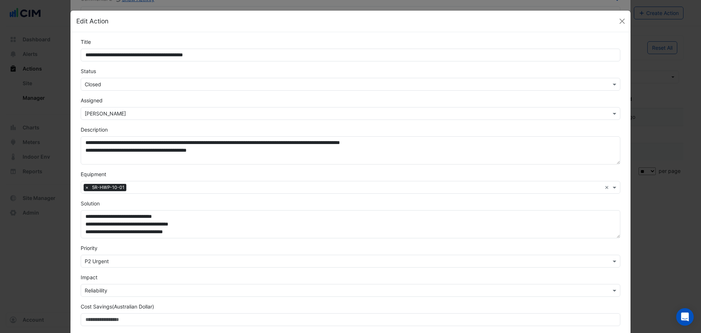
scroll to position [49, 0]
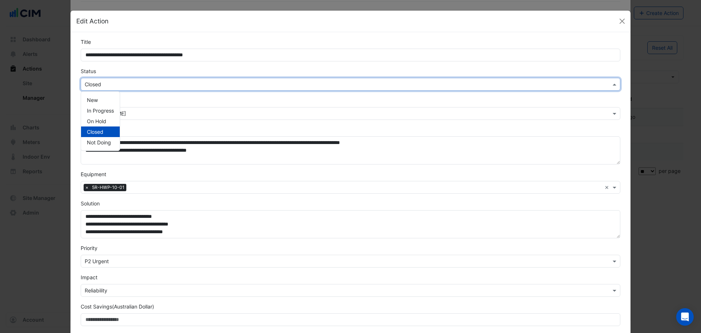
click at [92, 83] on input "text" at bounding box center [343, 85] width 517 height 8
click at [92, 108] on span "In Progress" at bounding box center [100, 110] width 27 height 6
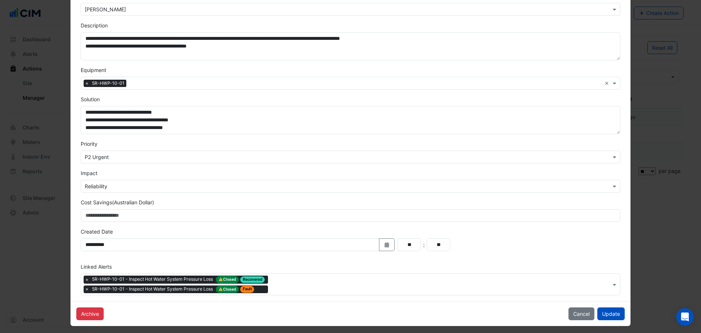
scroll to position [108, 0]
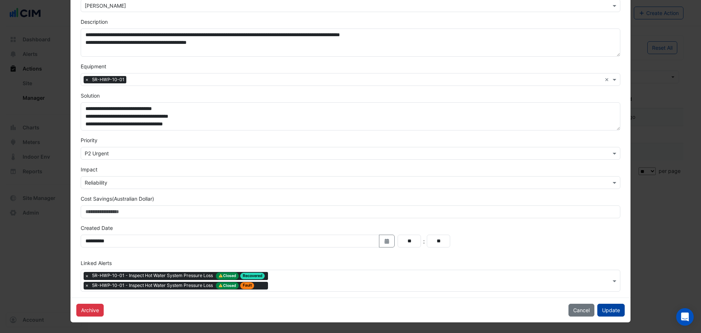
drag, startPoint x: 608, startPoint y: 308, endPoint x: 615, endPoint y: 310, distance: 7.4
click at [612, 310] on button "Update" at bounding box center [611, 310] width 27 height 13
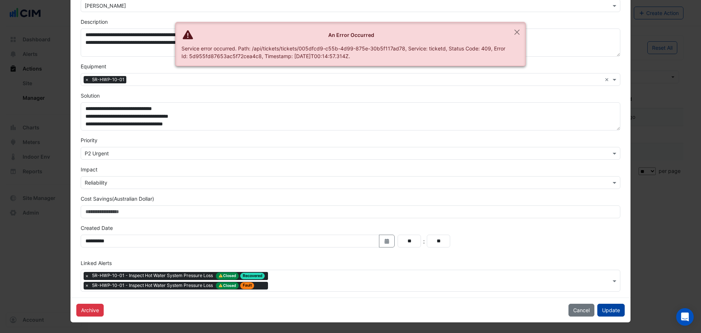
click at [614, 304] on button "Update" at bounding box center [611, 310] width 27 height 13
click at [614, 305] on button "Update" at bounding box center [608, 310] width 33 height 13
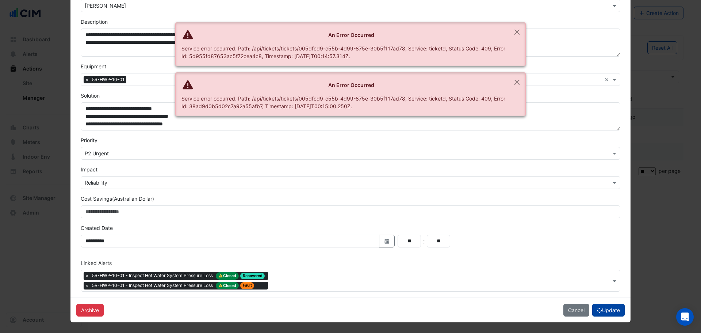
click at [613, 307] on button "Update" at bounding box center [608, 310] width 33 height 13
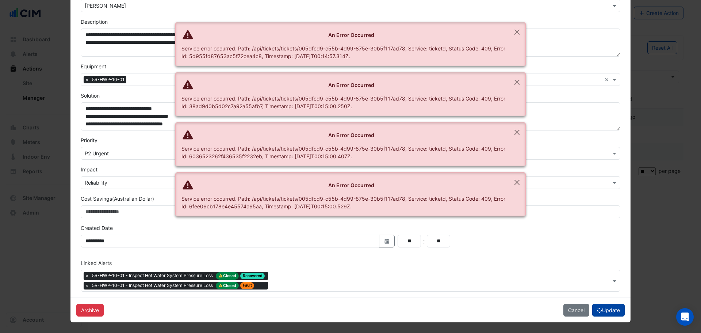
click at [613, 307] on button "Update" at bounding box center [608, 310] width 33 height 13
click at [613, 308] on button "Update" at bounding box center [608, 310] width 33 height 13
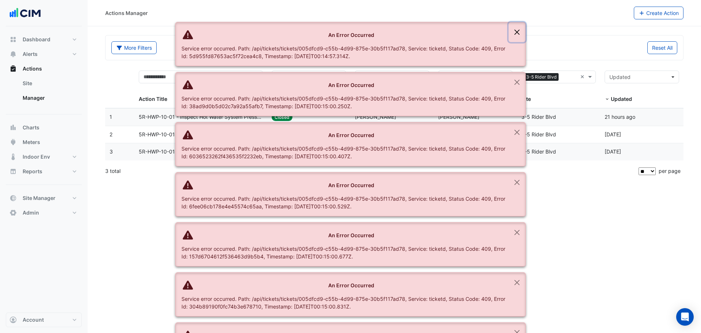
click at [513, 37] on button "Close" at bounding box center [517, 32] width 17 height 20
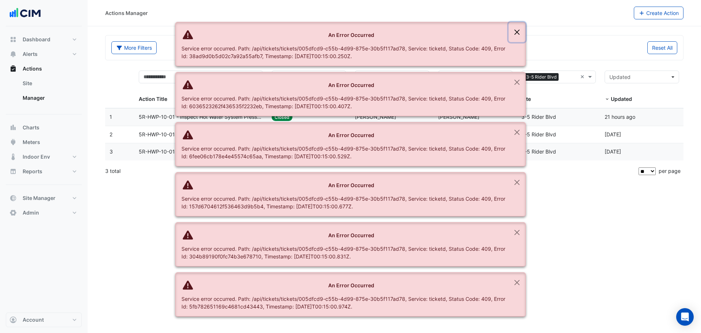
click at [514, 30] on button "Close" at bounding box center [517, 32] width 17 height 20
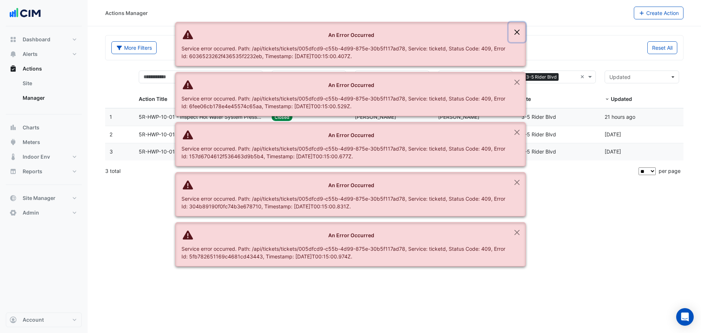
click at [514, 30] on button "Close" at bounding box center [517, 32] width 17 height 20
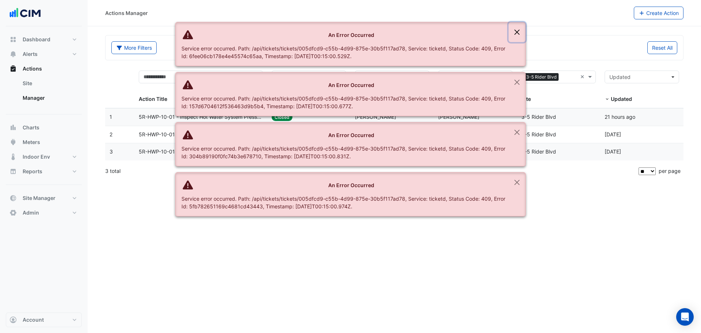
click at [514, 30] on button "Close" at bounding box center [517, 32] width 17 height 20
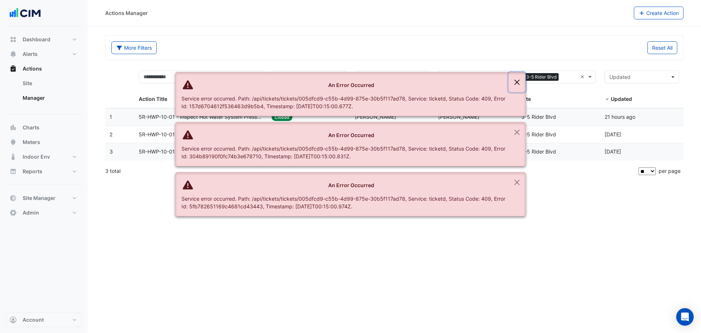
click at [514, 72] on button "Close" at bounding box center [517, 82] width 17 height 20
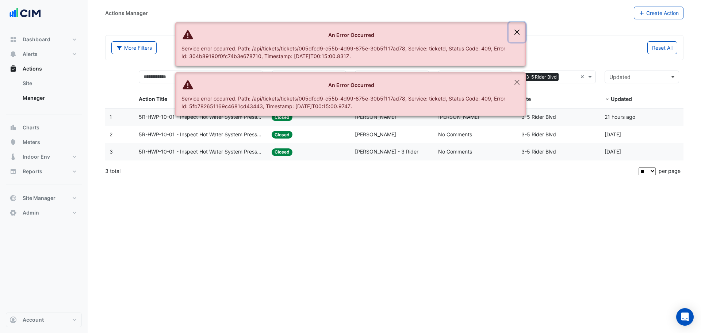
click at [513, 30] on button "Close" at bounding box center [517, 32] width 17 height 20
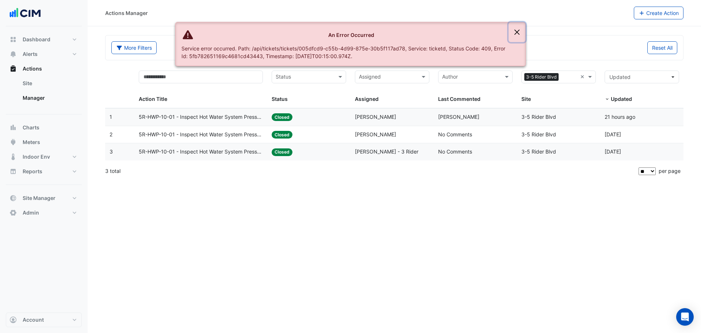
click at [513, 30] on button "Close" at bounding box center [517, 32] width 17 height 20
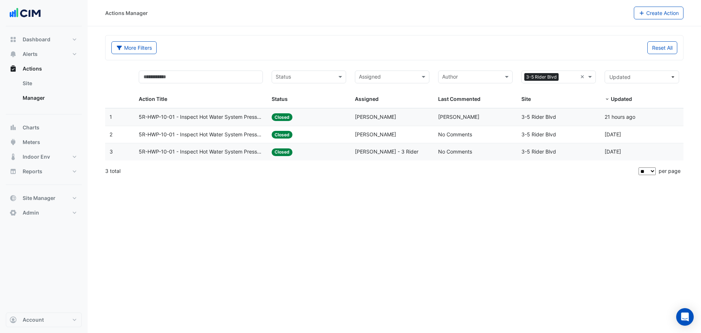
click at [241, 111] on datatable-body-cell "Action Title: 5R-HWP-10-01 - Inspect Hot Water System Pressure Loss" at bounding box center [200, 116] width 133 height 17
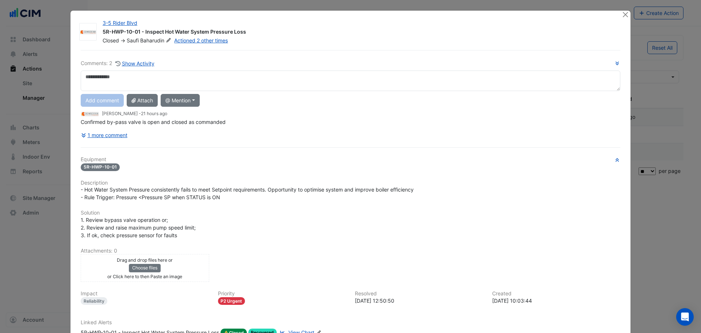
drag, startPoint x: 136, startPoint y: 81, endPoint x: 133, endPoint y: 86, distance: 5.8
click at [133, 84] on textarea at bounding box center [351, 80] width 540 height 20
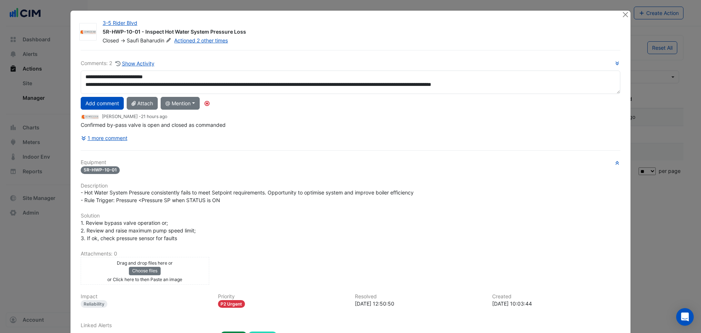
drag, startPoint x: 612, startPoint y: 89, endPoint x: 470, endPoint y: 78, distance: 142.2
click at [595, 94] on textarea "**********" at bounding box center [351, 81] width 540 height 23
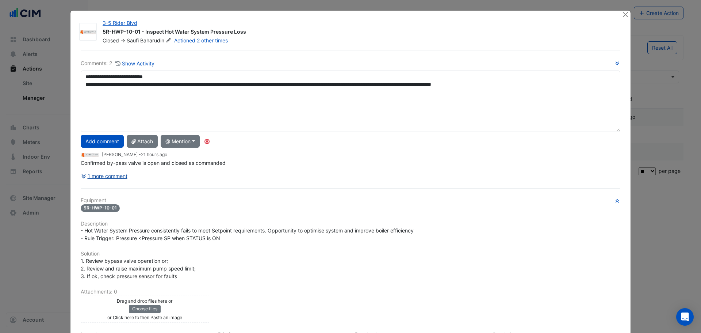
click at [112, 179] on button "1 more comment" at bounding box center [104, 175] width 47 height 13
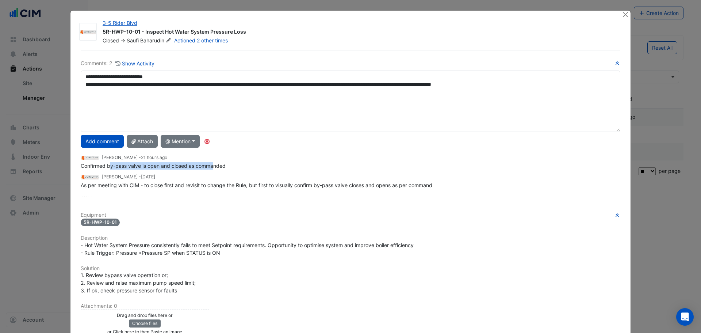
drag, startPoint x: 109, startPoint y: 166, endPoint x: 212, endPoint y: 164, distance: 103.4
click at [212, 164] on span "Confirmed by-pass valve is open and closed as commanded" at bounding box center [153, 166] width 145 height 6
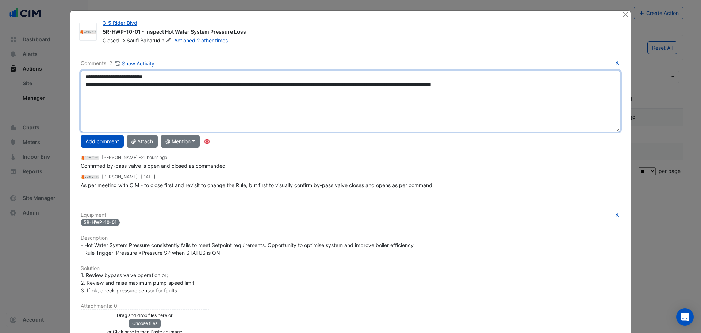
click at [568, 84] on textarea "**********" at bounding box center [351, 100] width 540 height 61
type textarea "**********"
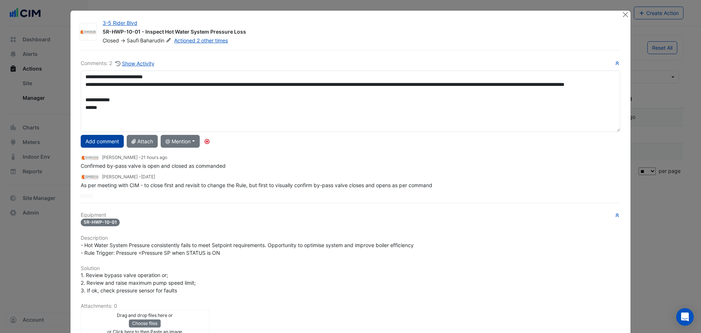
click at [107, 144] on button "Add comment" at bounding box center [102, 141] width 43 height 13
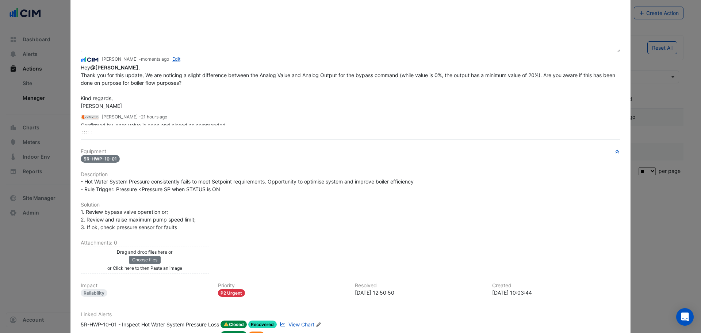
scroll to position [136, 0]
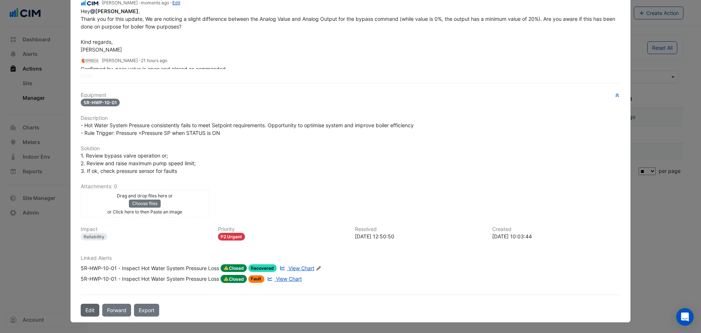
click at [89, 308] on button "Edit" at bounding box center [90, 310] width 19 height 13
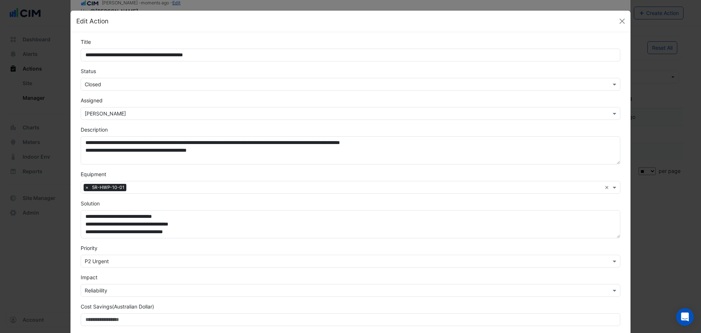
click at [106, 84] on input "text" at bounding box center [343, 85] width 517 height 8
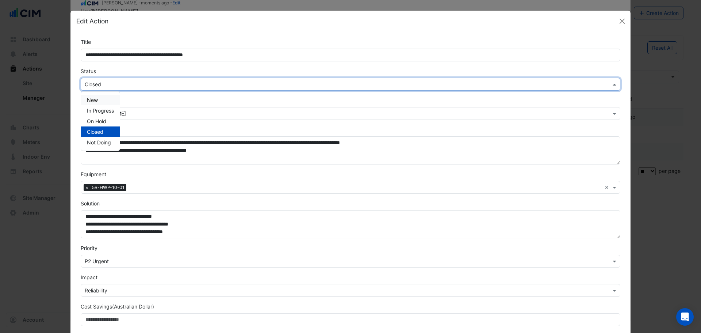
click at [95, 102] on span "New" at bounding box center [92, 100] width 11 height 6
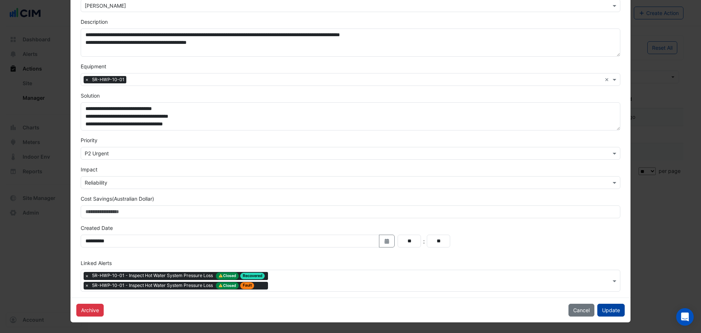
click at [609, 307] on button "Update" at bounding box center [611, 310] width 27 height 13
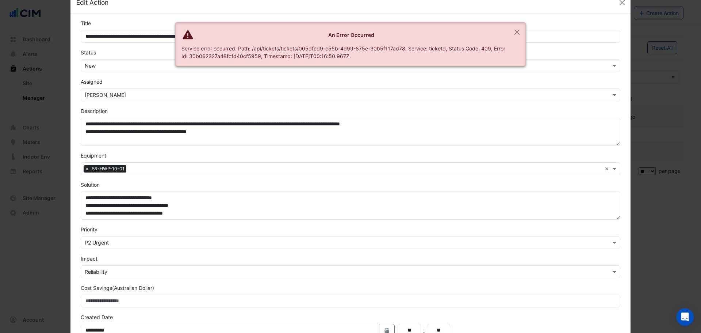
scroll to position [0, 0]
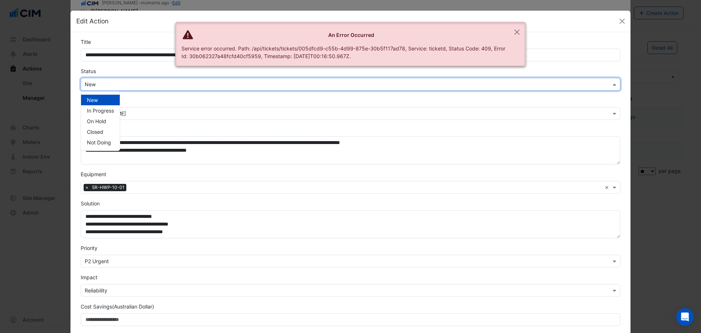
drag, startPoint x: 102, startPoint y: 83, endPoint x: 109, endPoint y: 120, distance: 37.8
click at [102, 84] on input "text" at bounding box center [343, 85] width 517 height 8
click at [100, 141] on span "Not Doing" at bounding box center [99, 142] width 24 height 6
click at [519, 36] on button "Close" at bounding box center [517, 32] width 17 height 20
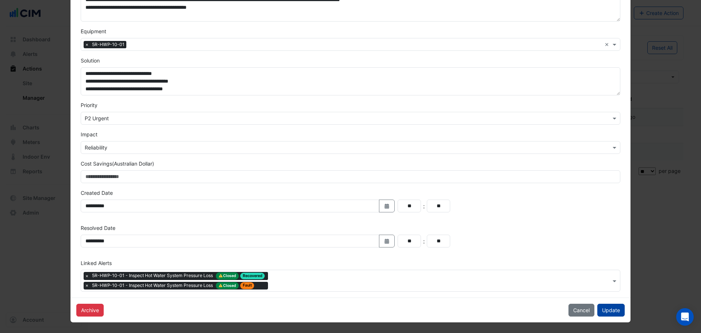
click at [598, 306] on button "Update" at bounding box center [611, 310] width 27 height 13
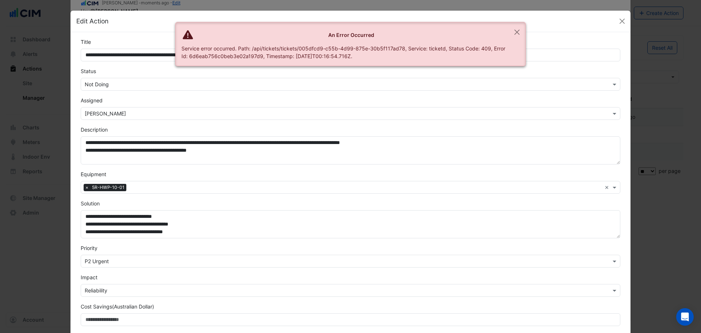
drag, startPoint x: 356, startPoint y: 55, endPoint x: 179, endPoint y: 49, distance: 176.9
click at [179, 49] on ngb-alert "An Error Occurred Service error occurred. Path: /api/tickets/tickets/005dfcd9-c…" at bounding box center [350, 44] width 351 height 44
copy div "Service error occurred. Path: /api/tickets/tickets/005dfcd9-c55b-4d99-875e-30b5…"
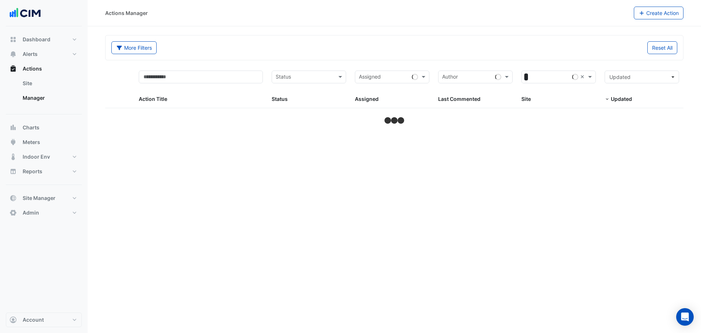
select select "**"
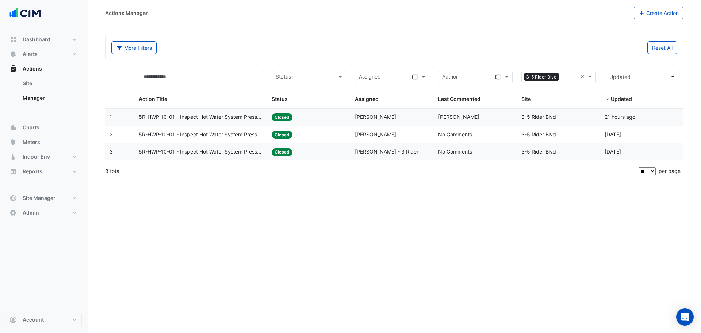
click at [386, 120] on div "Assigned: [PERSON_NAME]" at bounding box center [392, 117] width 75 height 8
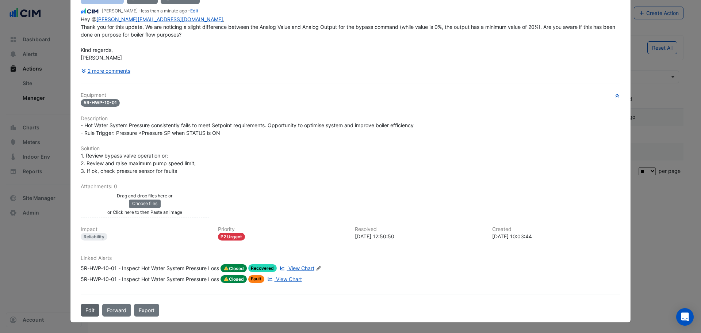
click at [87, 309] on button "Edit" at bounding box center [90, 310] width 19 height 13
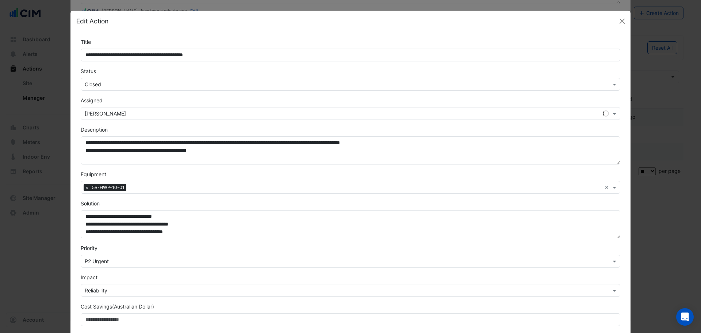
scroll to position [87, 0]
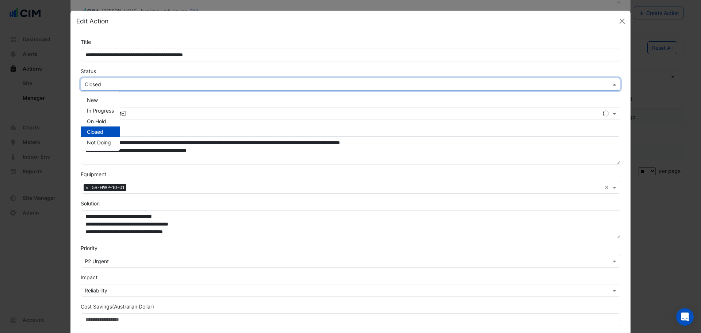
click at [112, 89] on div "Select Status × Closed" at bounding box center [351, 84] width 540 height 13
click at [100, 109] on span "In Progress" at bounding box center [100, 110] width 27 height 6
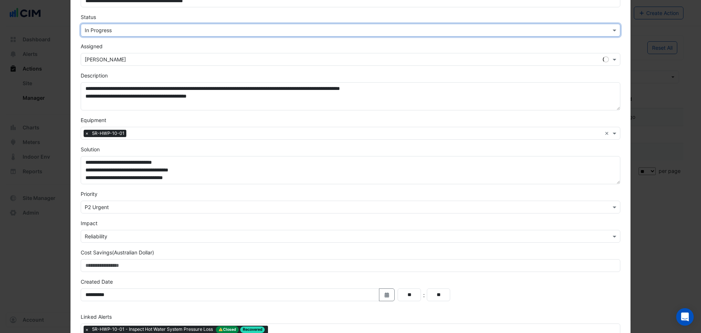
scroll to position [108, 0]
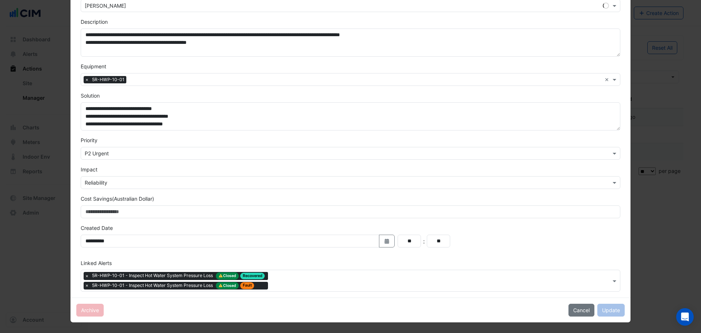
click at [618, 310] on div "Archive Cancel Update" at bounding box center [350, 309] width 560 height 25
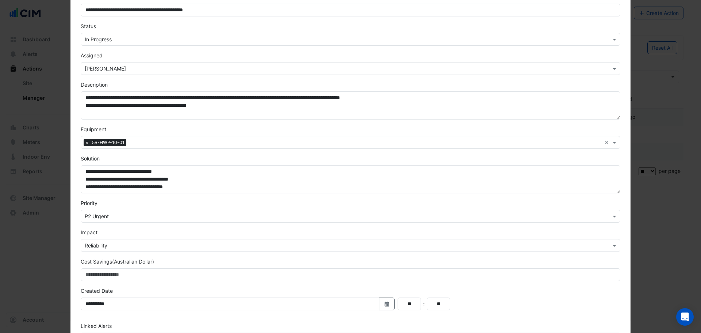
scroll to position [0, 0]
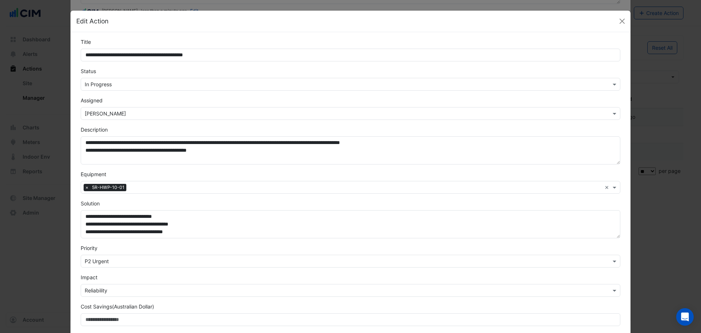
click at [151, 77] on div "Status Select Status × In Progress" at bounding box center [350, 78] width 549 height 23
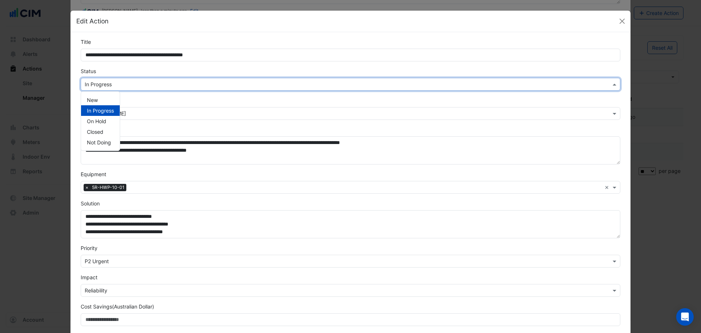
click at [146, 84] on input "text" at bounding box center [343, 85] width 517 height 8
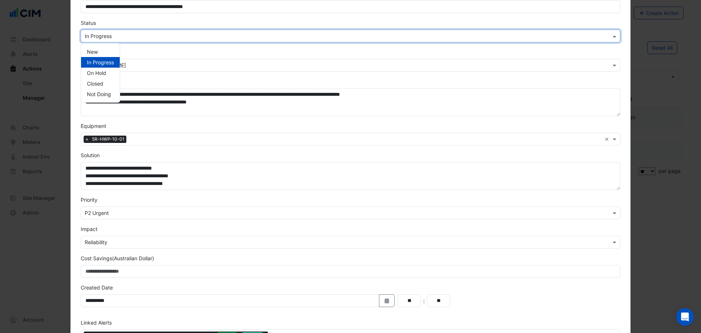
scroll to position [108, 0]
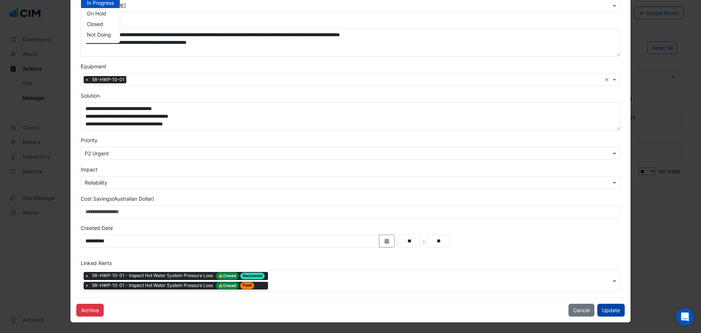
click at [610, 310] on button "Update" at bounding box center [611, 310] width 27 height 13
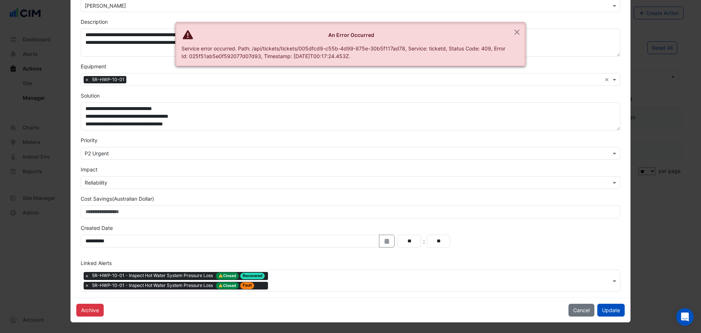
scroll to position [0, 0]
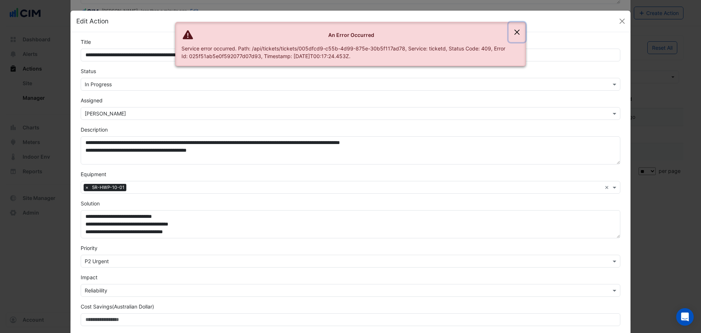
drag, startPoint x: 521, startPoint y: 38, endPoint x: 504, endPoint y: 34, distance: 17.6
click at [519, 37] on button "Close" at bounding box center [517, 32] width 17 height 20
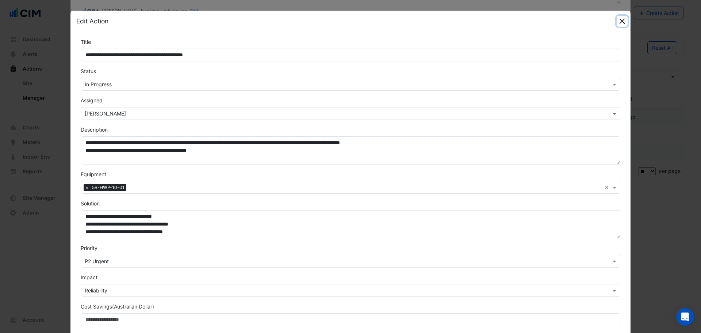
drag, startPoint x: 620, startPoint y: 19, endPoint x: 416, endPoint y: 121, distance: 228.0
click at [620, 19] on button "Close" at bounding box center [622, 21] width 11 height 11
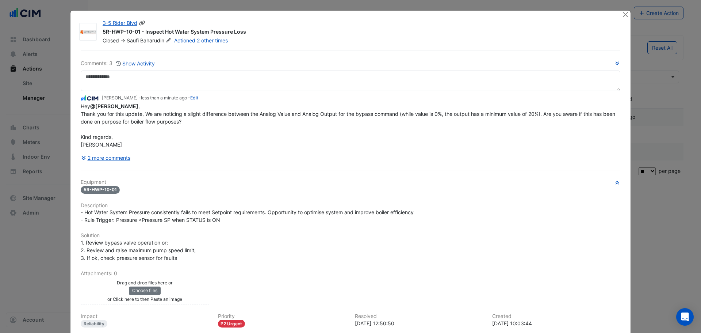
click at [140, 22] on icon at bounding box center [142, 22] width 7 height 5
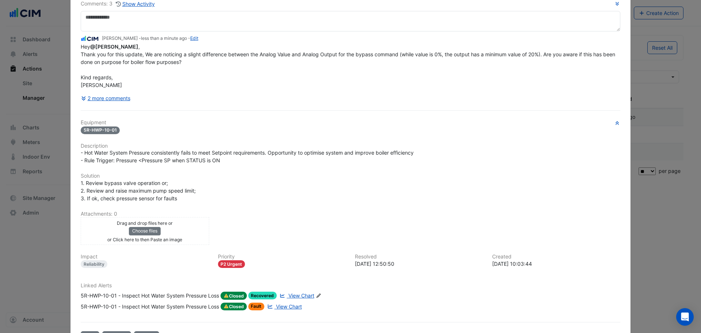
scroll to position [87, 0]
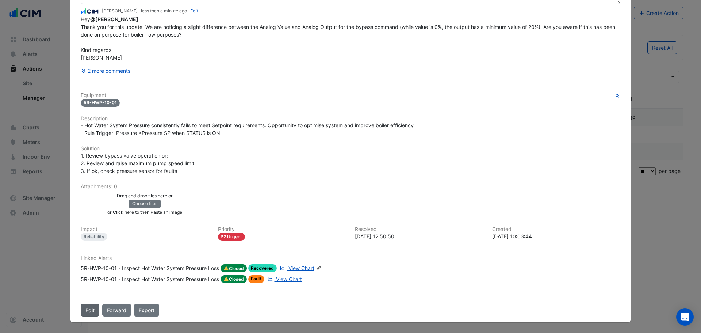
click at [94, 308] on button "Edit" at bounding box center [90, 310] width 19 height 13
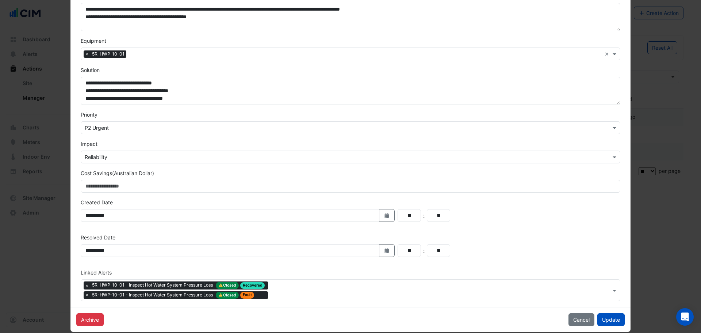
scroll to position [143, 0]
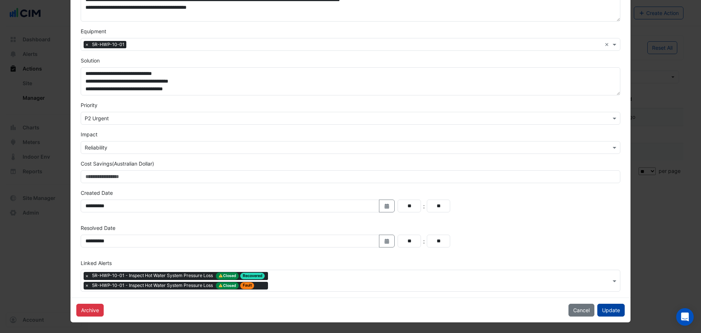
click at [604, 312] on button "Update" at bounding box center [611, 310] width 27 height 13
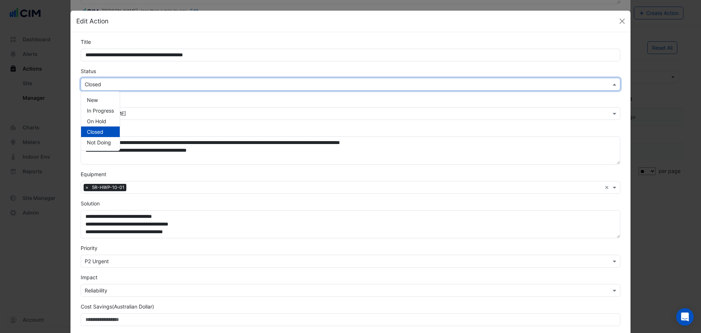
drag, startPoint x: 111, startPoint y: 90, endPoint x: 100, endPoint y: 98, distance: 13.5
click at [110, 91] on div "Select Status × Closed" at bounding box center [351, 84] width 540 height 13
click at [99, 110] on span "In Progress" at bounding box center [100, 110] width 27 height 6
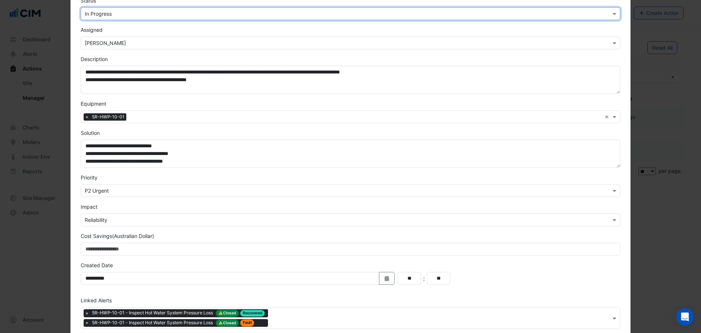
scroll to position [108, 0]
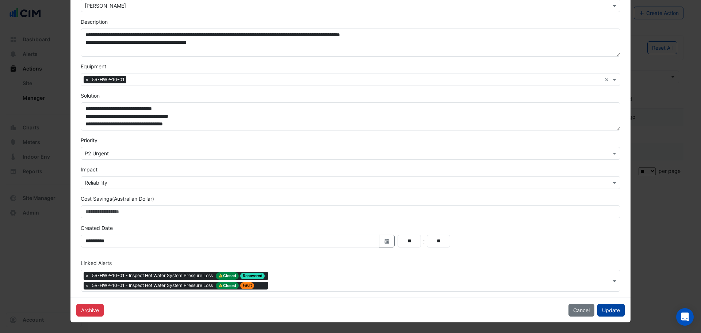
click at [606, 306] on button "Update" at bounding box center [611, 310] width 27 height 13
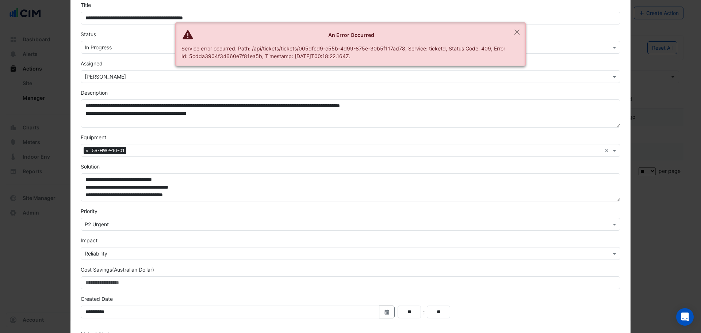
scroll to position [0, 0]
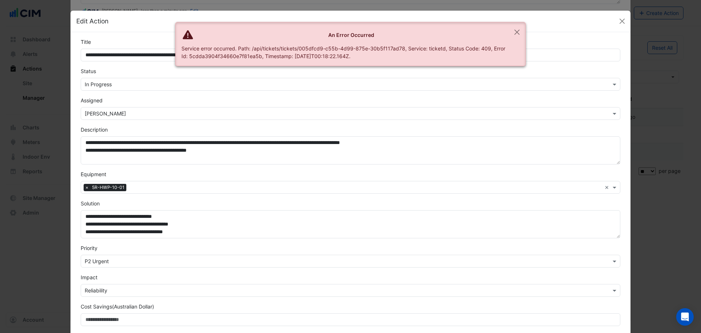
click at [507, 31] on div "An Error Occurred" at bounding box center [345, 35] width 327 height 8
click at [521, 35] on button "Close" at bounding box center [517, 32] width 17 height 20
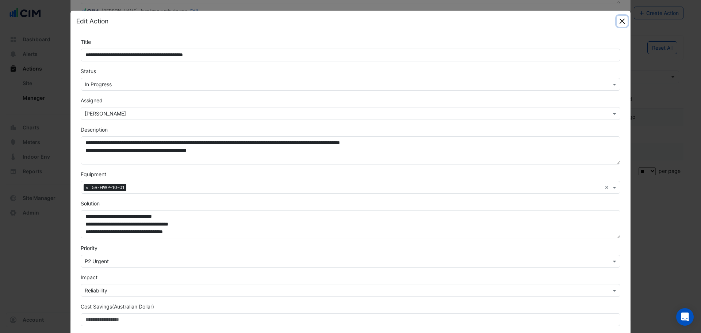
click at [621, 27] on button "Close" at bounding box center [622, 21] width 11 height 11
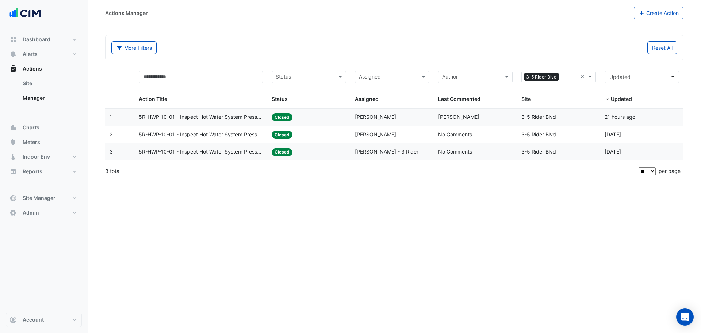
scroll to position [38, 0]
click at [250, 119] on span "5R-HWP-10-01 - Inspect Hot Water System Pressure Loss" at bounding box center [201, 117] width 125 height 8
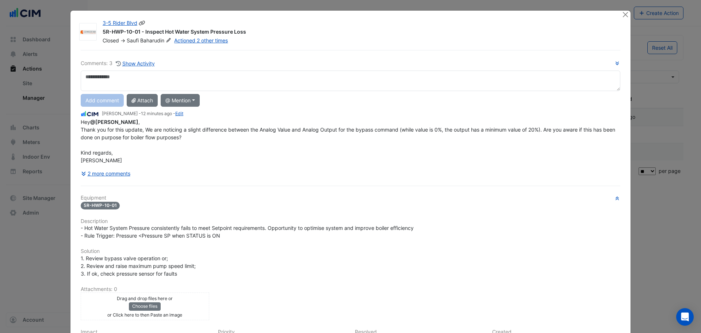
drag, startPoint x: 142, startPoint y: 22, endPoint x: 139, endPoint y: 24, distance: 4.0
click at [142, 23] on div "3-5 Rider Blvd" at bounding box center [358, 23] width 511 height 9
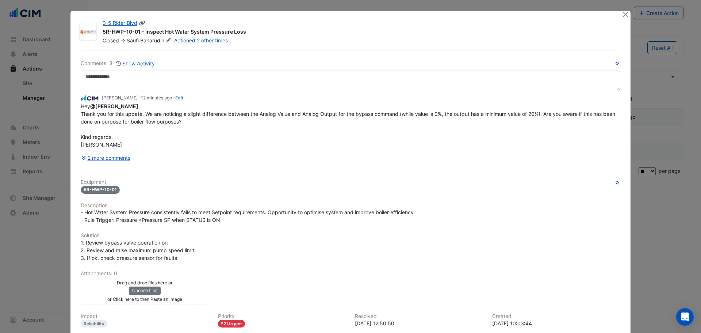
click at [139, 24] on icon at bounding box center [142, 22] width 7 height 5
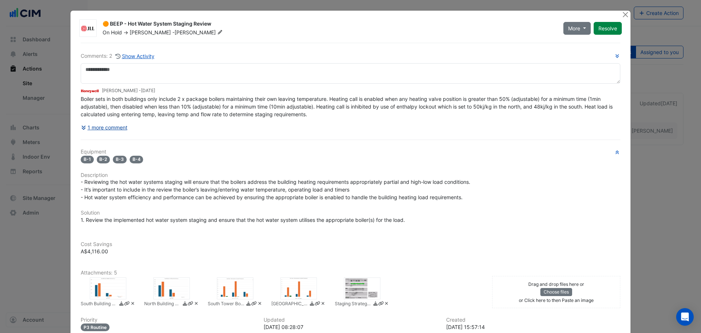
click at [100, 122] on button "1 more comment" at bounding box center [104, 127] width 47 height 13
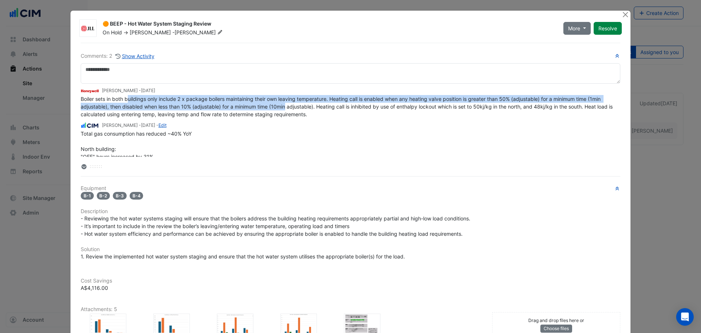
drag, startPoint x: 126, startPoint y: 103, endPoint x: 284, endPoint y: 108, distance: 157.9
click at [284, 108] on div "Boiler sets in both buildings only include 2 x package boilers maintaining thei…" at bounding box center [351, 106] width 540 height 23
click at [284, 108] on span "Boiler sets in both buildings only include 2 x package boilers maintaining thei…" at bounding box center [348, 107] width 534 height 22
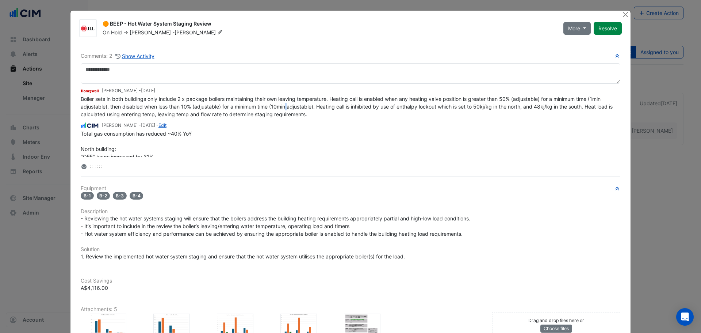
click at [284, 108] on span "Boiler sets in both buildings only include 2 x package boilers maintaining thei…" at bounding box center [348, 107] width 534 height 22
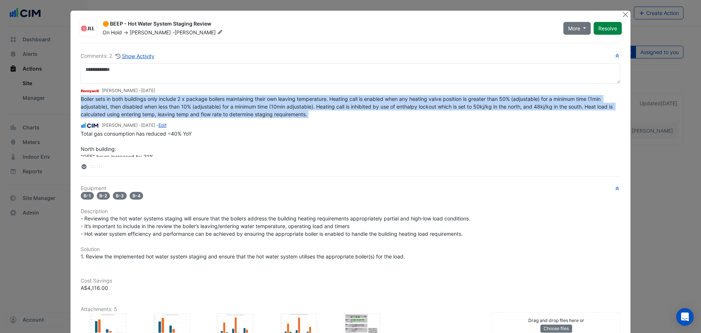
click at [284, 108] on span "Boiler sets in both buildings only include 2 x package boilers maintaining thei…" at bounding box center [348, 107] width 534 height 22
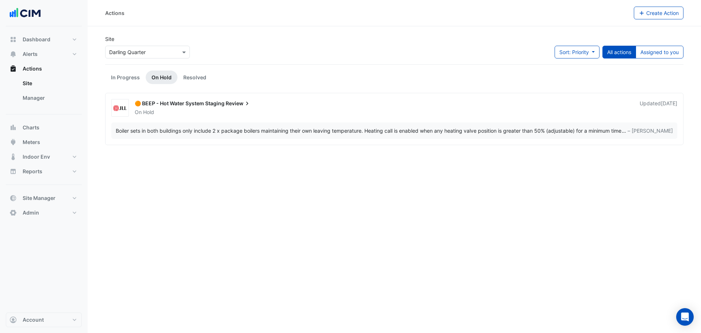
drag, startPoint x: 237, startPoint y: 98, endPoint x: 230, endPoint y: 95, distance: 7.7
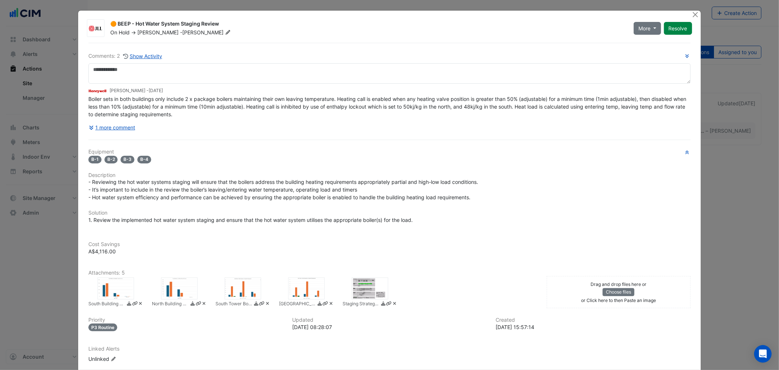
click at [12, 121] on ngb-modal-window "🟠 BEEP - Hot Water System Staging Review On Hold -> Emmanuel -Stathakis More No…" at bounding box center [389, 185] width 779 height 370
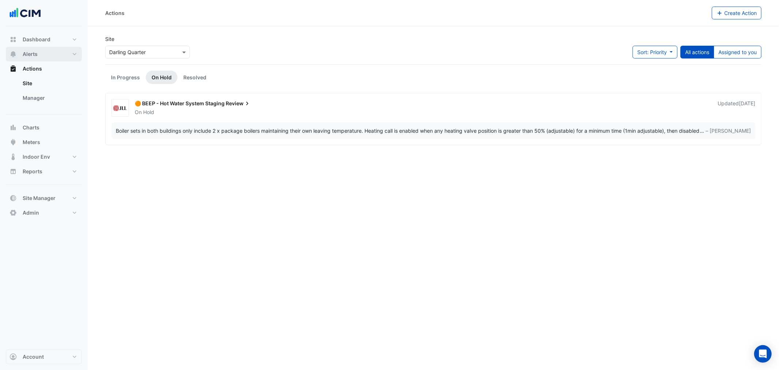
click at [41, 49] on button "Alerts" at bounding box center [44, 54] width 76 height 15
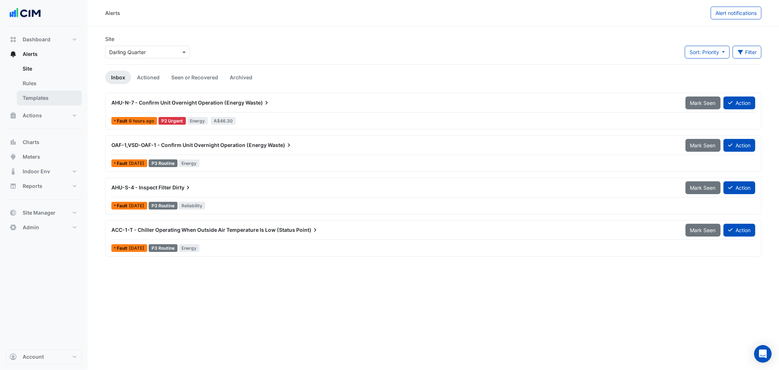
click at [64, 95] on link "Templates" at bounding box center [49, 98] width 65 height 15
select select
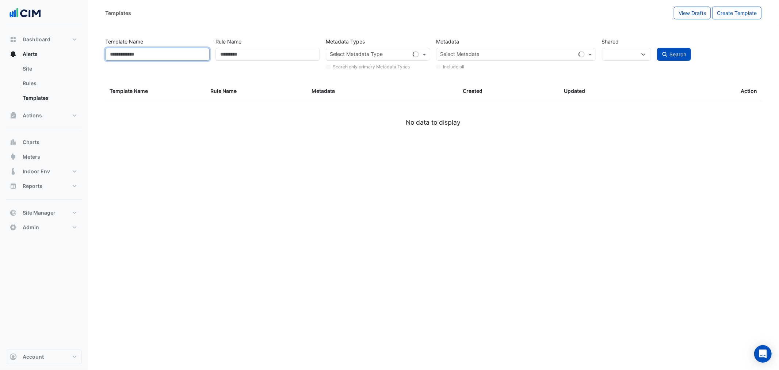
click at [183, 58] on input "Template Name" at bounding box center [157, 54] width 104 height 13
paste input "**********"
type input "**********"
click at [657, 48] on button "Search" at bounding box center [674, 54] width 34 height 13
select select
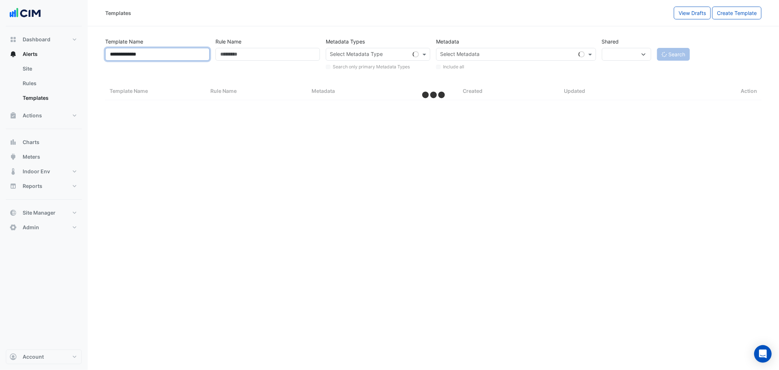
select select
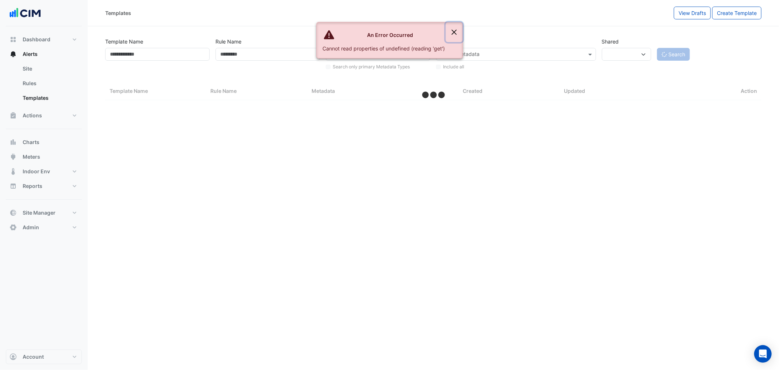
select select "**"
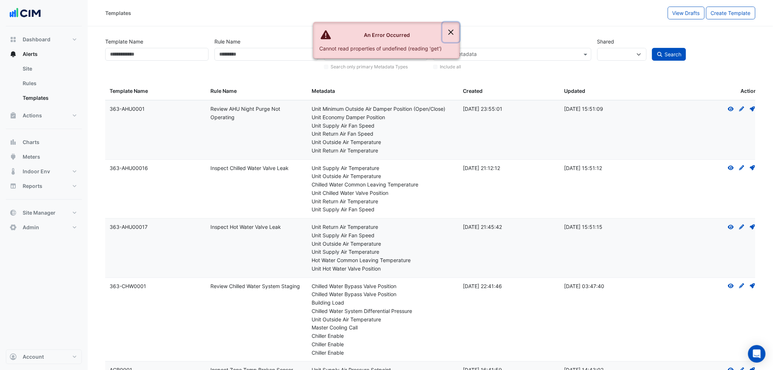
click at [452, 31] on button "Close" at bounding box center [451, 32] width 17 height 20
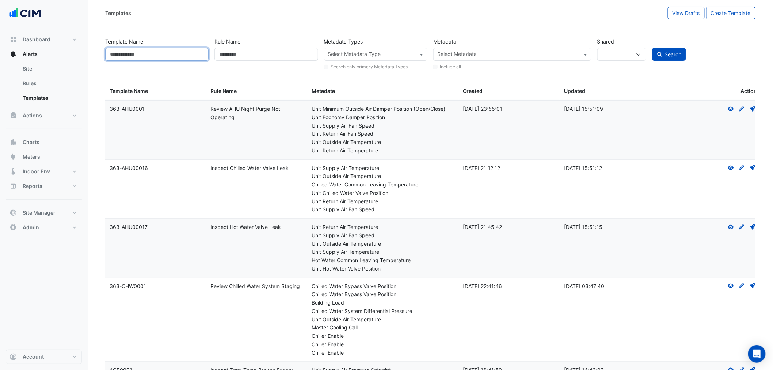
click at [197, 57] on input "Template Name" at bounding box center [156, 54] width 103 height 13
paste input "**********"
type input "**********"
click at [652, 48] on button "Search" at bounding box center [669, 54] width 34 height 13
click at [682, 50] on button "Search" at bounding box center [669, 54] width 34 height 13
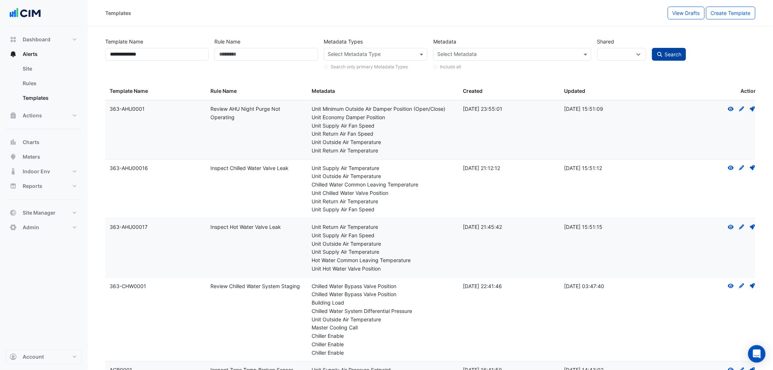
click at [680, 53] on span "Search" at bounding box center [672, 54] width 17 height 6
drag, startPoint x: 680, startPoint y: 53, endPoint x: 314, endPoint y: 43, distance: 365.8
click at [666, 53] on span "Search" at bounding box center [672, 54] width 17 height 6
drag, startPoint x: 275, startPoint y: 99, endPoint x: 278, endPoint y: 95, distance: 5.2
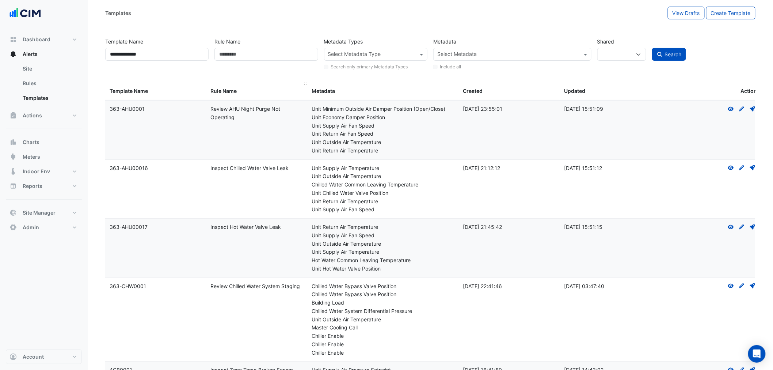
select select
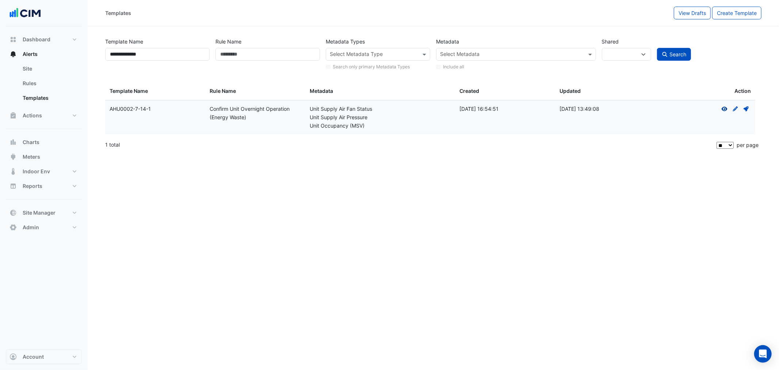
click at [701, 110] on icon "View" at bounding box center [724, 108] width 7 height 5
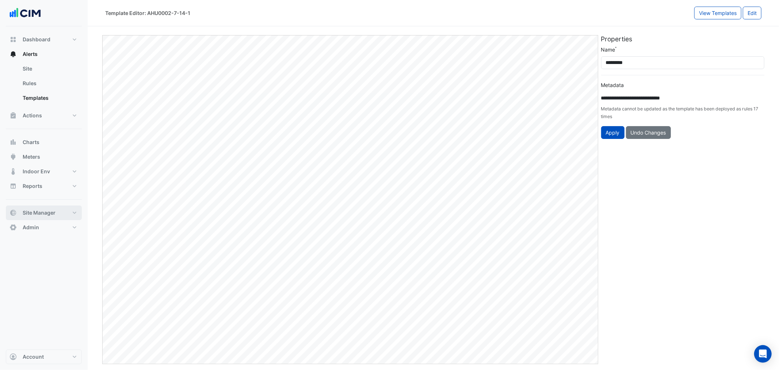
click at [39, 207] on button "Site Manager" at bounding box center [44, 212] width 76 height 15
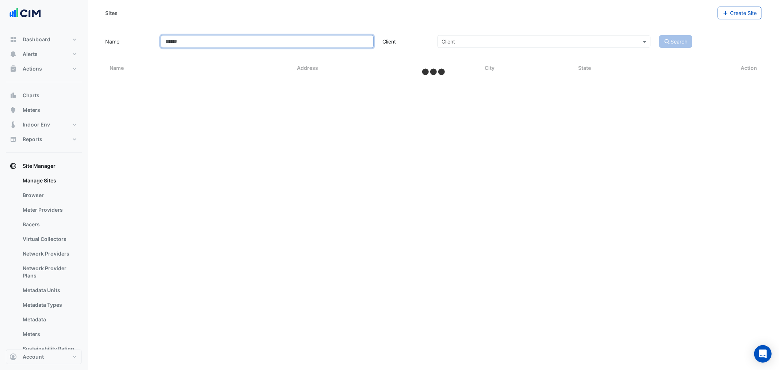
click at [247, 35] on input "Name" at bounding box center [267, 41] width 213 height 13
select select "**"
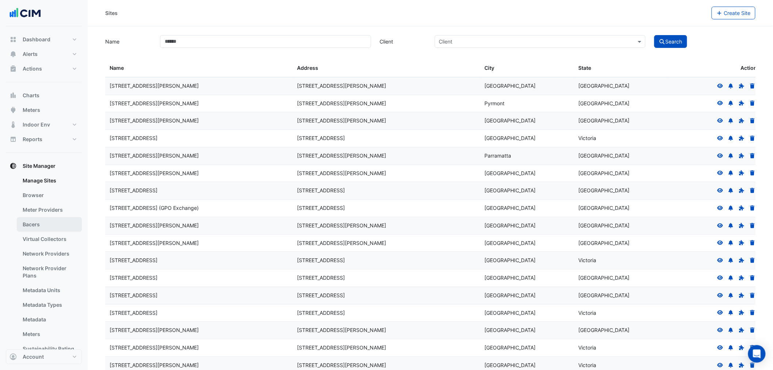
click at [41, 221] on link "Bacers" at bounding box center [49, 224] width 65 height 15
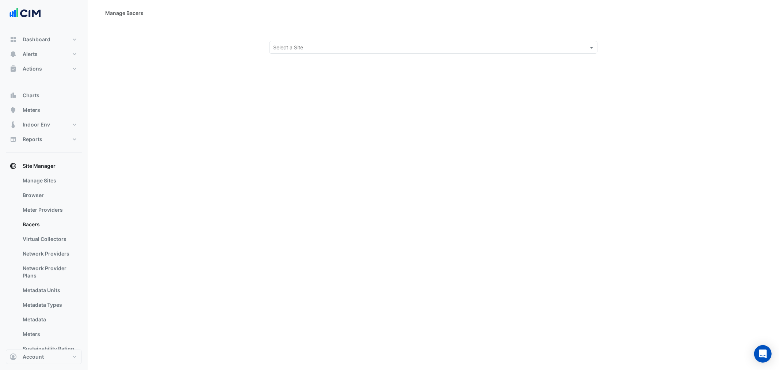
click at [279, 49] on input "text" at bounding box center [426, 48] width 306 height 8
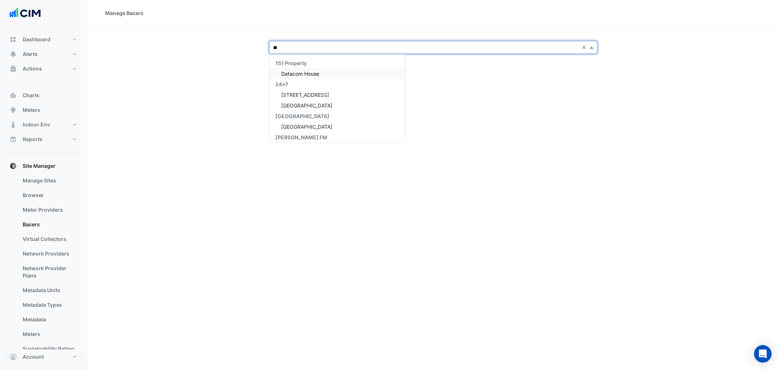
type input "***"
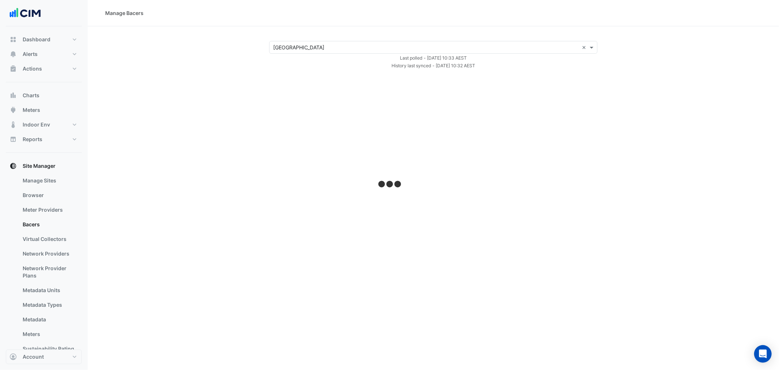
click at [326, 49] on input "text" at bounding box center [426, 48] width 306 height 8
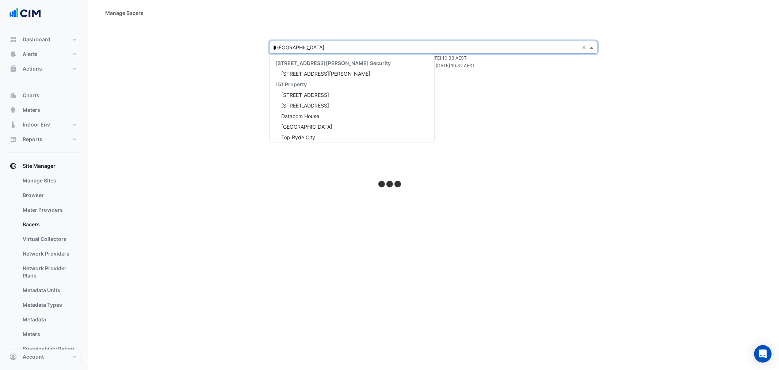
type input "**"
select select "**"
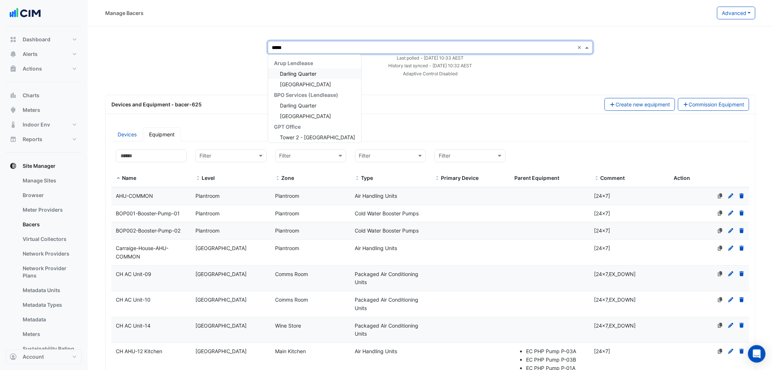
type input "******"
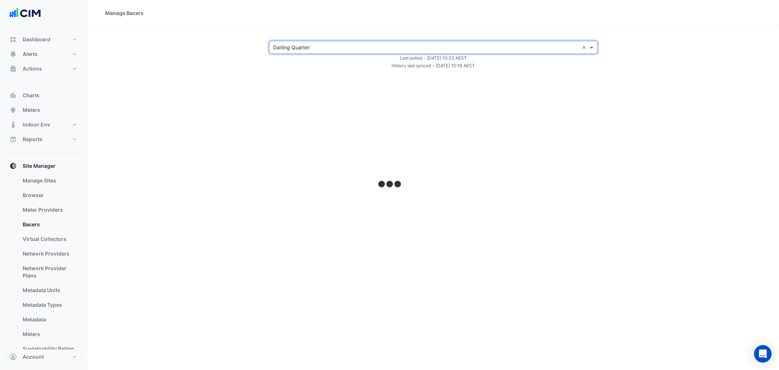
select select "**"
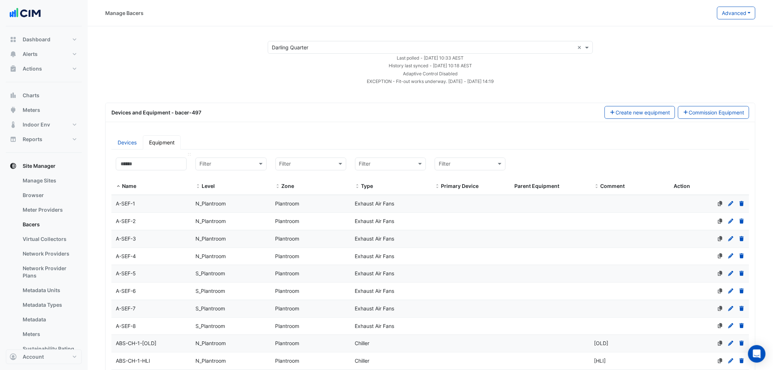
click at [155, 156] on datatable-header-cell "Name" at bounding box center [151, 174] width 80 height 42
drag, startPoint x: 165, startPoint y: 163, endPoint x: 163, endPoint y: 172, distance: 8.5
click at [164, 166] on input at bounding box center [151, 163] width 71 height 13
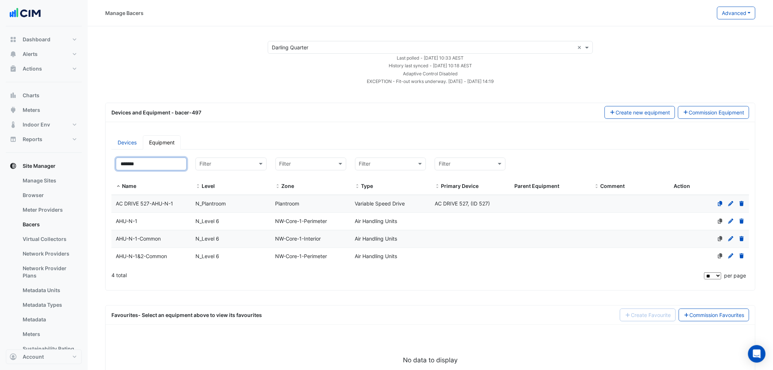
type input "*******"
click at [171, 218] on div "AHU-N-1" at bounding box center [151, 221] width 80 height 8
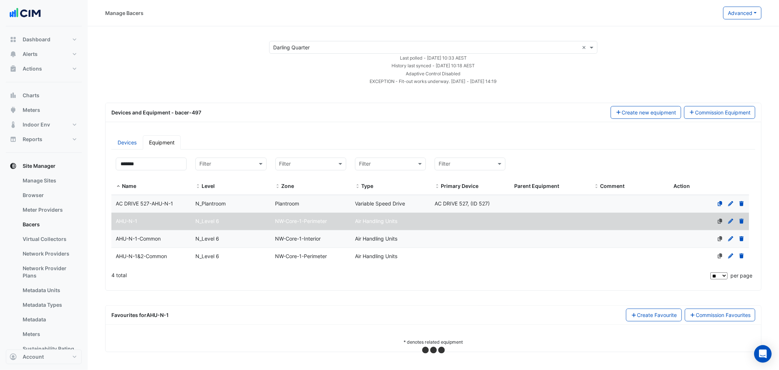
click at [266, 89] on app-bacers "Select a Site × Darling Quarter × Last polled - Tue 19-Aug-2025 10:33 AEST Hist…" at bounding box center [433, 196] width 656 height 311
select select "**"
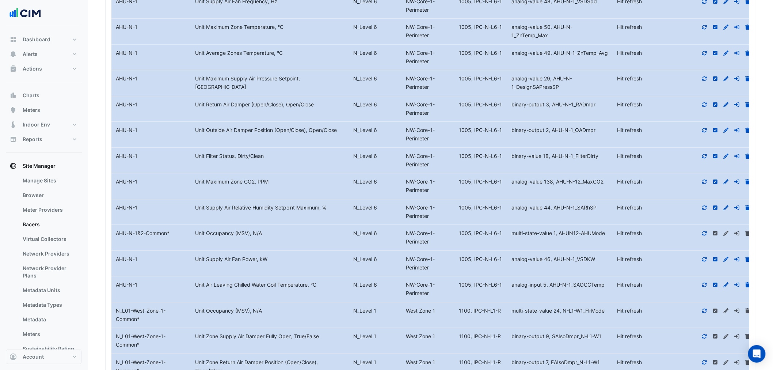
scroll to position [803, 0]
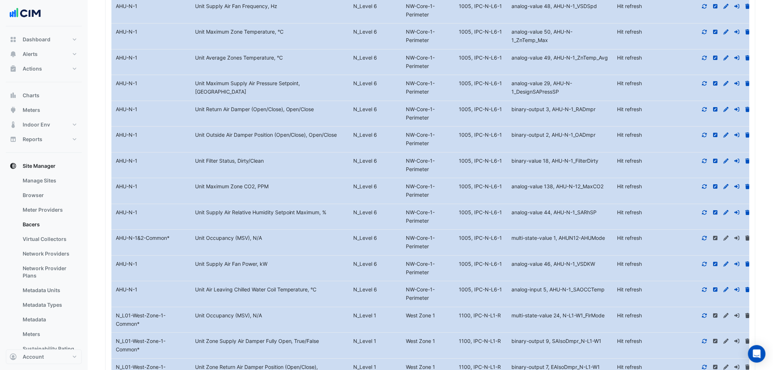
drag, startPoint x: 574, startPoint y: 241, endPoint x: 612, endPoint y: 243, distance: 38.4
click at [607, 242] on div "multi-state-value 1, AHUN12-AHUMode" at bounding box center [560, 238] width 106 height 8
click at [701, 239] on icon at bounding box center [704, 237] width 7 height 5
click at [701, 239] on icon at bounding box center [698, 237] width 7 height 5
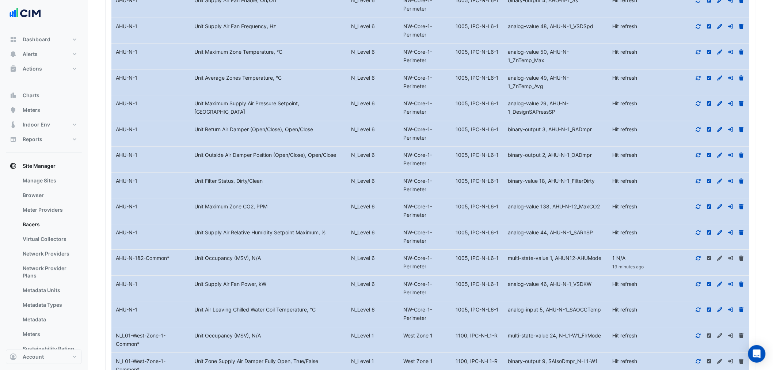
scroll to position [586, 0]
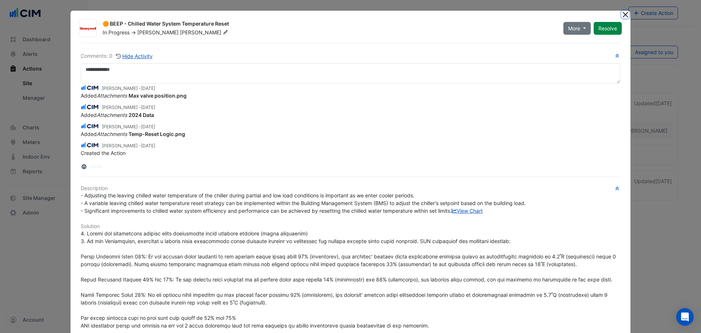
scroll to position [163, 0]
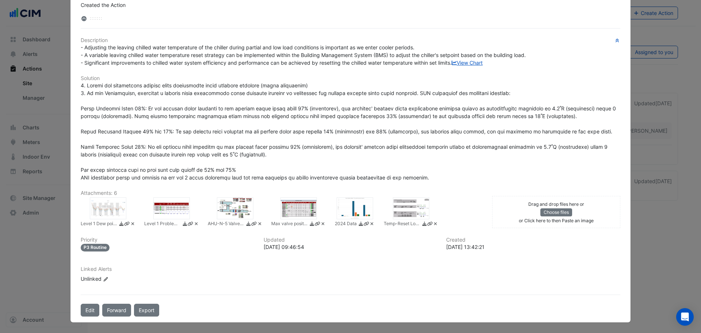
drag, startPoint x: 212, startPoint y: 37, endPoint x: 375, endPoint y: 57, distance: 164.1
click at [375, 57] on div "- Adjusting the leaving chilled water temperature of the chiller during partial…" at bounding box center [351, 54] width 540 height 23
click at [364, 47] on span "- Adjusting the leaving chilled water temperature of the chiller during partial…" at bounding box center [304, 55] width 447 height 22
drag, startPoint x: 364, startPoint y: 47, endPoint x: 358, endPoint y: 53, distance: 9.0
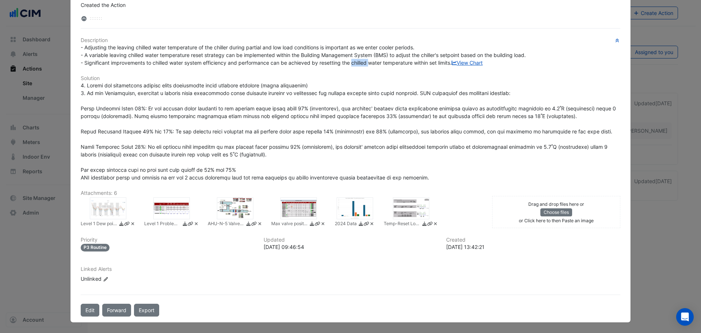
click at [364, 45] on span "- Adjusting the leaving chilled water temperature of the chiller during partial…" at bounding box center [304, 55] width 447 height 22
click at [102, 211] on div at bounding box center [108, 208] width 37 height 22
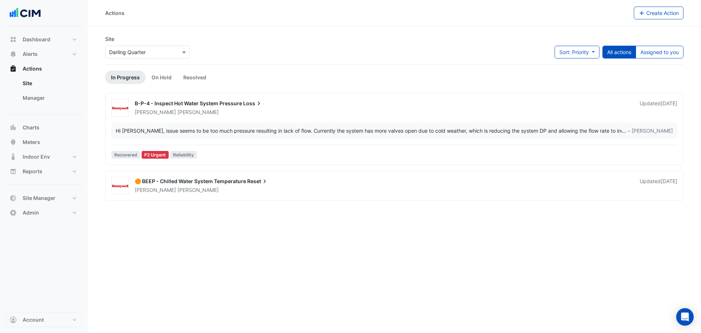
drag, startPoint x: 297, startPoint y: 86, endPoint x: 294, endPoint y: 83, distance: 4.7
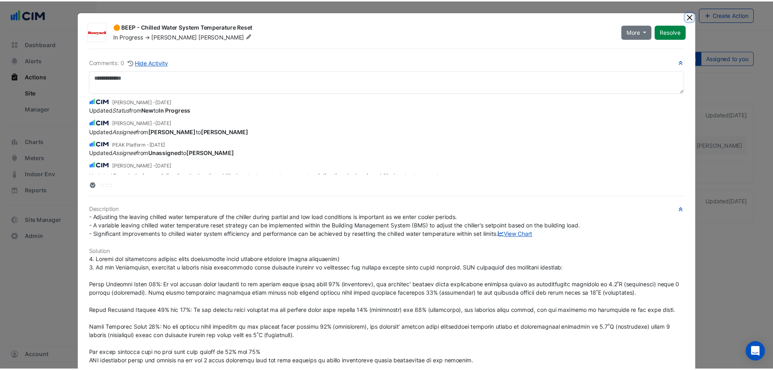
scroll to position [98, 0]
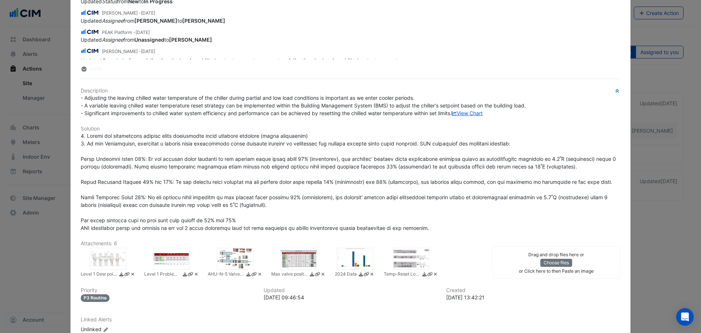
click at [287, 268] on div at bounding box center [299, 259] width 37 height 22
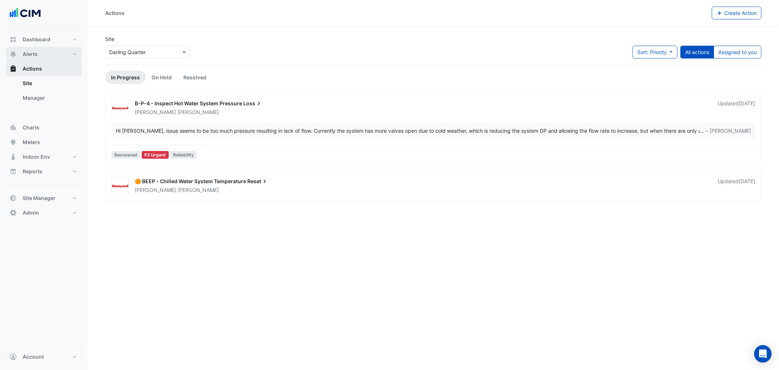
drag, startPoint x: 25, startPoint y: 56, endPoint x: 38, endPoint y: 62, distance: 14.9
click at [25, 56] on span "Alerts" at bounding box center [30, 53] width 15 height 7
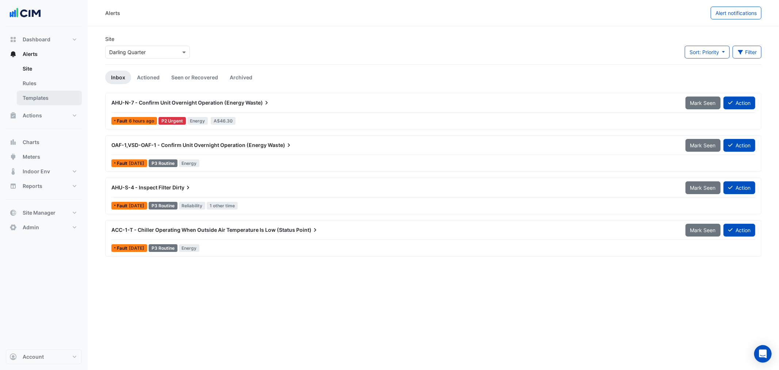
click at [48, 94] on link "Templates" at bounding box center [49, 98] width 65 height 15
select select
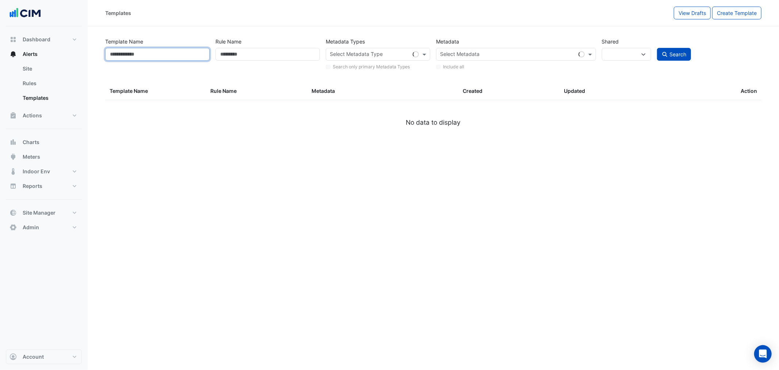
click at [198, 56] on input "Template Name" at bounding box center [157, 54] width 104 height 13
type input "**********"
select select
type input "**"
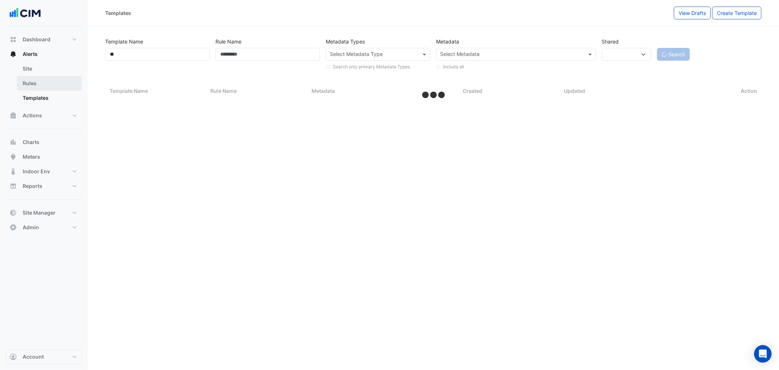
click at [52, 80] on link "Rules" at bounding box center [49, 83] width 65 height 15
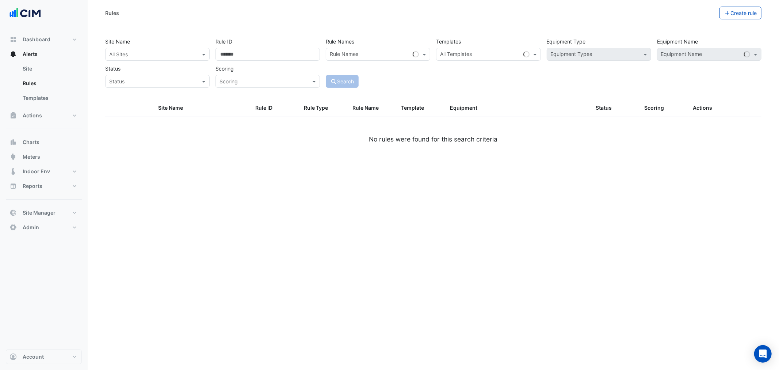
click at [135, 56] on input "text" at bounding box center [150, 55] width 82 height 8
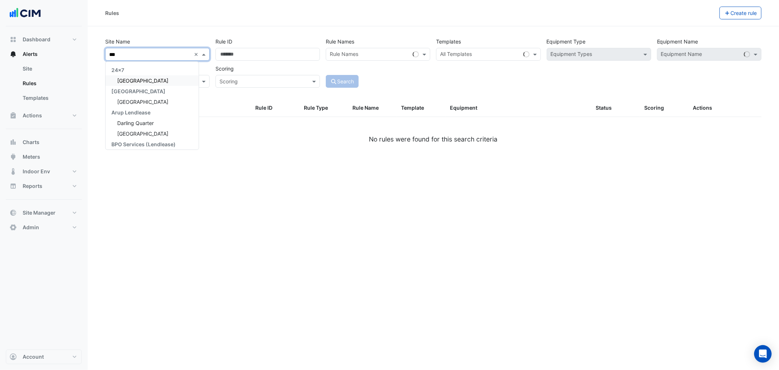
type input "****"
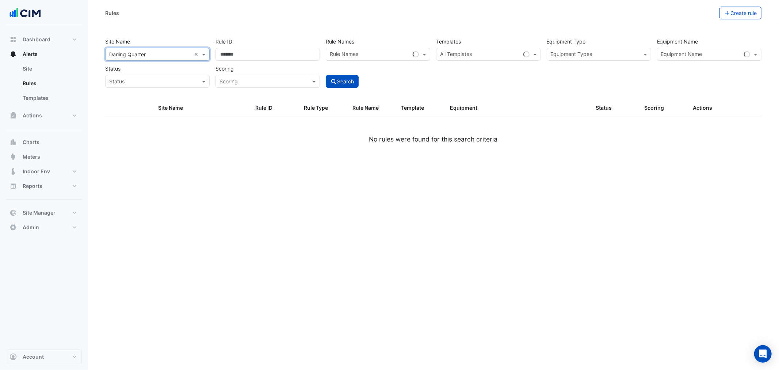
click at [495, 56] on input "text" at bounding box center [480, 55] width 80 height 8
click at [381, 57] on input "text" at bounding box center [370, 55] width 80 height 8
click at [443, 32] on section "Site Name All Sites × Darling Quarter × Rule ID Rule Names Rule Names Loading..…" at bounding box center [433, 93] width 691 height 135
click at [488, 56] on input "text" at bounding box center [480, 55] width 80 height 8
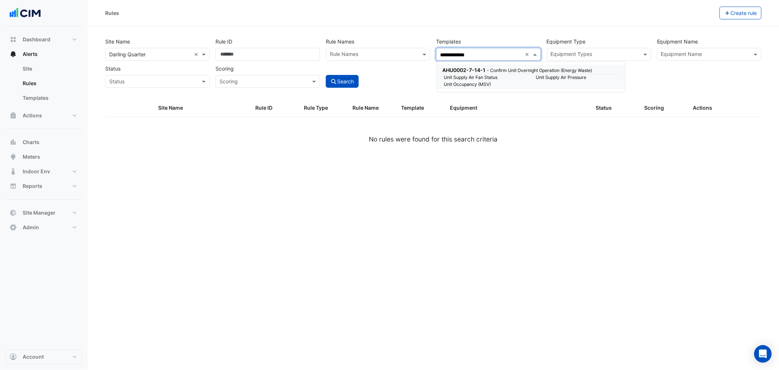
type input "**********"
drag, startPoint x: 490, startPoint y: 79, endPoint x: 462, endPoint y: 50, distance: 40.6
click at [485, 76] on small "Unit Supply Air Fan Status" at bounding box center [486, 77] width 92 height 7
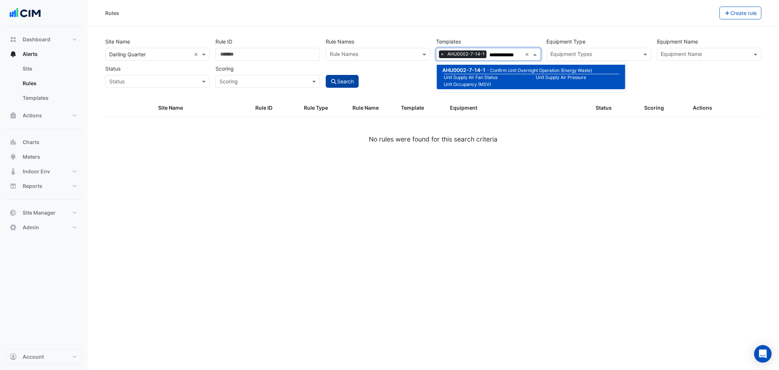
click at [348, 78] on button "Search" at bounding box center [342, 81] width 33 height 13
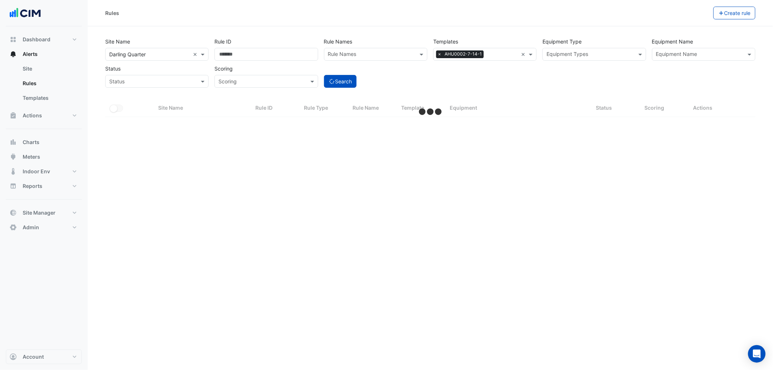
select select "**"
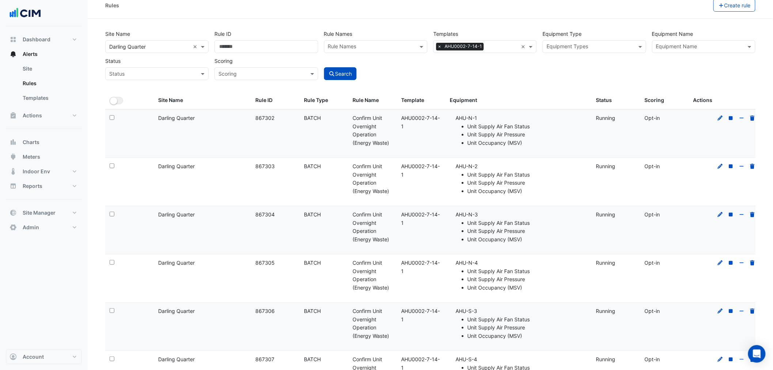
scroll to position [14, 0]
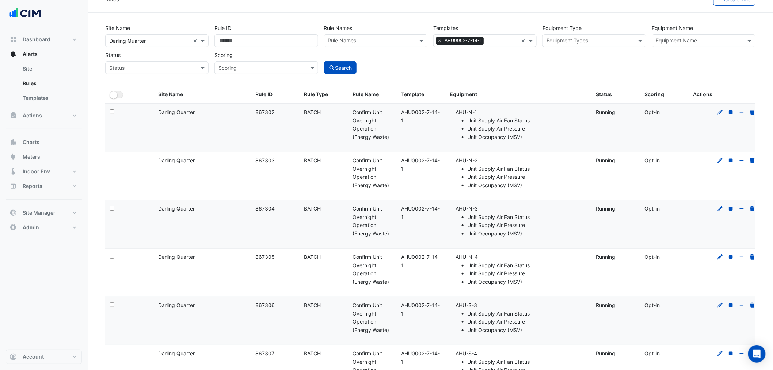
drag, startPoint x: 413, startPoint y: 121, endPoint x: 402, endPoint y: 111, distance: 15.3
click at [402, 111] on div "Template: AHU0002-7-14-1" at bounding box center [421, 116] width 40 height 17
copy div "AHU0002-7-14-1"
click at [701, 110] on icon at bounding box center [720, 112] width 7 height 5
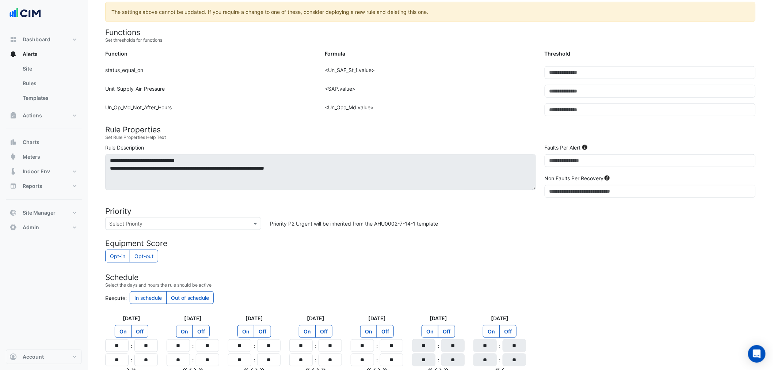
scroll to position [251, 0]
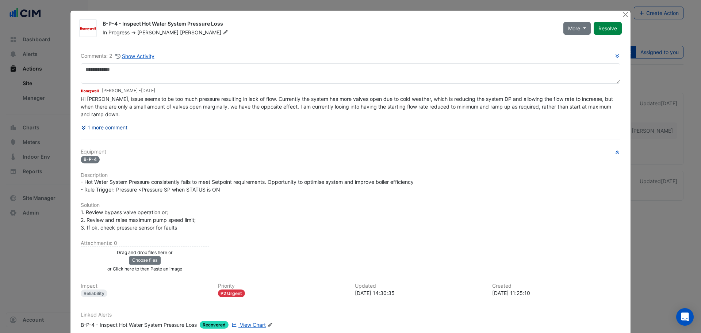
click at [112, 125] on button "1 more comment" at bounding box center [104, 127] width 47 height 13
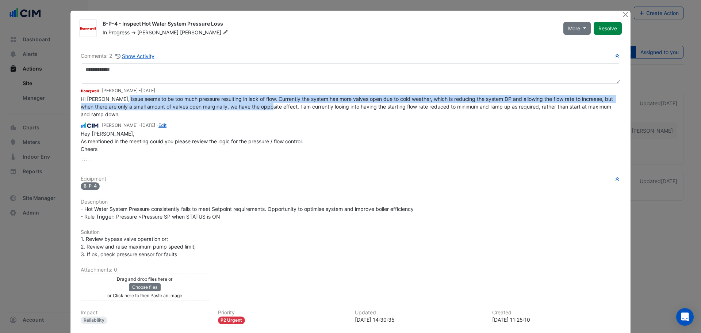
drag, startPoint x: 120, startPoint y: 99, endPoint x: 272, endPoint y: 103, distance: 152.4
click at [272, 103] on div "Hi [PERSON_NAME], issue seems to be too much pressure resulting in lack of flow…" at bounding box center [351, 106] width 540 height 23
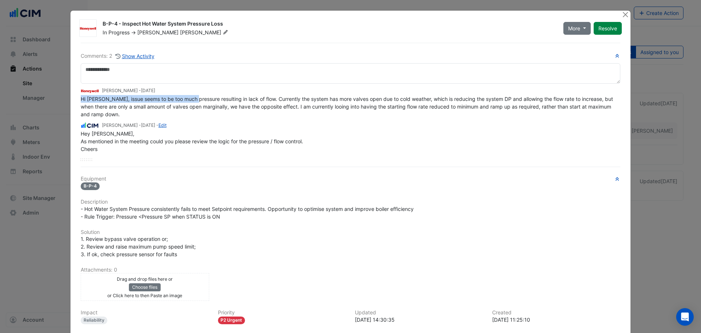
drag, startPoint x: 193, startPoint y: 97, endPoint x: 230, endPoint y: 94, distance: 37.1
click at [230, 94] on app-ticket-comment "[PERSON_NAME] - [DATE] Hi [PERSON_NAME], issue seems to be too much pressure re…" at bounding box center [351, 102] width 540 height 31
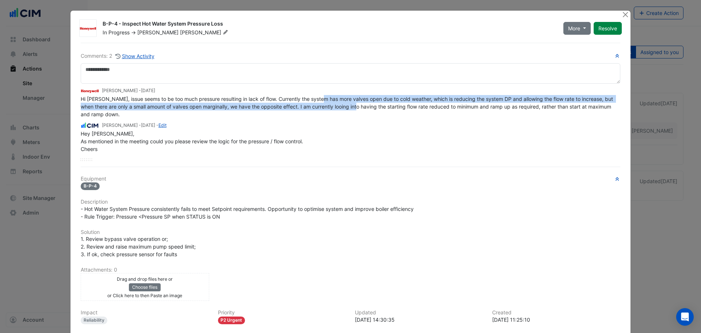
drag, startPoint x: 331, startPoint y: 100, endPoint x: 359, endPoint y: 107, distance: 28.6
click at [359, 107] on span "Hi [PERSON_NAME], issue seems to be too much pressure resulting in lack of flow…" at bounding box center [348, 107] width 534 height 22
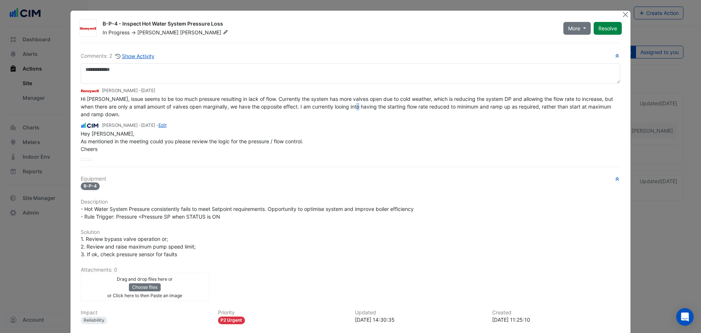
click at [360, 108] on span "Hi [PERSON_NAME], issue seems to be too much pressure resulting in lack of flow…" at bounding box center [348, 107] width 534 height 22
drag, startPoint x: 447, startPoint y: 105, endPoint x: 518, endPoint y: 115, distance: 72.4
click at [516, 115] on div "Hi [PERSON_NAME], issue seems to be too much pressure resulting in lack of flow…" at bounding box center [351, 106] width 540 height 23
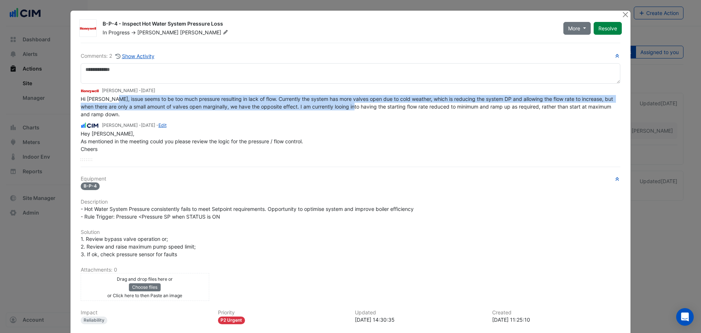
drag, startPoint x: 110, startPoint y: 99, endPoint x: 356, endPoint y: 108, distance: 246.4
click at [356, 108] on span "Hi [PERSON_NAME], issue seems to be too much pressure resulting in lack of flow…" at bounding box center [348, 107] width 534 height 22
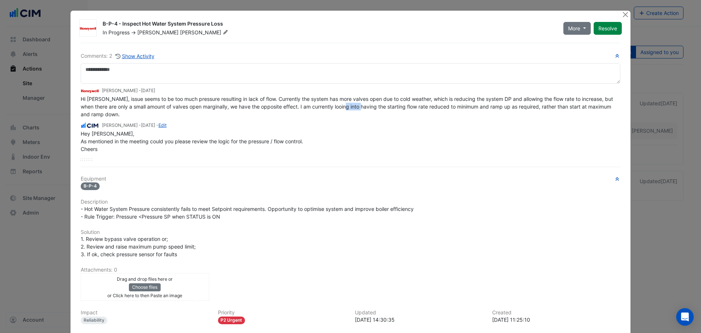
click at [356, 108] on span "Hi [PERSON_NAME], issue seems to be too much pressure resulting in lack of flow…" at bounding box center [348, 107] width 534 height 22
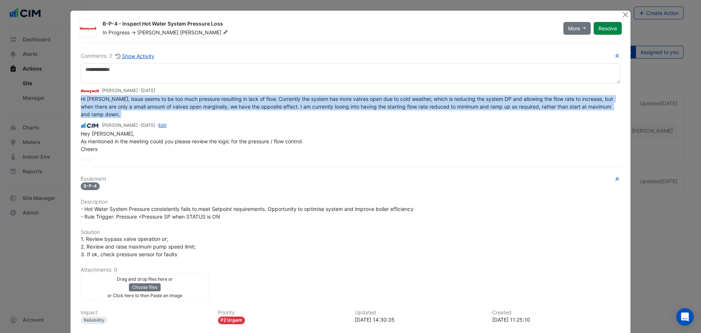
click at [356, 108] on span "Hi [PERSON_NAME], issue seems to be too much pressure resulting in lack of flow…" at bounding box center [348, 107] width 534 height 22
click at [159, 106] on span "Hi [PERSON_NAME], issue seems to be too much pressure resulting in lack of flow…" at bounding box center [348, 107] width 534 height 22
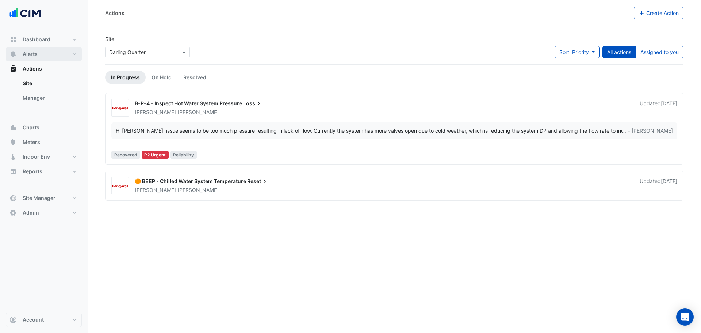
click at [55, 54] on button "Alerts" at bounding box center [44, 54] width 76 height 15
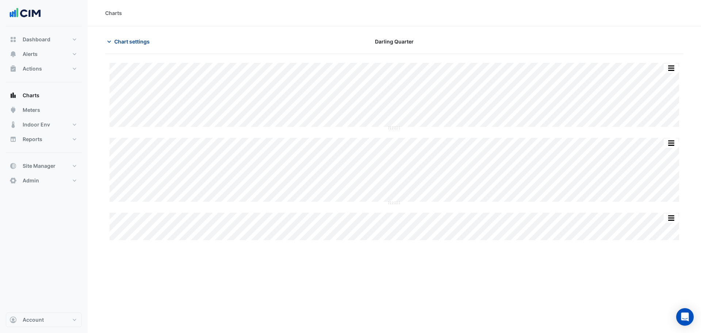
click at [138, 43] on span "Chart settings" at bounding box center [131, 42] width 35 height 8
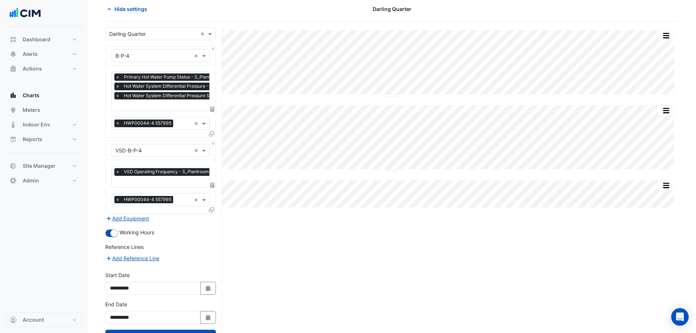
scroll to position [49, 0]
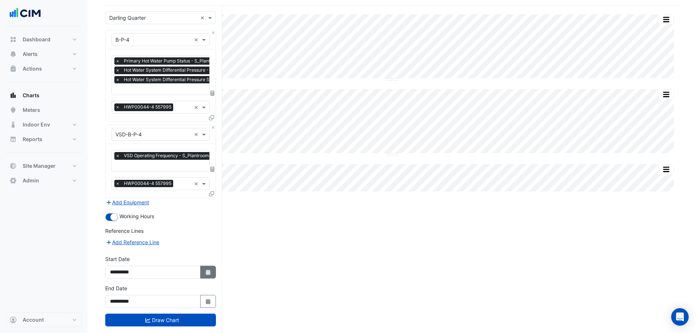
click at [210, 275] on button "Select Date" at bounding box center [208, 272] width 16 height 13
select select "*"
select select "****"
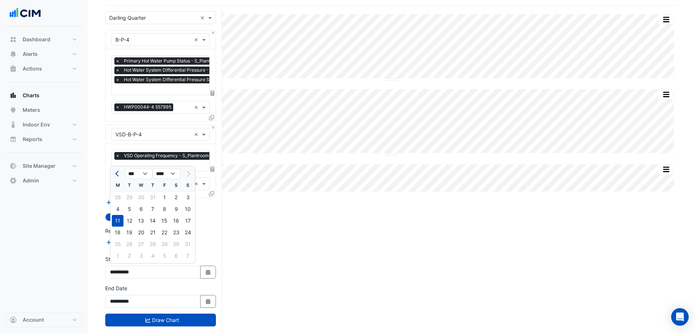
click at [119, 173] on span "Previous month" at bounding box center [117, 173] width 5 height 5
select select "*"
click at [123, 209] on div "7" at bounding box center [118, 209] width 12 height 12
type input "**********"
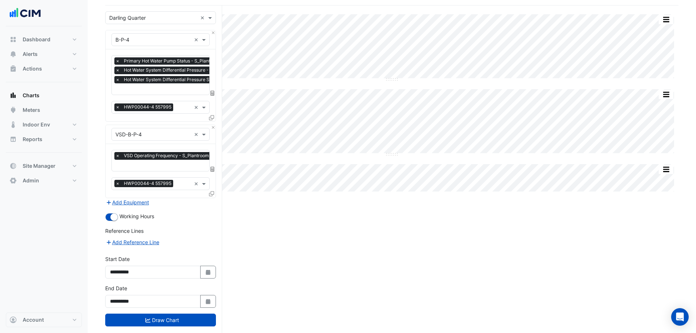
click at [164, 321] on button "Draw Chart" at bounding box center [160, 319] width 111 height 13
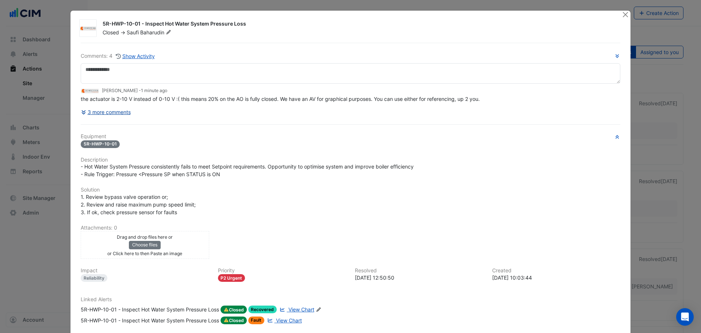
click at [111, 118] on button "3 more comments" at bounding box center [106, 112] width 50 height 13
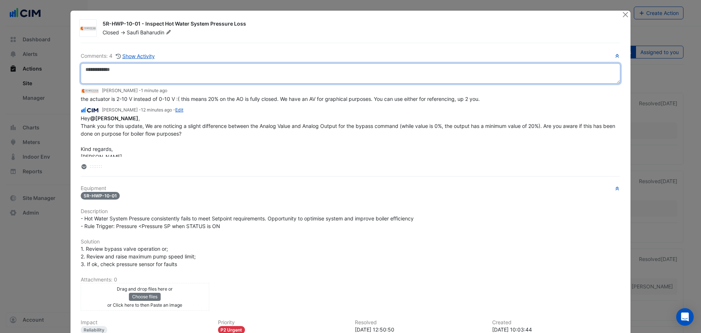
click at [168, 74] on textarea at bounding box center [351, 73] width 540 height 20
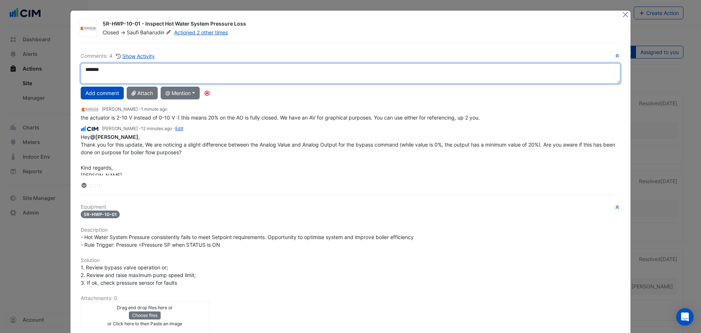
type textarea "*****"
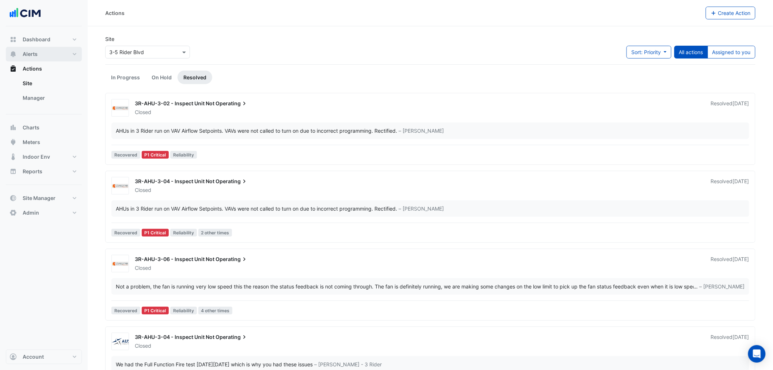
drag, startPoint x: 34, startPoint y: 55, endPoint x: 39, endPoint y: 61, distance: 7.8
click at [34, 56] on span "Alerts" at bounding box center [30, 53] width 15 height 7
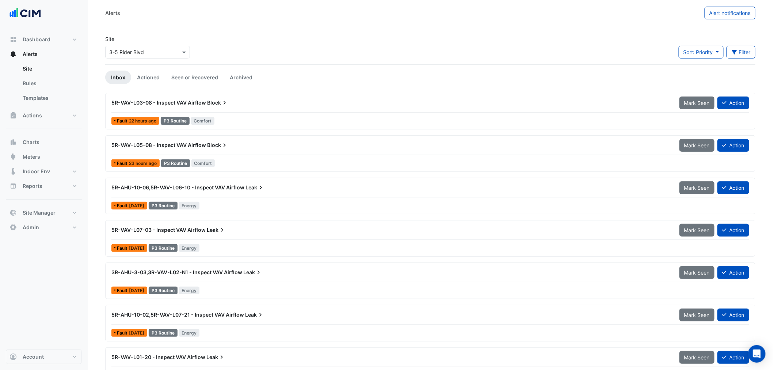
click at [164, 53] on input "text" at bounding box center [140, 53] width 62 height 8
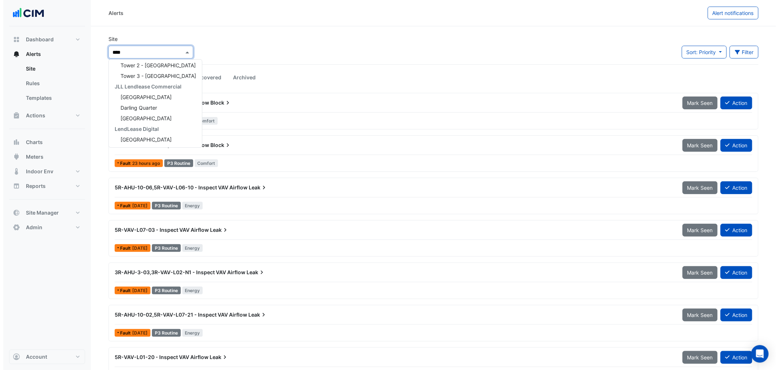
scroll to position [13, 0]
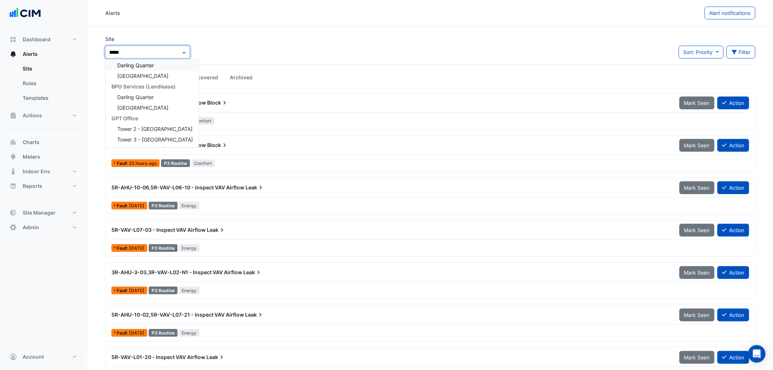
type input "******"
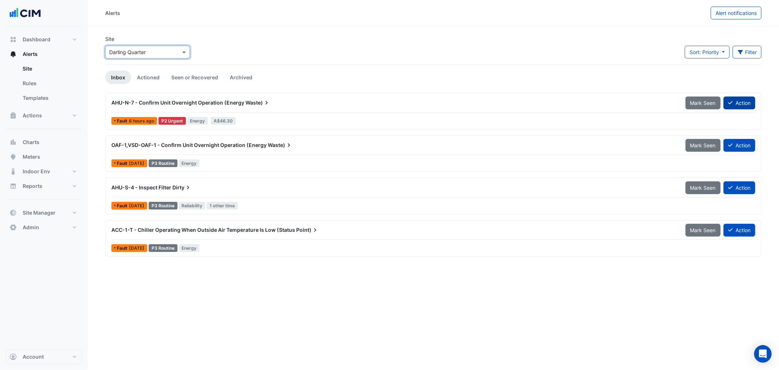
click at [701, 105] on button "Action" at bounding box center [740, 102] width 32 height 13
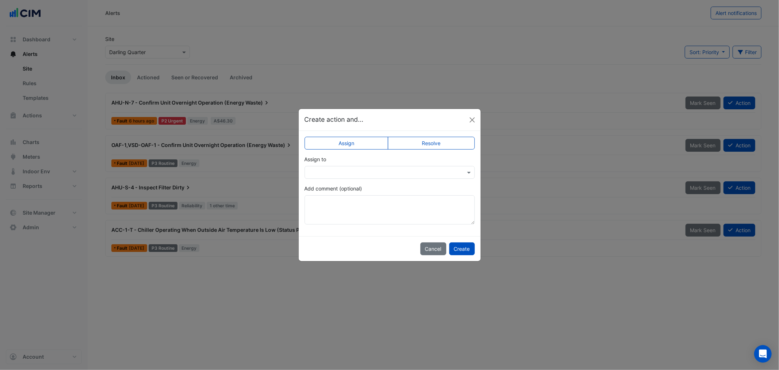
click at [363, 174] on input "text" at bounding box center [383, 173] width 148 height 8
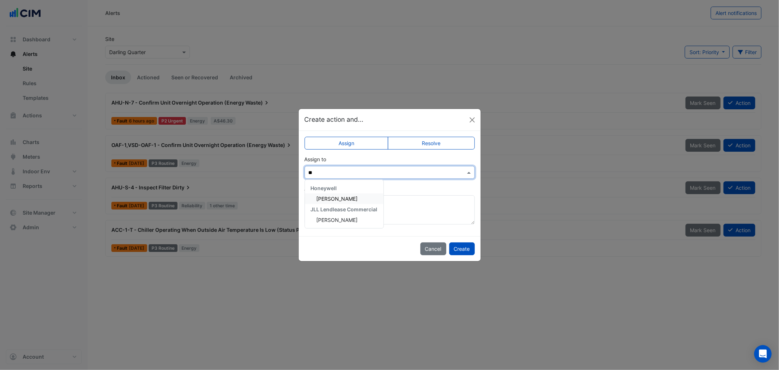
type input "***"
click at [327, 200] on span "Brad Watts" at bounding box center [337, 198] width 41 height 6
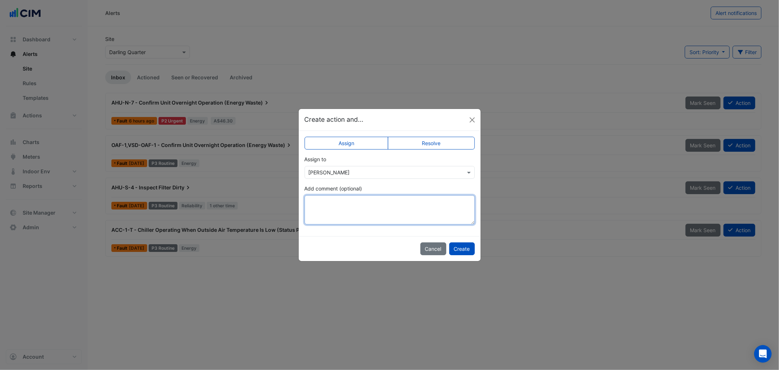
click at [336, 217] on textarea "Add comment (optional)" at bounding box center [390, 209] width 170 height 29
drag, startPoint x: 439, startPoint y: 206, endPoint x: 433, endPoint y: 204, distance: 6.6
click at [437, 206] on textarea "**********" at bounding box center [390, 209] width 170 height 29
click at [411, 205] on textarea "**********" at bounding box center [390, 209] width 170 height 29
click at [428, 207] on textarea "**********" at bounding box center [390, 209] width 170 height 29
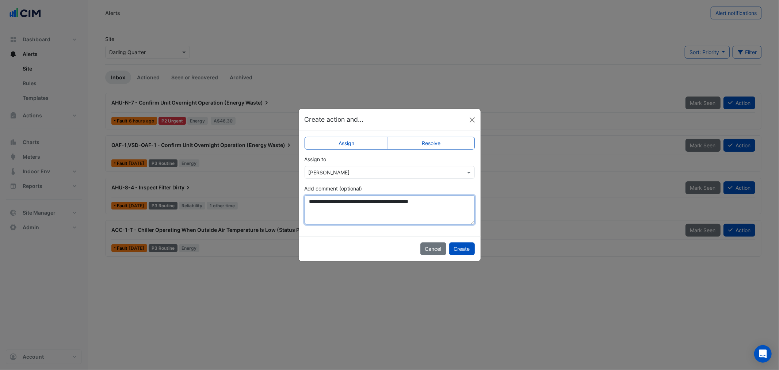
click at [441, 206] on textarea "**********" at bounding box center [390, 209] width 170 height 29
click at [414, 203] on textarea "**********" at bounding box center [390, 209] width 170 height 29
click at [452, 200] on textarea "**********" at bounding box center [390, 209] width 170 height 29
drag, startPoint x: 411, startPoint y: 203, endPoint x: 418, endPoint y: 205, distance: 7.0
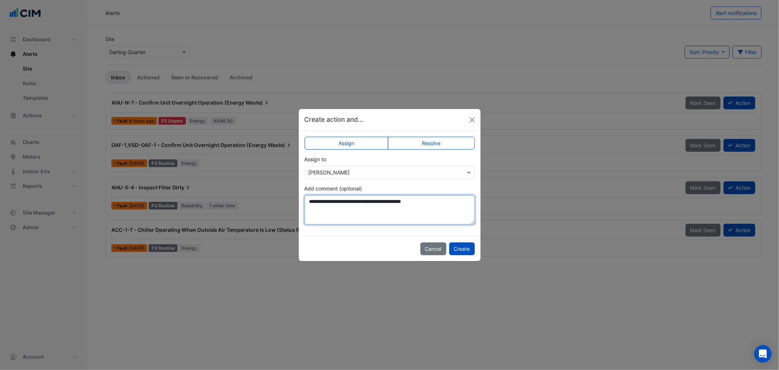
click at [417, 204] on textarea "**********" at bounding box center [390, 209] width 170 height 29
click at [385, 204] on textarea "**********" at bounding box center [390, 209] width 170 height 29
drag, startPoint x: 426, startPoint y: 205, endPoint x: 450, endPoint y: 207, distance: 23.8
click at [427, 206] on textarea "**********" at bounding box center [390, 209] width 170 height 29
drag, startPoint x: 440, startPoint y: 201, endPoint x: 450, endPoint y: 202, distance: 10.3
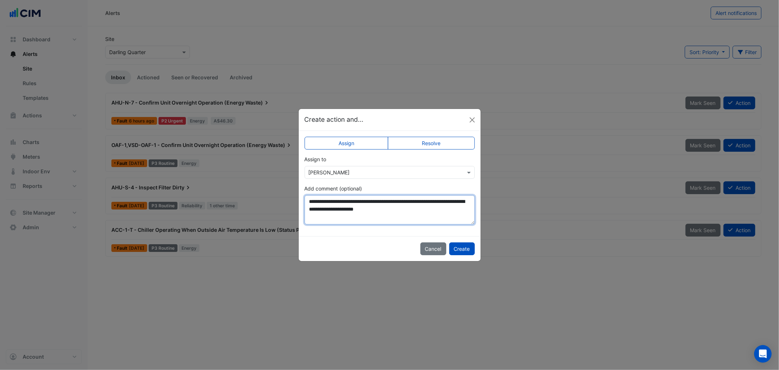
click at [441, 201] on textarea "**********" at bounding box center [390, 209] width 170 height 29
click at [454, 202] on textarea "**********" at bounding box center [390, 209] width 170 height 29
click at [441, 216] on textarea "**********" at bounding box center [390, 209] width 170 height 29
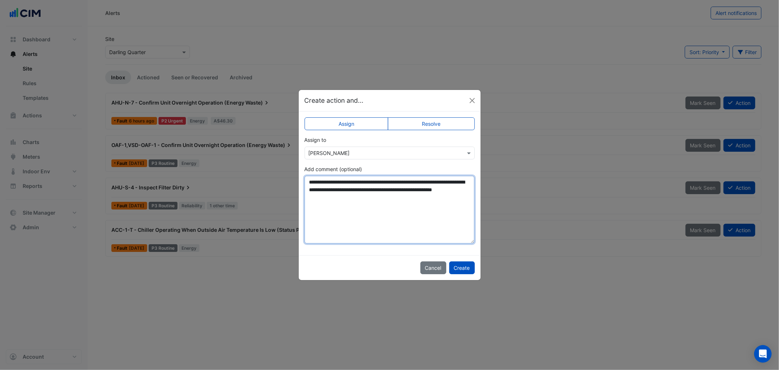
drag, startPoint x: 473, startPoint y: 222, endPoint x: 481, endPoint y: 261, distance: 39.5
click at [481, 261] on ngb-modal-window "**********" at bounding box center [389, 185] width 779 height 370
click at [373, 214] on textarea "**********" at bounding box center [390, 210] width 170 height 68
click at [389, 205] on textarea "**********" at bounding box center [390, 210] width 170 height 68
click at [374, 217] on textarea "**********" at bounding box center [390, 210] width 170 height 68
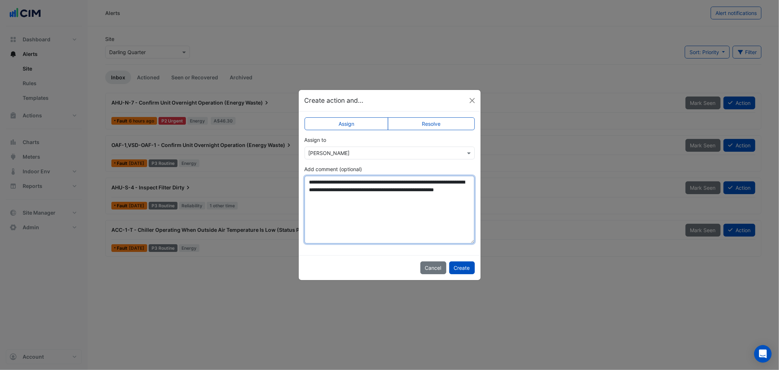
click at [349, 211] on textarea "**********" at bounding box center [390, 210] width 170 height 68
click at [349, 214] on textarea "**********" at bounding box center [390, 210] width 170 height 68
click at [322, 204] on textarea "**********" at bounding box center [390, 210] width 170 height 68
click at [323, 210] on textarea "**********" at bounding box center [390, 210] width 170 height 68
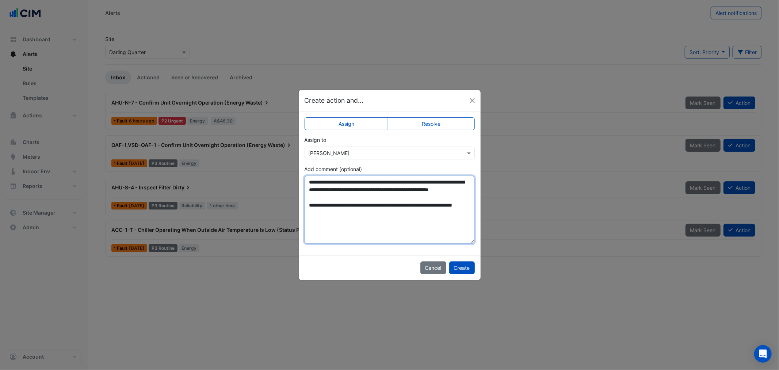
click at [366, 197] on textarea "**********" at bounding box center [390, 210] width 170 height 68
click at [340, 224] on textarea "**********" at bounding box center [390, 210] width 170 height 68
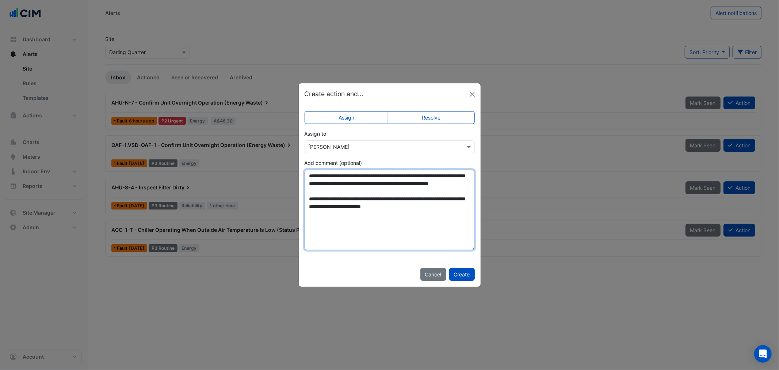
drag, startPoint x: 470, startPoint y: 240, endPoint x: 469, endPoint y: 253, distance: 13.2
click at [469, 253] on div "**********" at bounding box center [390, 183] width 182 height 156
click at [470, 249] on textarea "**********" at bounding box center [390, 209] width 170 height 80
click at [343, 230] on textarea "**********" at bounding box center [390, 209] width 170 height 80
drag, startPoint x: 415, startPoint y: 184, endPoint x: 437, endPoint y: 186, distance: 22.0
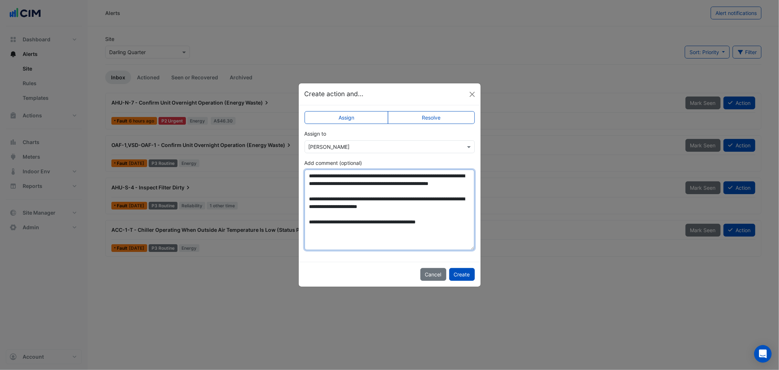
click at [437, 186] on textarea "**********" at bounding box center [390, 209] width 170 height 80
click at [460, 232] on textarea "**********" at bounding box center [390, 209] width 170 height 80
paste textarea "*******"
click at [451, 229] on textarea "**********" at bounding box center [390, 209] width 170 height 80
click at [384, 232] on textarea "**********" at bounding box center [390, 209] width 170 height 80
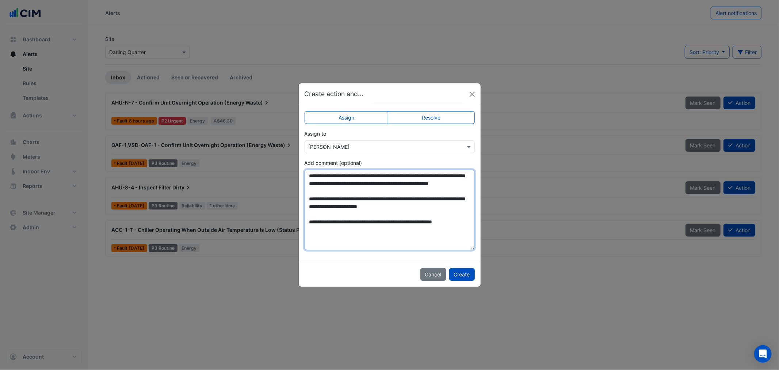
click at [390, 238] on textarea "**********" at bounding box center [390, 209] width 170 height 80
click at [440, 238] on textarea "**********" at bounding box center [390, 209] width 170 height 80
click at [438, 237] on textarea "**********" at bounding box center [390, 209] width 170 height 80
click at [441, 238] on textarea "**********" at bounding box center [390, 209] width 170 height 80
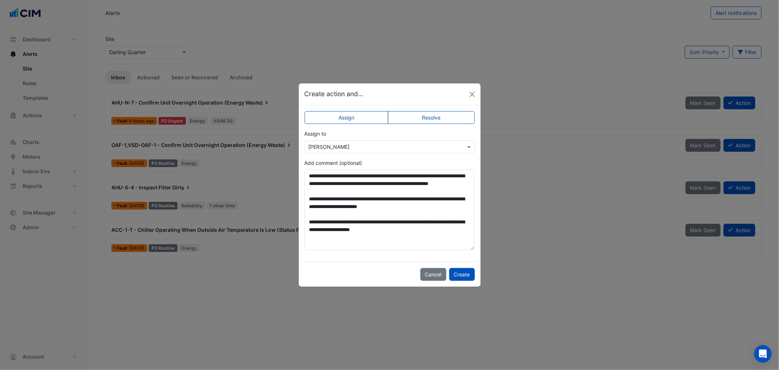
drag, startPoint x: 463, startPoint y: 273, endPoint x: 421, endPoint y: 236, distance: 56.4
click at [421, 236] on app-escalated-ticket-upsert-modal "**********" at bounding box center [390, 184] width 182 height 203
click at [421, 236] on textarea "**********" at bounding box center [390, 209] width 170 height 80
paste textarea "**********"
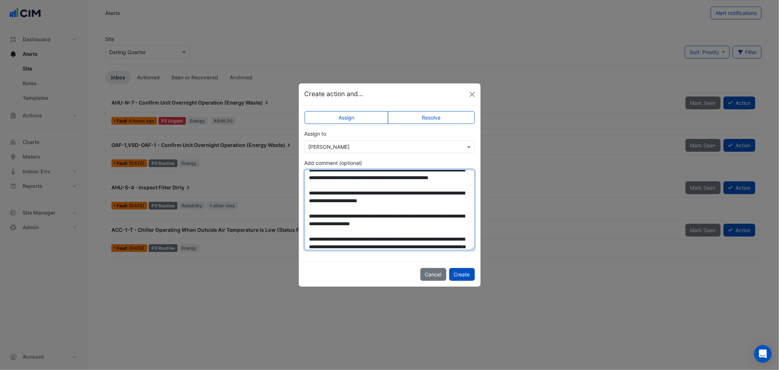
scroll to position [52, 0]
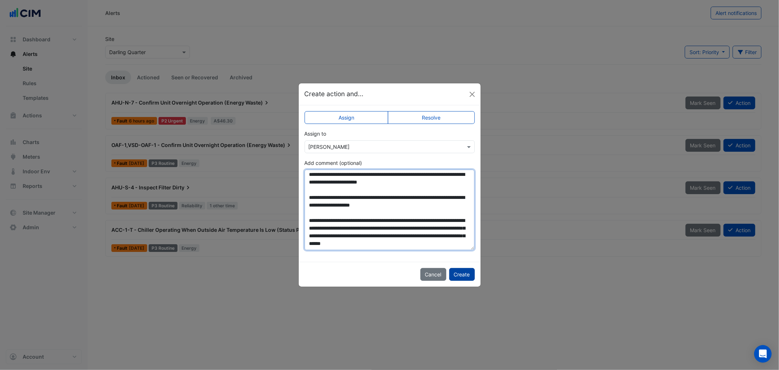
type textarea "**********"
click at [468, 278] on button "Create" at bounding box center [462, 274] width 26 height 13
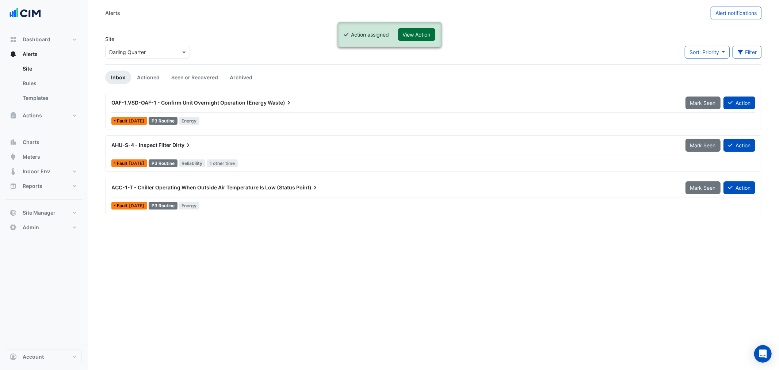
click at [411, 32] on button "View Action" at bounding box center [416, 34] width 37 height 13
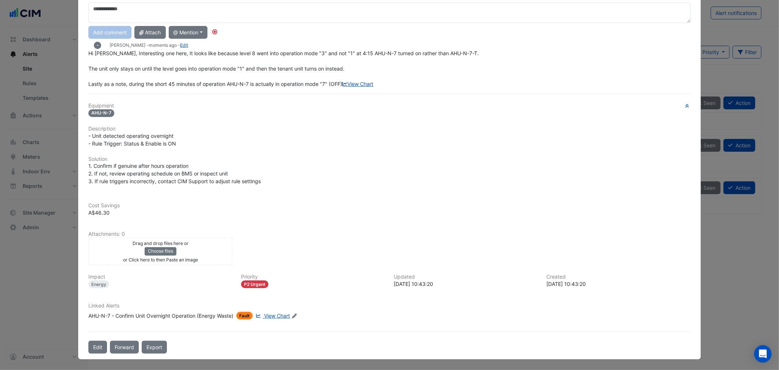
click at [202, 245] on div "Drag and drop files here or Choose files or Click here to then Paste an image" at bounding box center [160, 251] width 140 height 24
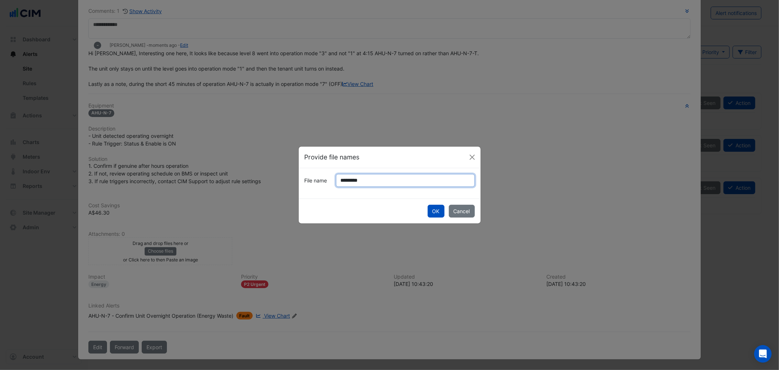
click at [348, 181] on input "*********" at bounding box center [405, 180] width 139 height 13
type input "**********"
click at [432, 210] on button "OK" at bounding box center [436, 211] width 17 height 13
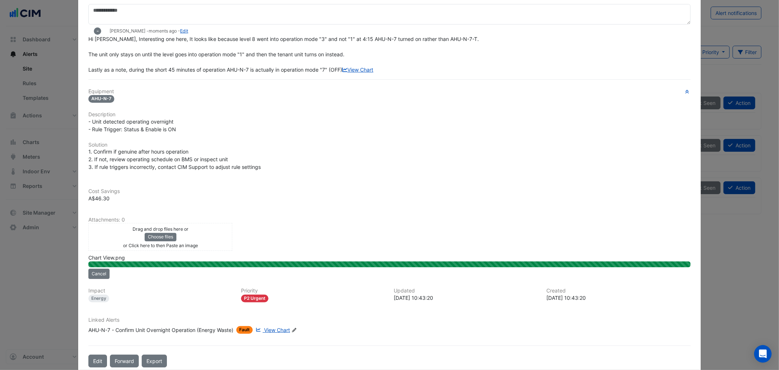
drag, startPoint x: 92, startPoint y: 217, endPoint x: 115, endPoint y: 216, distance: 23.8
click at [115, 202] on div "Cost Savings A$46.30" at bounding box center [389, 190] width 611 height 23
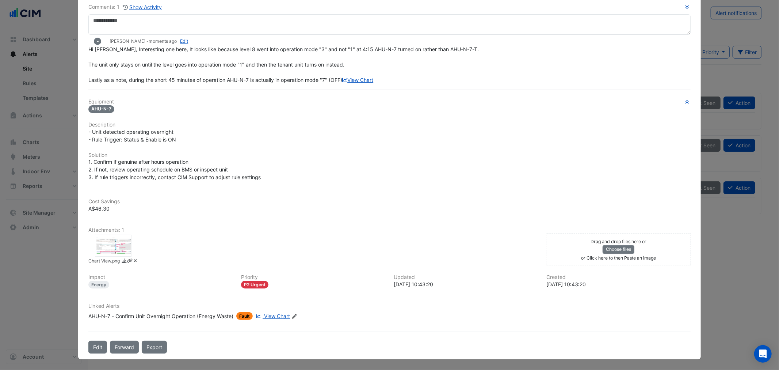
click at [123, 218] on div "Cost Savings A$46.30" at bounding box center [389, 204] width 611 height 28
click at [98, 246] on div at bounding box center [113, 246] width 37 height 22
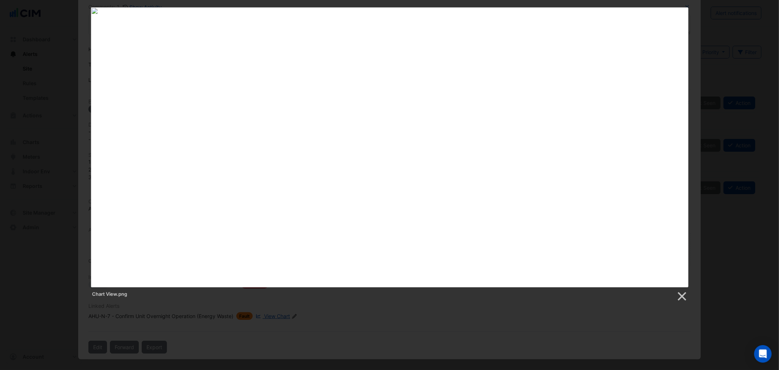
click at [356, 326] on div at bounding box center [389, 238] width 779 height 476
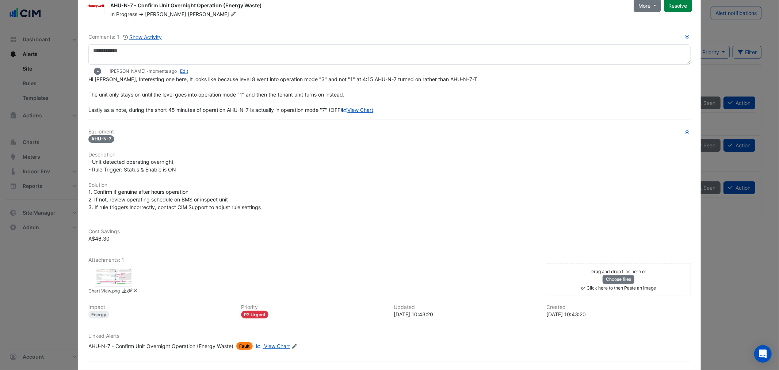
scroll to position [0, 0]
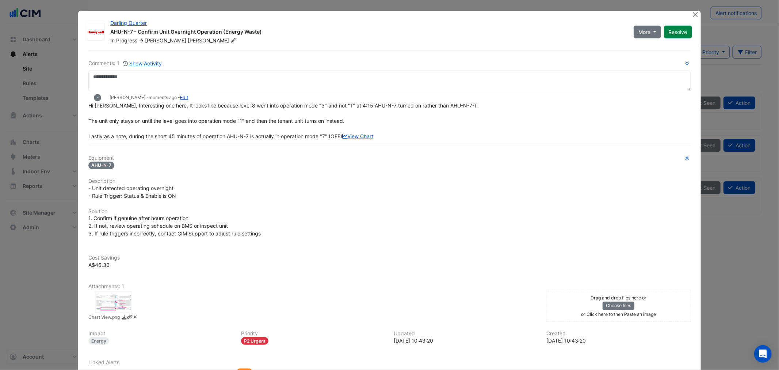
click at [96, 99] on span "-" at bounding box center [97, 97] width 3 height 5
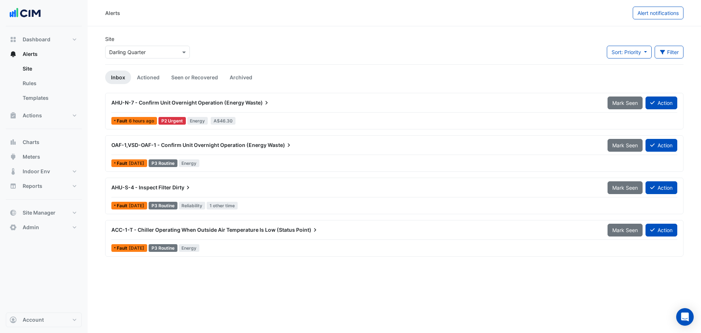
drag, startPoint x: 649, startPoint y: 52, endPoint x: 653, endPoint y: 52, distance: 4.0
click at [650, 52] on button "Sort: Priority" at bounding box center [629, 52] width 45 height 13
click at [671, 54] on button "Filter" at bounding box center [669, 52] width 29 height 13
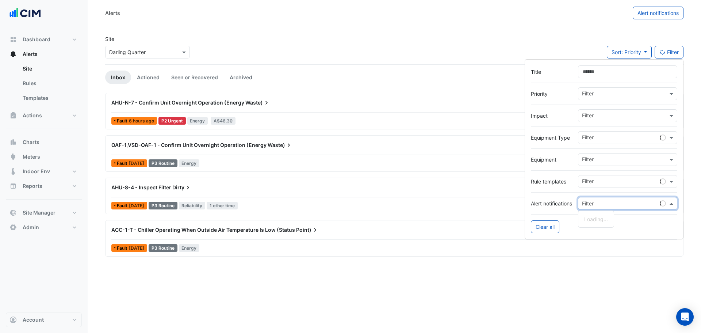
click at [598, 204] on input "text" at bounding box center [620, 204] width 77 height 8
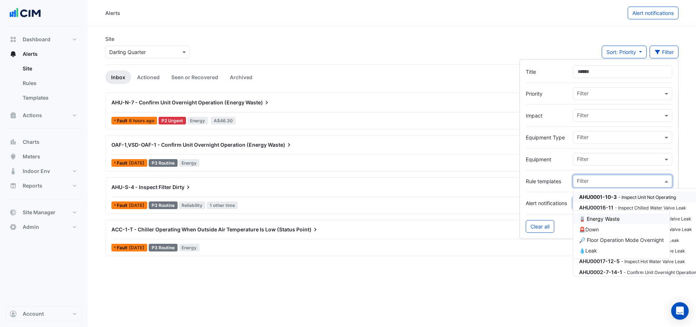
click at [599, 179] on input "text" at bounding box center [620, 182] width 86 height 8
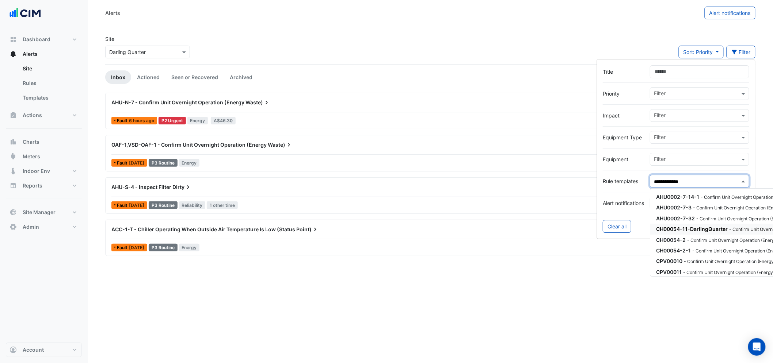
click at [690, 228] on span "CH00054-11-DarlingQuarter" at bounding box center [692, 229] width 72 height 6
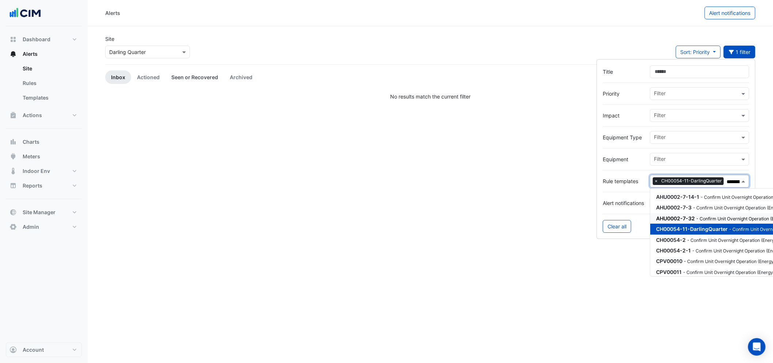
type input "**********"
click at [171, 82] on link "Seen or Recovered" at bounding box center [194, 77] width 58 height 14
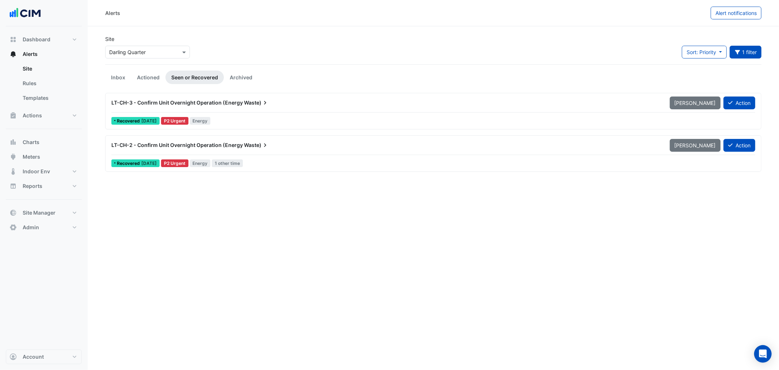
click at [137, 65] on app-alert-tickets "Site Select a Site × Darling Quarter Sort: Priority Priority Updated 1 filter T…" at bounding box center [433, 103] width 656 height 137
drag, startPoint x: 144, startPoint y: 75, endPoint x: 120, endPoint y: 75, distance: 23.7
click at [144, 75] on link "Actioned" at bounding box center [148, 77] width 34 height 14
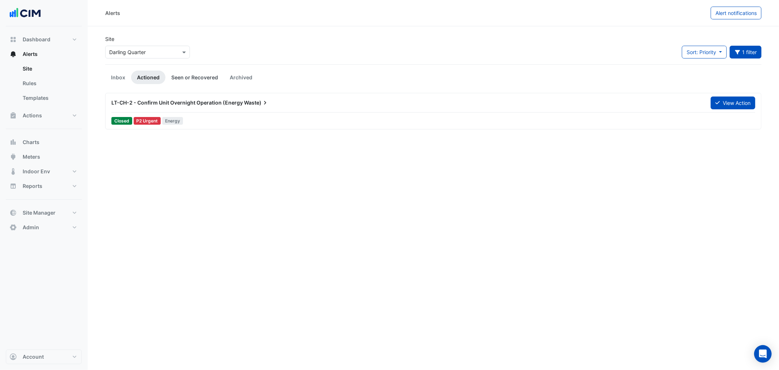
click at [203, 74] on link "Seen or Recovered" at bounding box center [194, 77] width 58 height 14
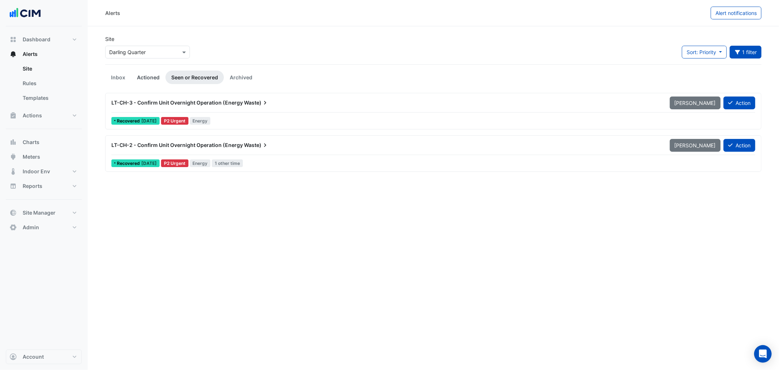
click at [145, 74] on link "Actioned" at bounding box center [148, 77] width 34 height 14
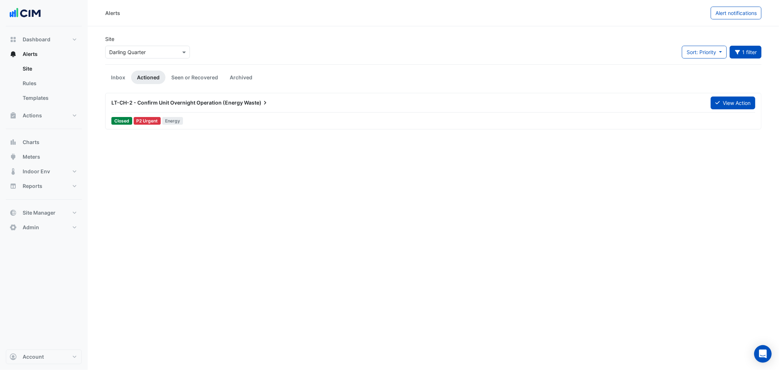
click at [180, 112] on div at bounding box center [433, 112] width 644 height 0
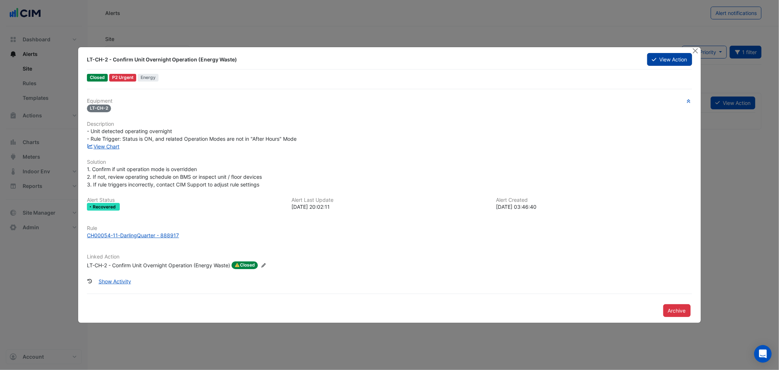
click at [665, 60] on button "View Action" at bounding box center [669, 59] width 45 height 13
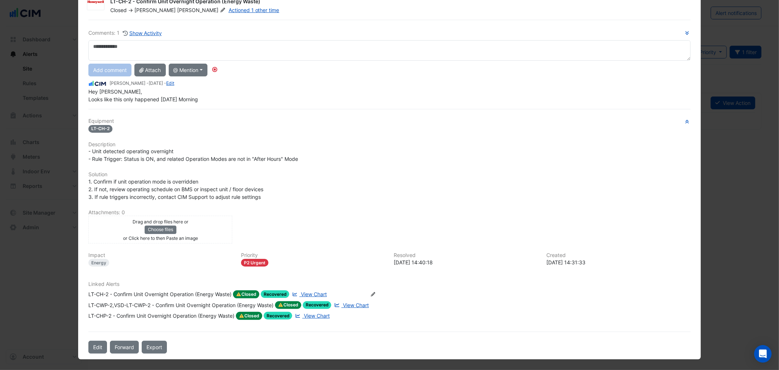
scroll to position [15, 0]
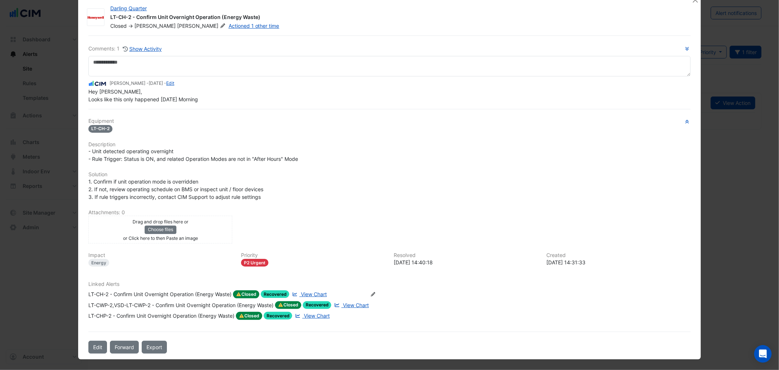
click at [149, 294] on div "LT-CH-2 - Confirm Unit Overnight Operation (Energy Waste)" at bounding box center [159, 294] width 143 height 8
click at [53, 145] on ngb-modal-window "Darling Quarter LT-CH-2 - Confirm Unit Overnight Operation (Energy Waste) Close…" at bounding box center [389, 185] width 779 height 370
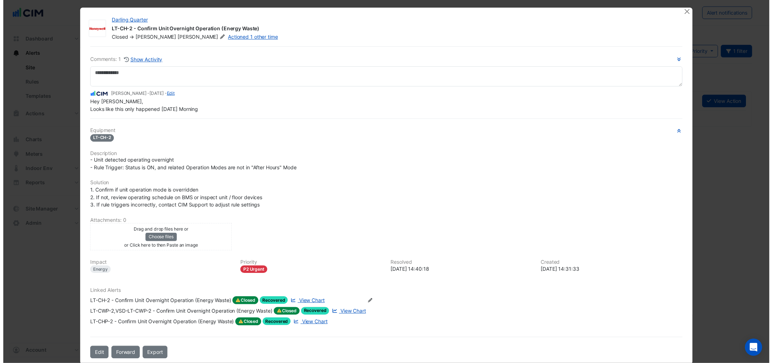
scroll to position [0, 0]
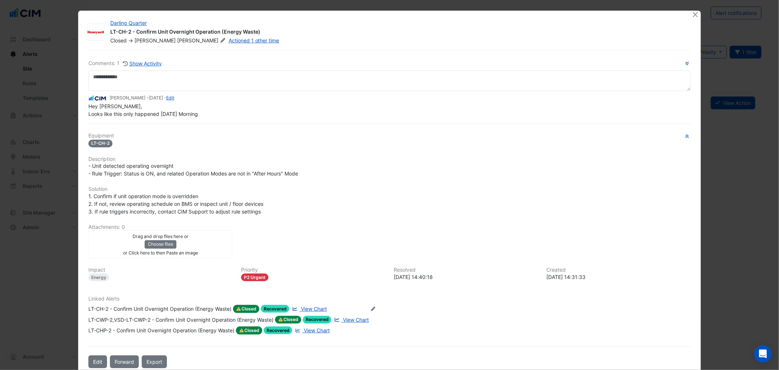
click at [697, 14] on div at bounding box center [696, 15] width 9 height 8
click at [695, 14] on button "Close" at bounding box center [696, 15] width 8 height 8
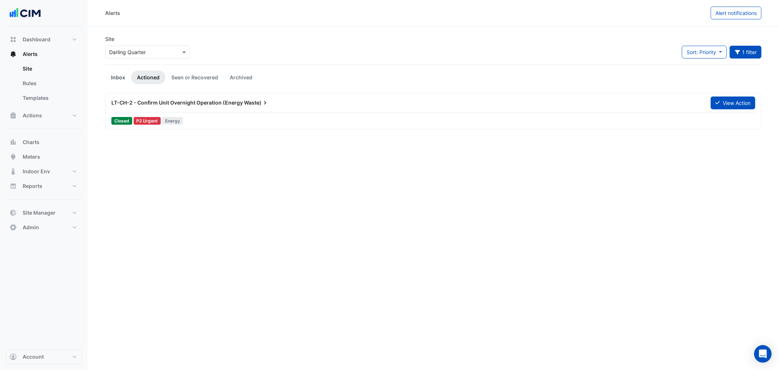
click at [112, 78] on link "Inbox" at bounding box center [118, 77] width 26 height 14
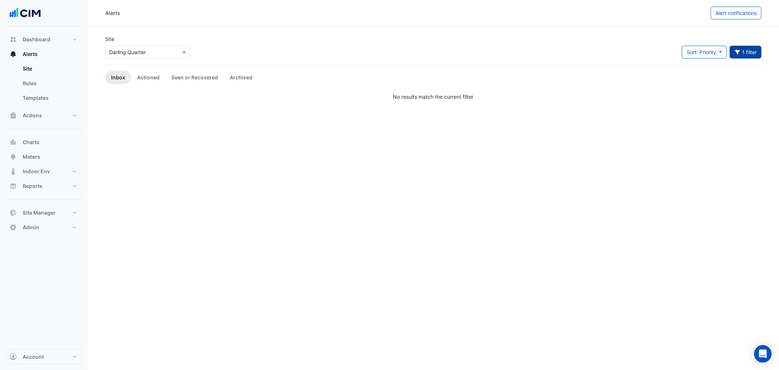
click at [701, 53] on button "1 filter" at bounding box center [746, 52] width 32 height 13
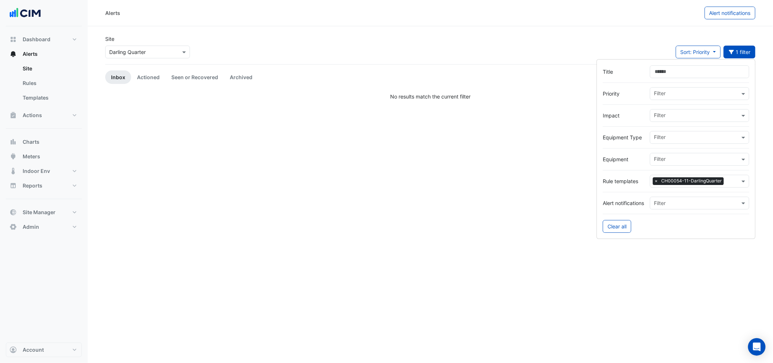
drag, startPoint x: 725, startPoint y: 187, endPoint x: 740, endPoint y: 183, distance: 15.3
click at [701, 187] on div "Filter × CH00054-11-DarlingQuarter" at bounding box center [694, 181] width 89 height 11
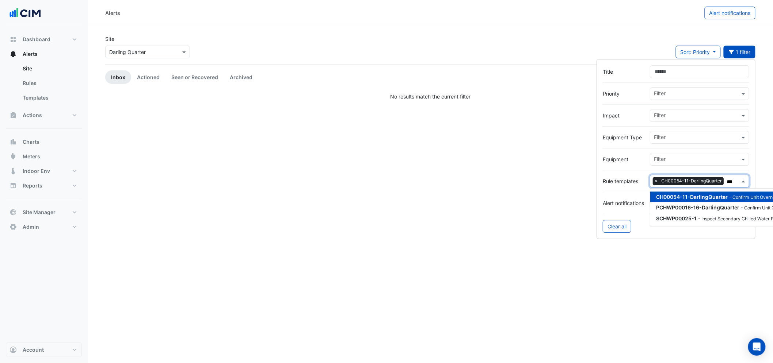
type input "****"
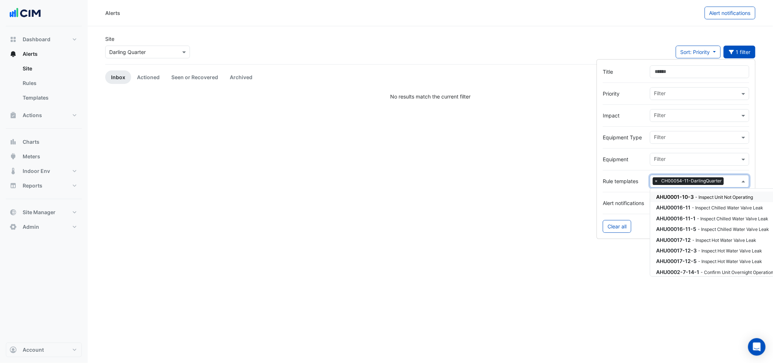
click at [654, 183] on span "×" at bounding box center [656, 181] width 7 height 7
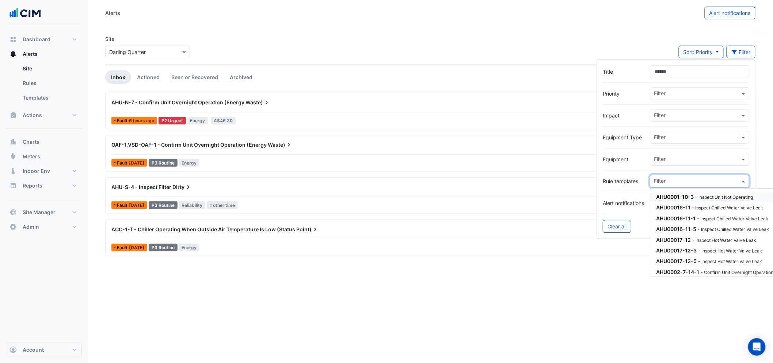
type input "*"
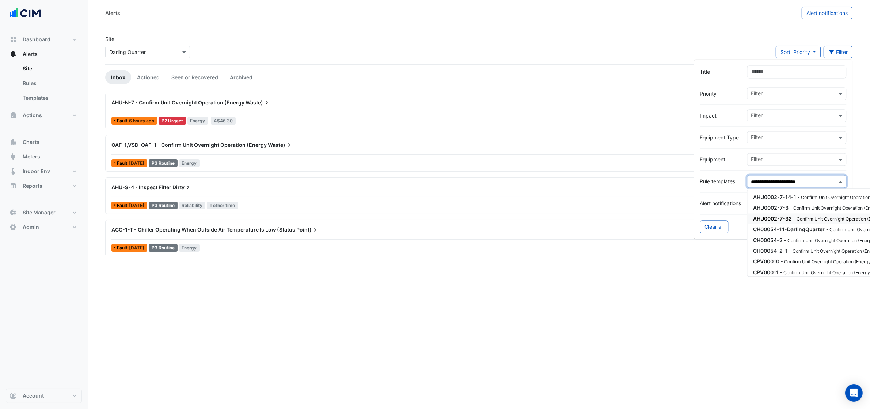
click at [701, 220] on small "- Confirm Unit Overnight Operation (Energy Waste)" at bounding box center [845, 218] width 105 height 5
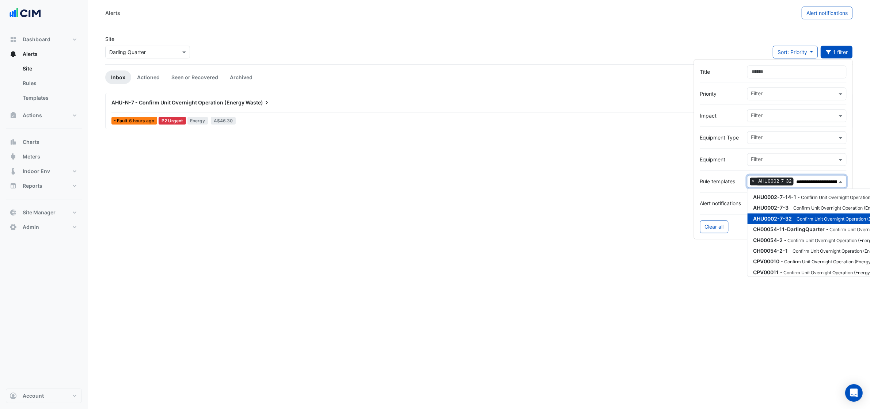
type input "**********"
click at [307, 106] on div "AHU-N-7 - Confirm Unit Overnight Operation (Energy Waste)" at bounding box center [439, 102] width 656 height 7
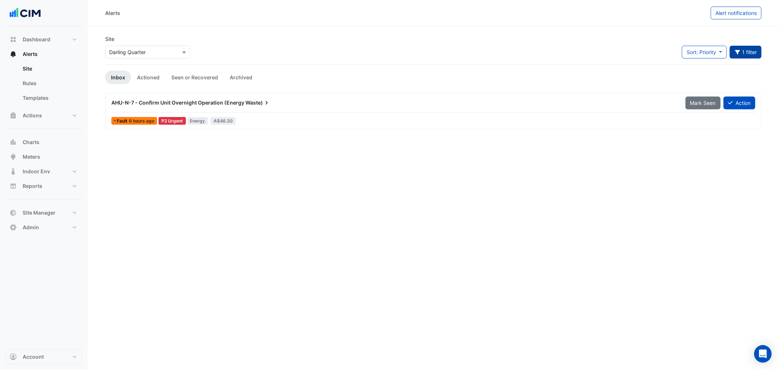
click at [701, 50] on button "1 filter" at bounding box center [746, 52] width 32 height 13
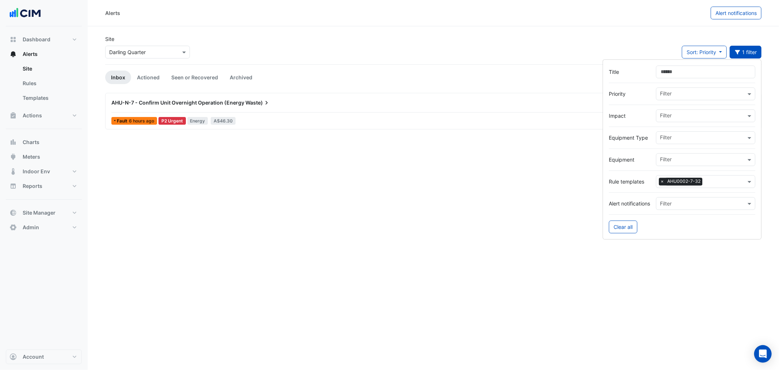
click at [696, 182] on div "Filter × AHU0002-7-32" at bounding box center [700, 181] width 89 height 11
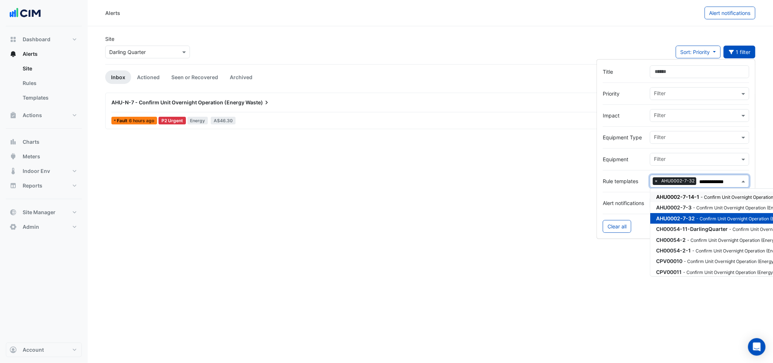
click at [685, 198] on span "AHU0002-7-14-1" at bounding box center [677, 197] width 43 height 6
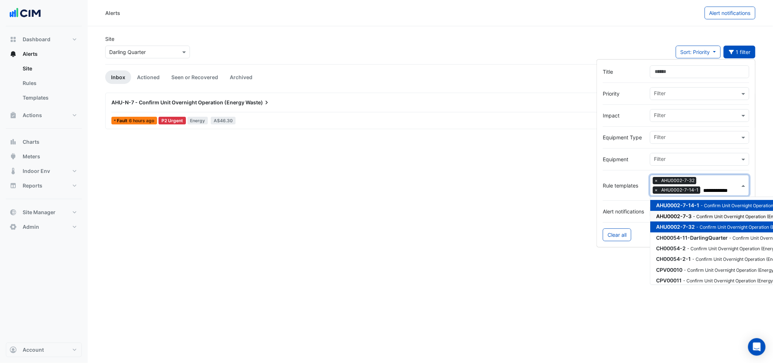
click at [694, 214] on small "- Confirm Unit Overnight Operation (Energy Waste)" at bounding box center [745, 216] width 105 height 5
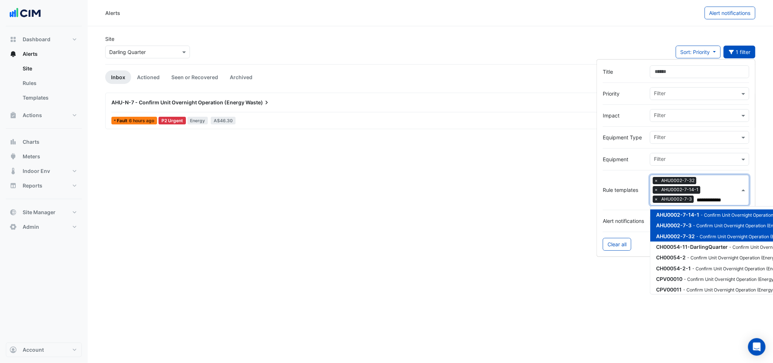
type input "**********"
click at [395, 216] on div "Alerts Alert notifications Site Select a Site × Darling Quarter Sort: Priority …" at bounding box center [430, 181] width 685 height 363
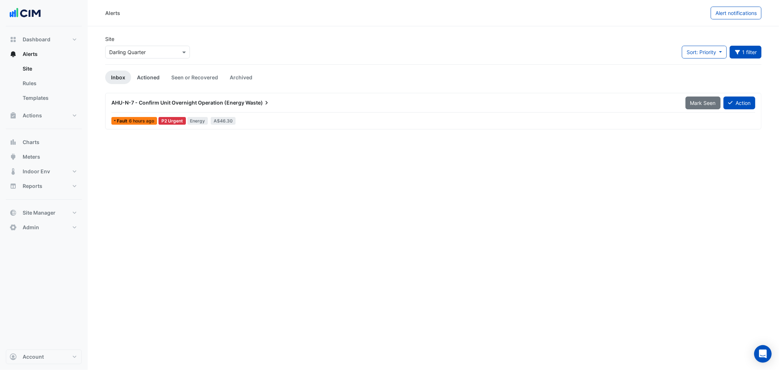
click at [161, 74] on link "Actioned" at bounding box center [148, 77] width 34 height 14
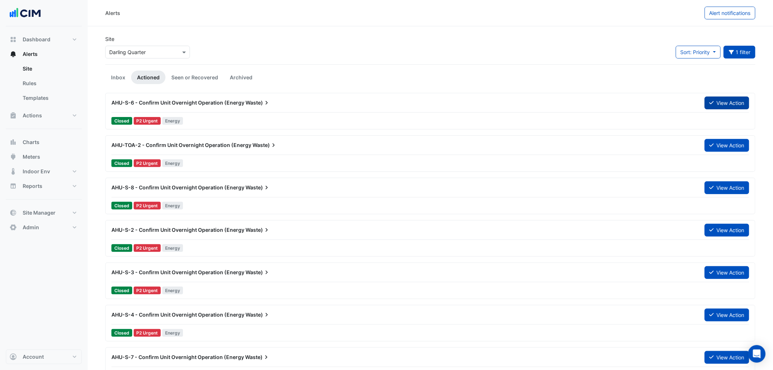
click at [701, 107] on button "View Action" at bounding box center [727, 102] width 45 height 13
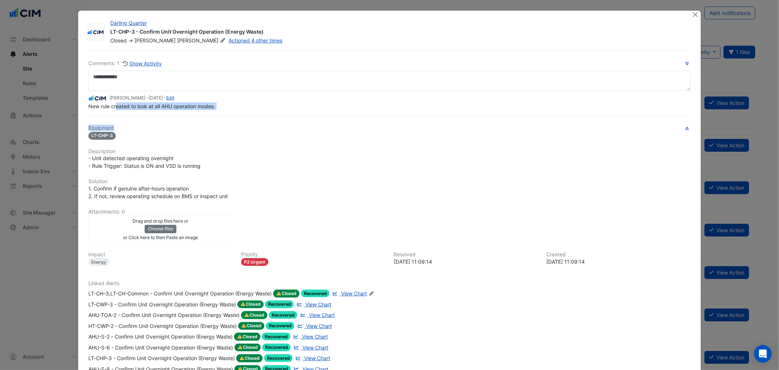
drag, startPoint x: 118, startPoint y: 119, endPoint x: 214, endPoint y: 121, distance: 96.4
click at [213, 121] on div "Comments: 1 Show Activity Manuel Margelis - 4 months and 29 days ago - Edit New…" at bounding box center [389, 228] width 611 height 356
click at [134, 105] on span "New rule created to look at all AHU operation modes." at bounding box center [151, 106] width 127 height 6
click at [133, 278] on div "Equipment LT-CHP-3 Description - Unit detected operating overnight - Rule Trigg…" at bounding box center [389, 251] width 602 height 253
click at [136, 289] on div "LT-CH-3,LT-CH-Common - Confirm Unit Overnight Operation (Energy Waste)" at bounding box center [179, 293] width 183 height 8
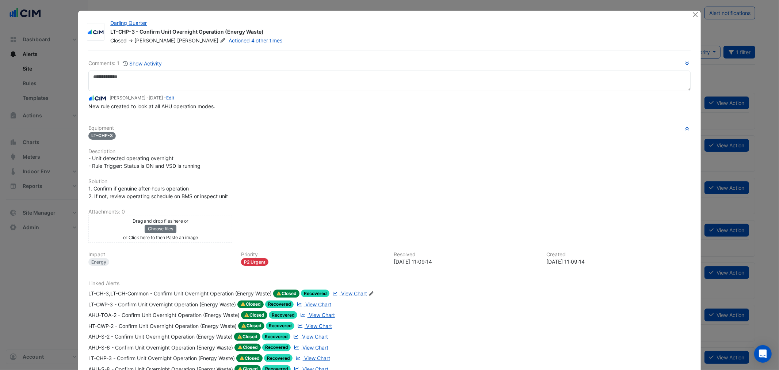
click at [105, 332] on div "AHU-S-2 - Confirm Unit Overnight Operation (Energy Waste)" at bounding box center [160, 336] width 144 height 8
drag, startPoint x: 692, startPoint y: 11, endPoint x: 733, endPoint y: 42, distance: 51.4
click at [693, 14] on button "Close" at bounding box center [696, 15] width 8 height 8
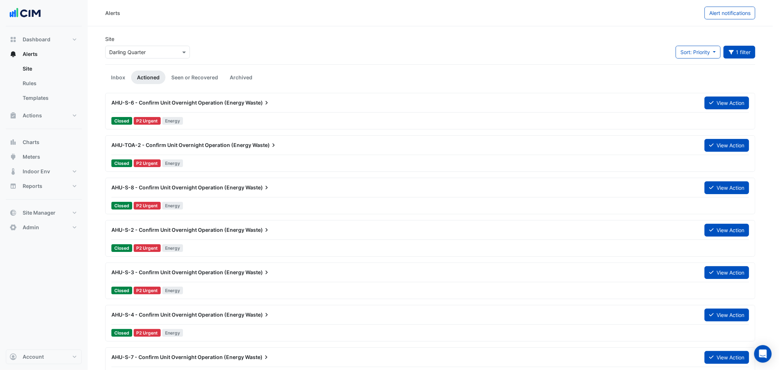
click at [701, 42] on ngb-modal-window "Darling Quarter LT-CHP-3 - Confirm Unit Overnight Operation (Energy Waste) Clos…" at bounding box center [389, 185] width 779 height 370
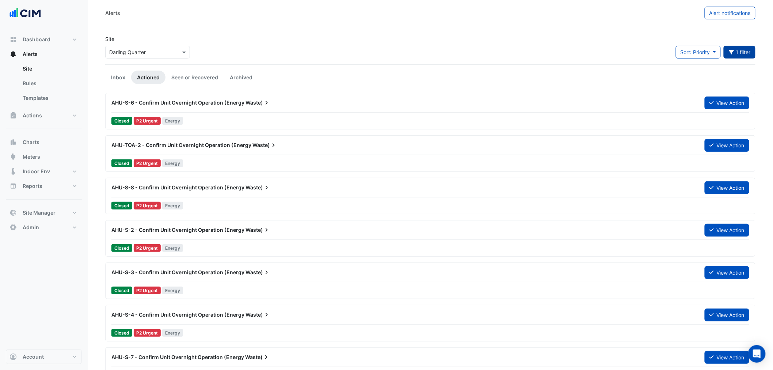
click at [701, 57] on button "1 filter" at bounding box center [740, 52] width 32 height 13
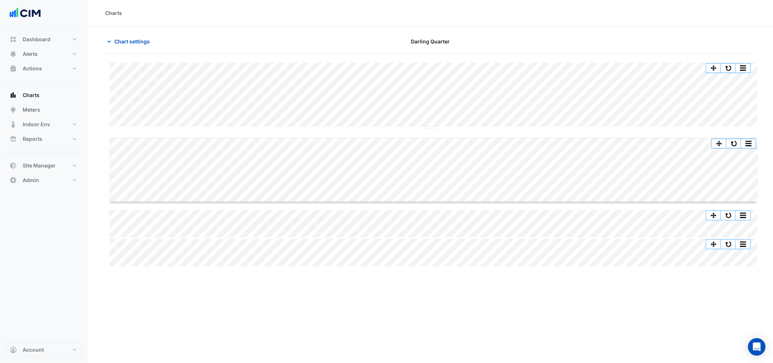
drag, startPoint x: 430, startPoint y: 203, endPoint x: 426, endPoint y: 276, distance: 73.2
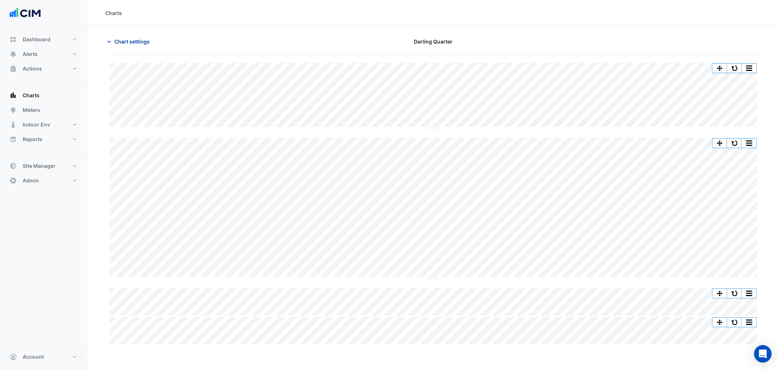
click at [128, 47] on button "Chart settings" at bounding box center [129, 41] width 49 height 13
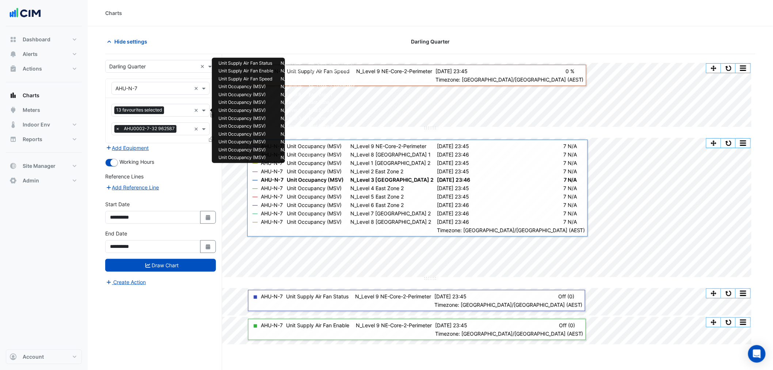
click at [144, 113] on span "13 favourites selected" at bounding box center [139, 109] width 50 height 7
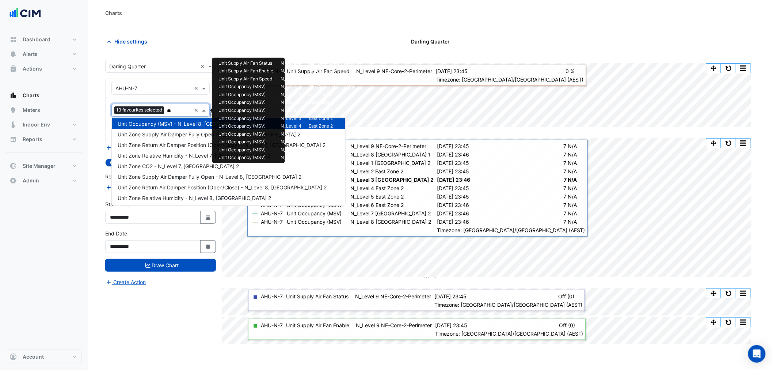
scroll to position [24, 0]
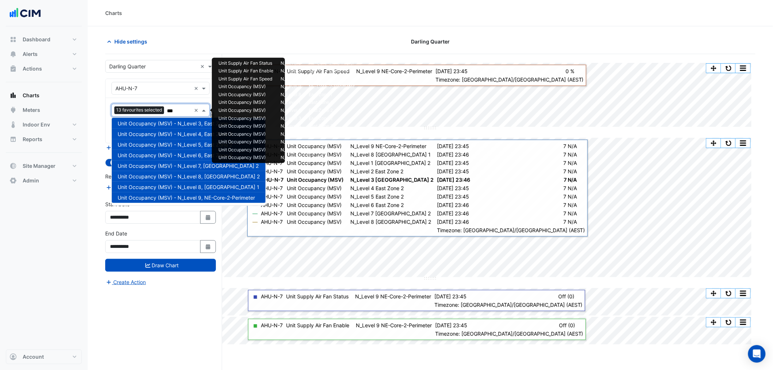
type input "****"
click at [192, 176] on span "Unit Occupancy (MSV) - N_Level 8, [GEOGRAPHIC_DATA] 2" at bounding box center [189, 176] width 142 height 6
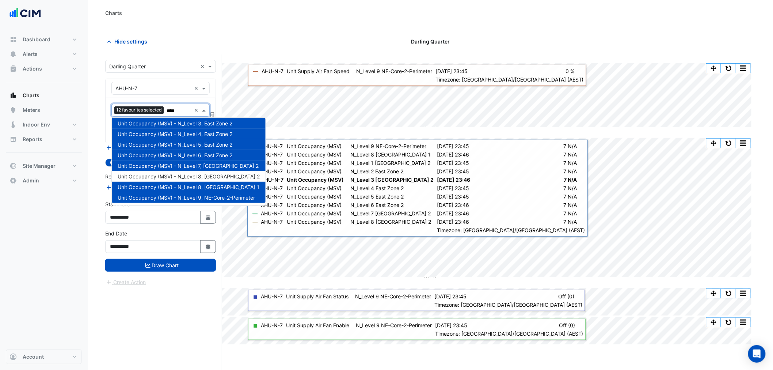
click at [189, 166] on span "Unit Occupancy (MSV) - N_Level 7, [GEOGRAPHIC_DATA] 2" at bounding box center [188, 166] width 141 height 6
click at [190, 156] on span "Unit Occupancy (MSV) - N_Level 6, East Zone 2" at bounding box center [175, 155] width 115 height 6
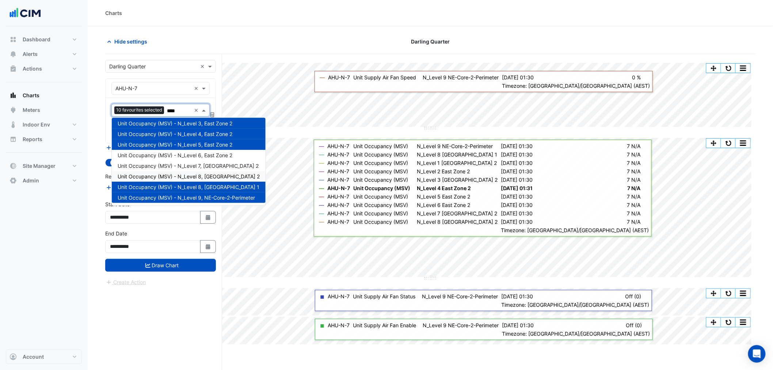
click at [215, 178] on span "Unit Occupancy (MSV) - N_Level 8, [GEOGRAPHIC_DATA] 2" at bounding box center [189, 176] width 142 height 6
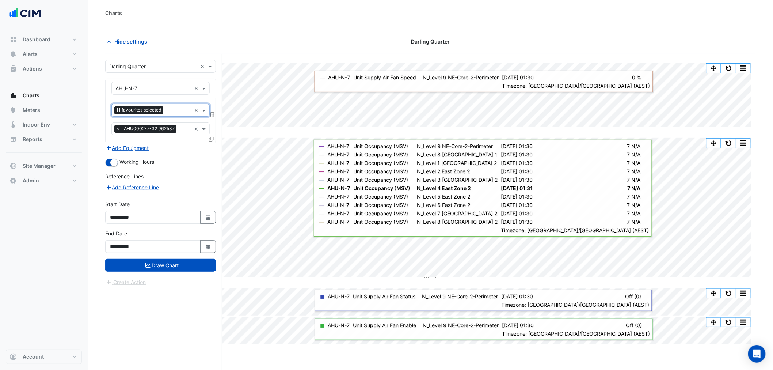
click at [171, 114] on div at bounding box center [178, 110] width 26 height 9
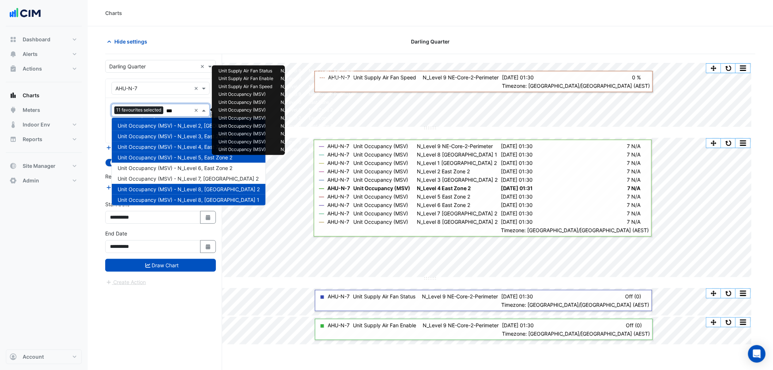
scroll to position [0, 0]
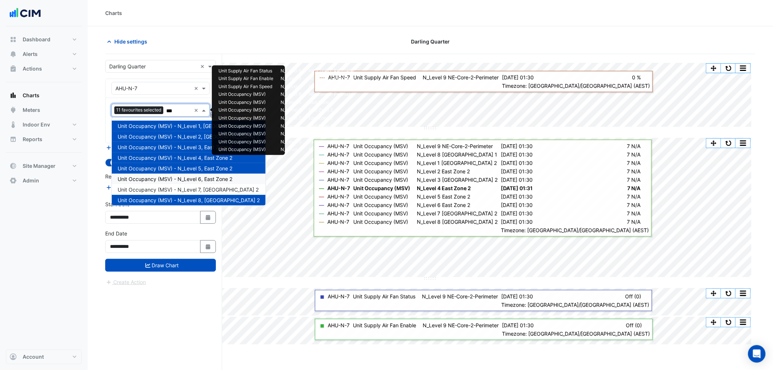
drag, startPoint x: 201, startPoint y: 169, endPoint x: 195, endPoint y: 159, distance: 11.7
click at [200, 168] on span "Unit Occupancy (MSV) - N_Level 5, East Zone 2" at bounding box center [175, 168] width 115 height 6
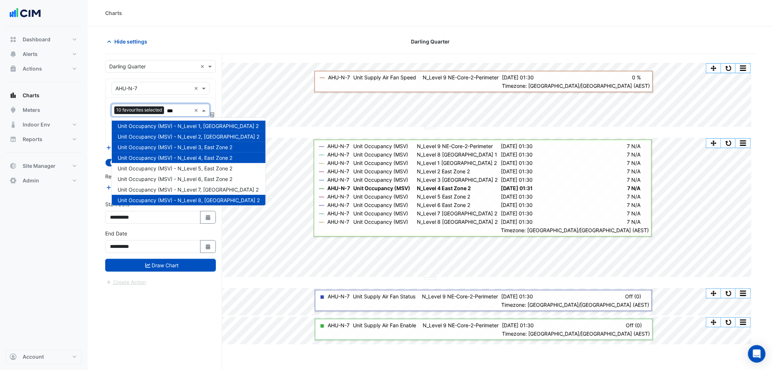
click at [194, 154] on div "Unit Occupancy (MSV) - N_Level 4, East Zone 2" at bounding box center [189, 157] width 154 height 11
click at [195, 143] on div "Unit Occupancy (MSV) - N_Level 3, East Zone 2" at bounding box center [189, 147] width 154 height 11
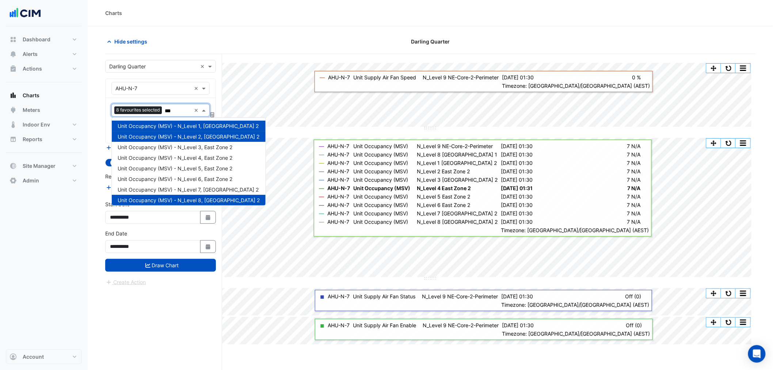
drag, startPoint x: 196, startPoint y: 134, endPoint x: 198, endPoint y: 125, distance: 9.0
click at [196, 133] on span "Unit Occupancy (MSV) - N_Level 2, [GEOGRAPHIC_DATA] 2" at bounding box center [189, 136] width 142 height 6
click at [198, 125] on span "Unit Occupancy (MSV) - N_Level 1, [GEOGRAPHIC_DATA] 2" at bounding box center [188, 126] width 141 height 6
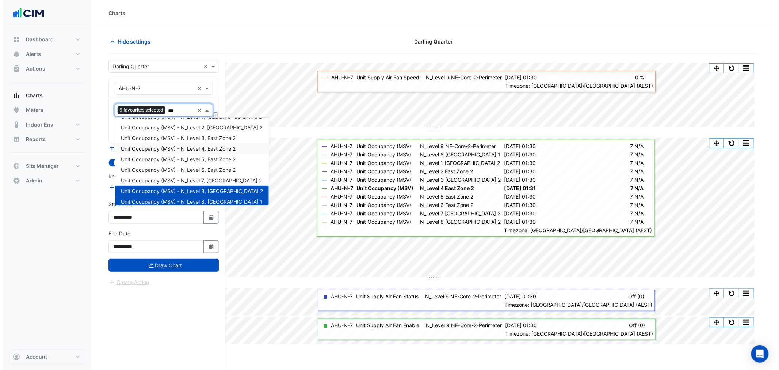
scroll to position [24, 0]
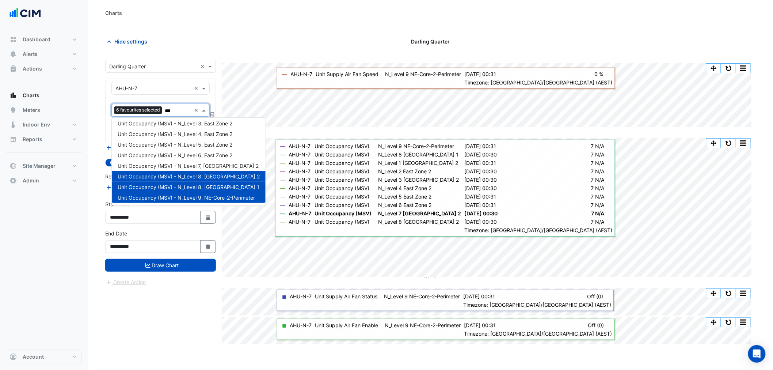
click at [211, 188] on span "Unit Occupancy (MSV) - N_Level 8, [GEOGRAPHIC_DATA] 1" at bounding box center [189, 187] width 142 height 6
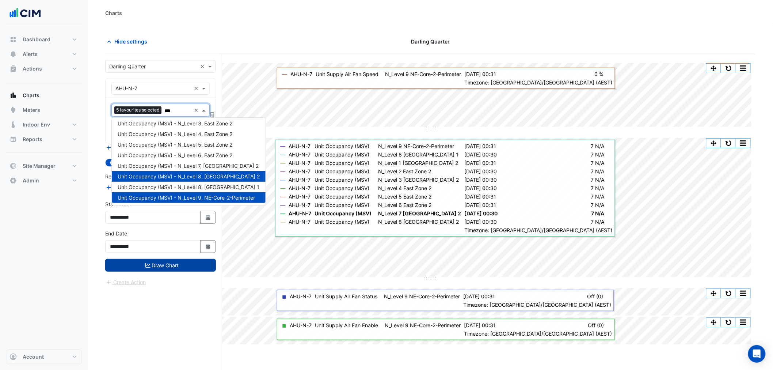
type input "***"
click at [172, 267] on button "Draw Chart" at bounding box center [160, 265] width 111 height 13
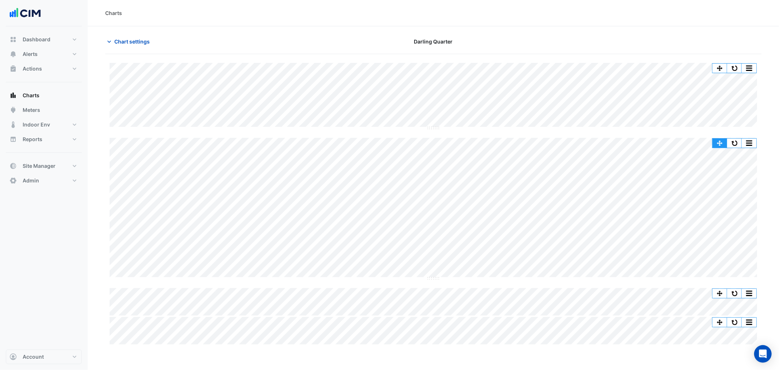
click at [717, 142] on button "button" at bounding box center [720, 142] width 15 height 9
type input "**********"
click at [749, 70] on button "button" at bounding box center [749, 68] width 15 height 9
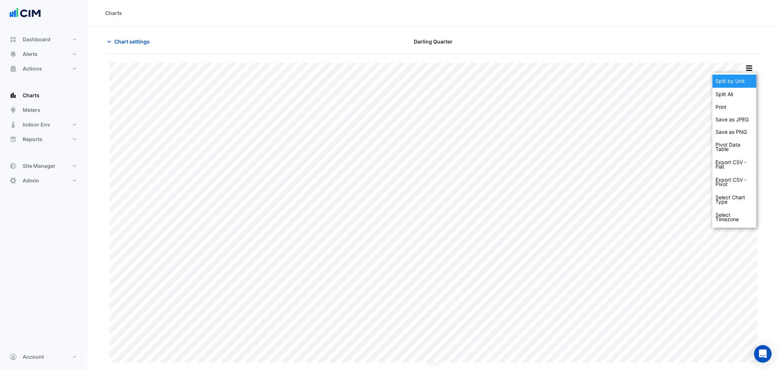
click at [744, 83] on div "Split by Unit" at bounding box center [735, 81] width 44 height 13
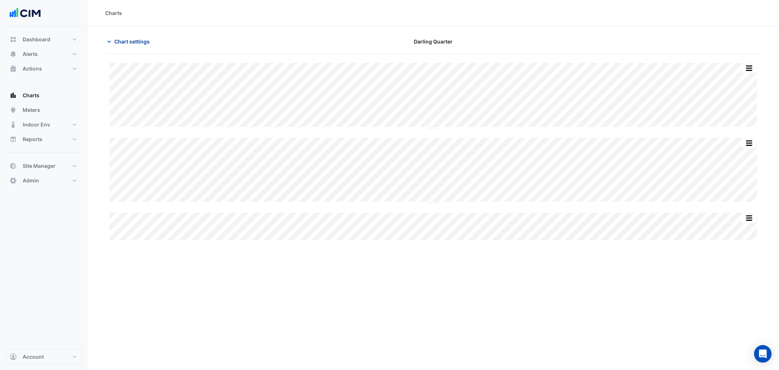
drag, startPoint x: 138, startPoint y: 26, endPoint x: 138, endPoint y: 38, distance: 12.1
click at [138, 30] on div "Charts Chart settings [GEOGRAPHIC_DATA] Split All Split None Print Save as JPEG…" at bounding box center [433, 185] width 691 height 370
click at [138, 39] on span "Chart settings" at bounding box center [131, 42] width 35 height 8
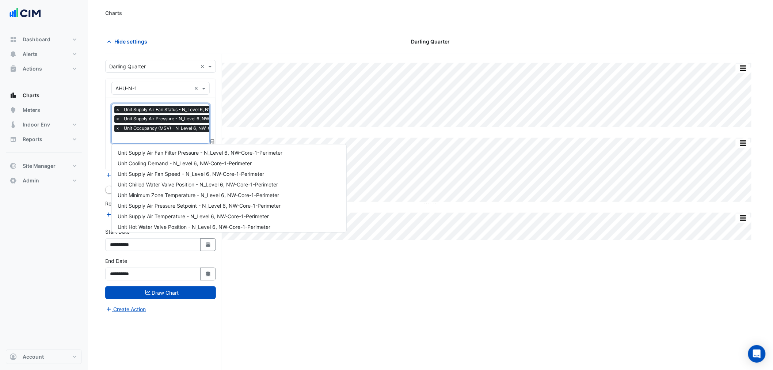
click at [167, 140] on input "text" at bounding box center [185, 138] width 140 height 8
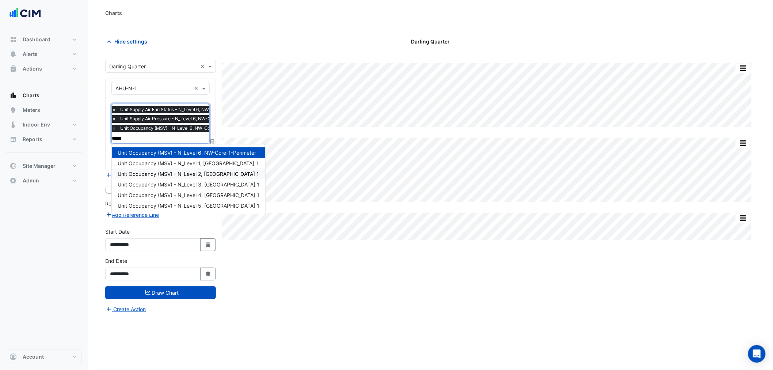
type input "*****"
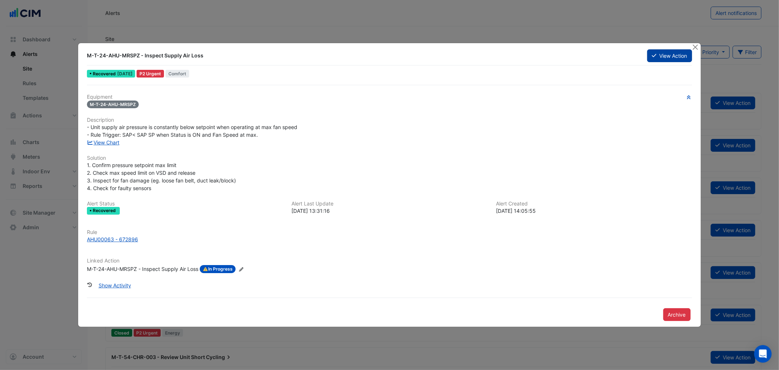
click at [652, 57] on fa-icon at bounding box center [654, 56] width 4 height 6
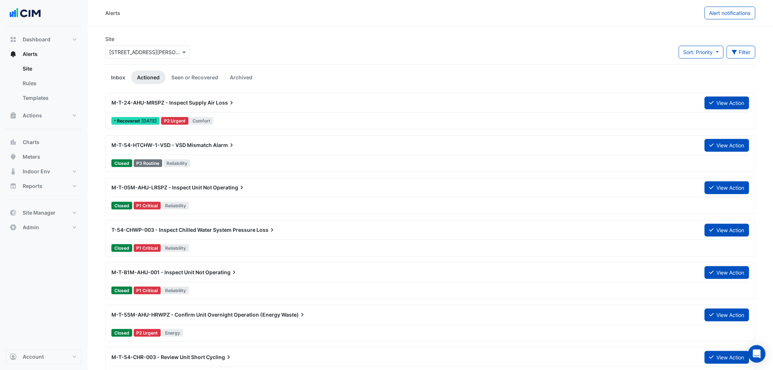
click at [118, 71] on link "Inbox" at bounding box center [118, 77] width 26 height 14
